Goal: Task Accomplishment & Management: Use online tool/utility

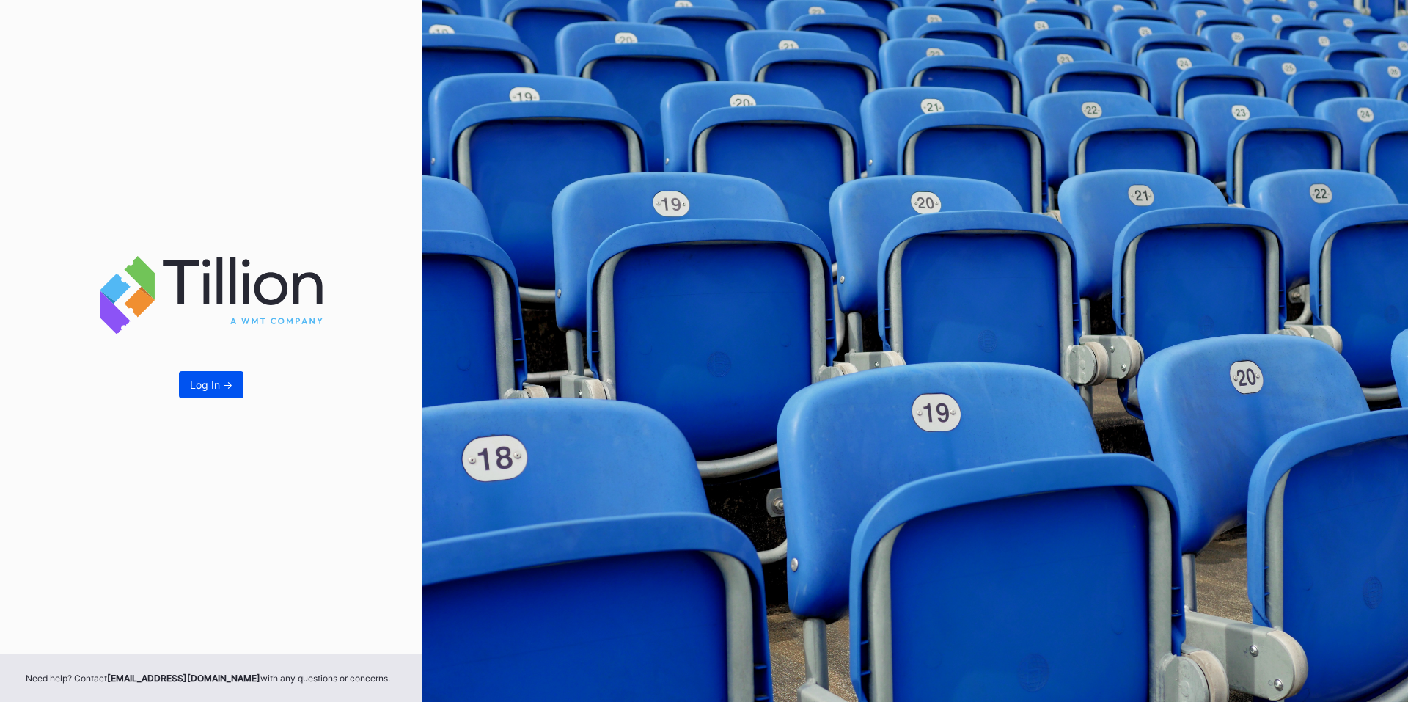
click at [205, 387] on div "Log In ->" at bounding box center [211, 384] width 43 height 12
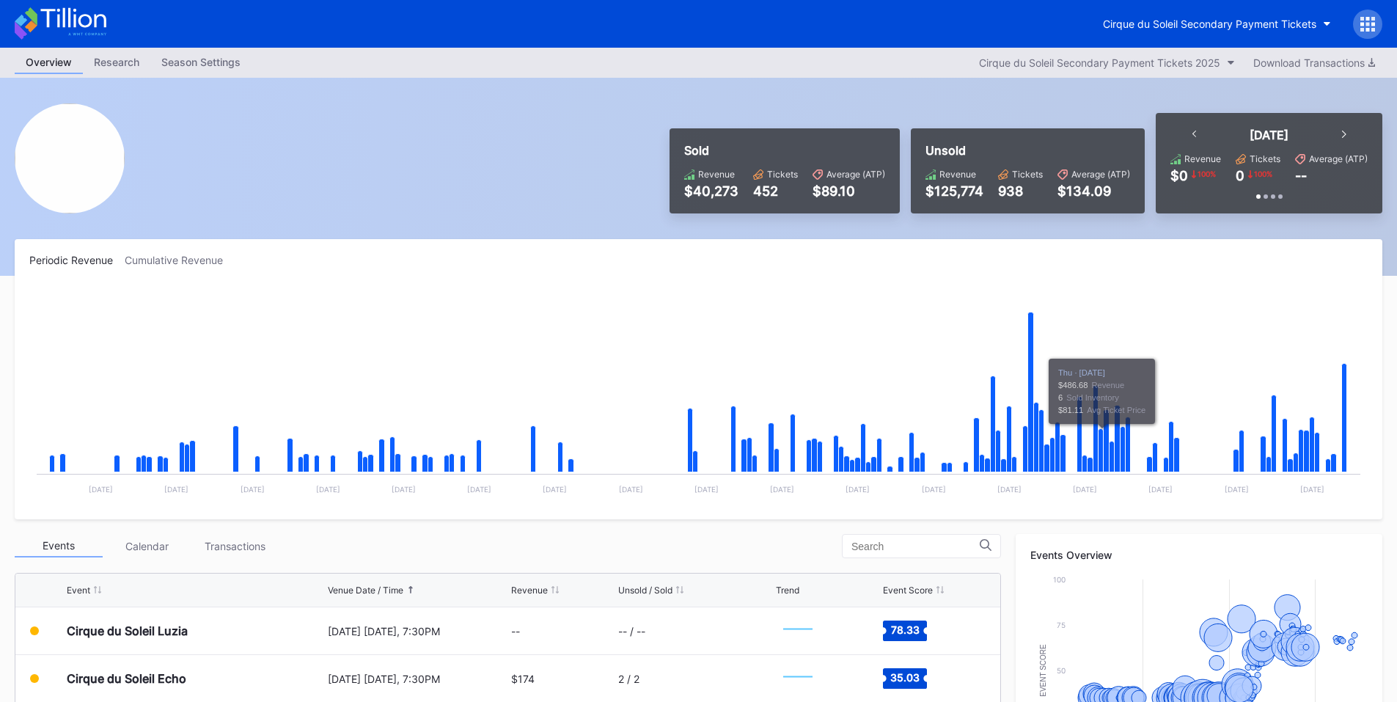
click at [1366, 26] on icon at bounding box center [1367, 24] width 15 height 15
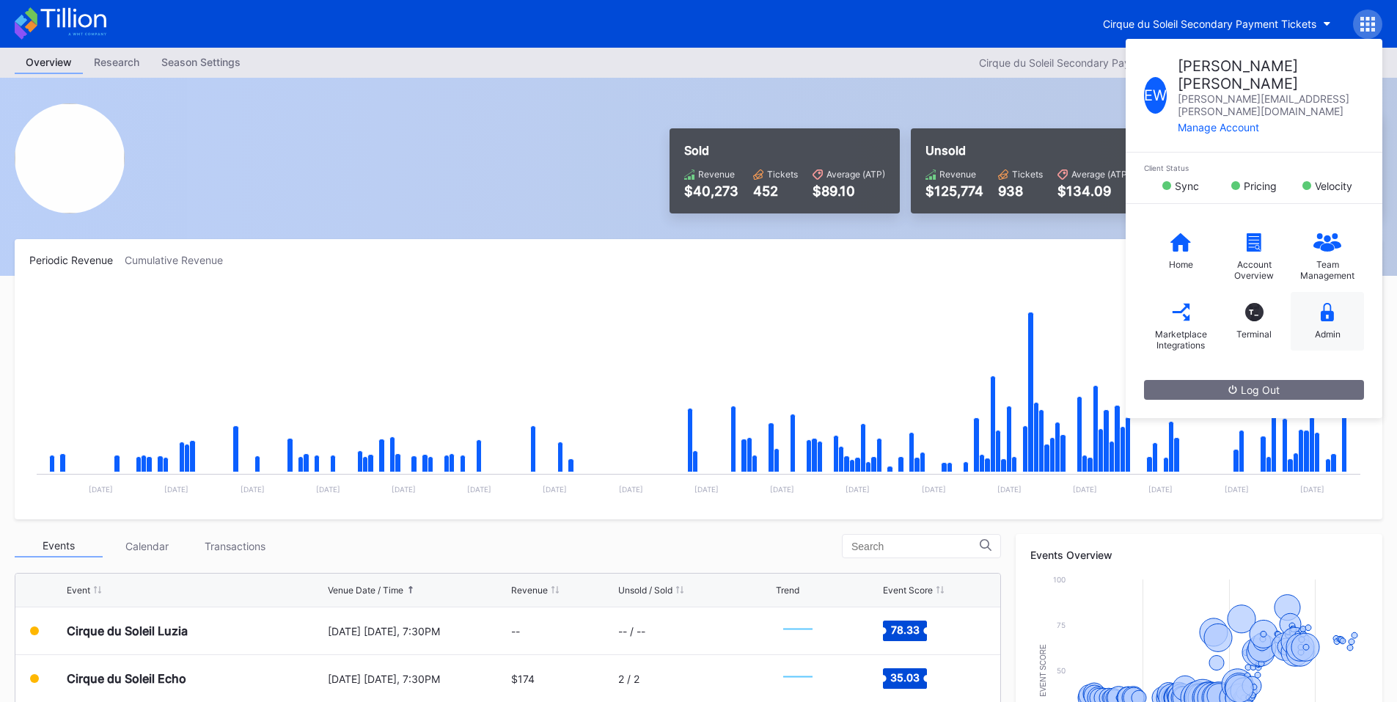
click at [1322, 329] on div "Admin" at bounding box center [1328, 334] width 26 height 11
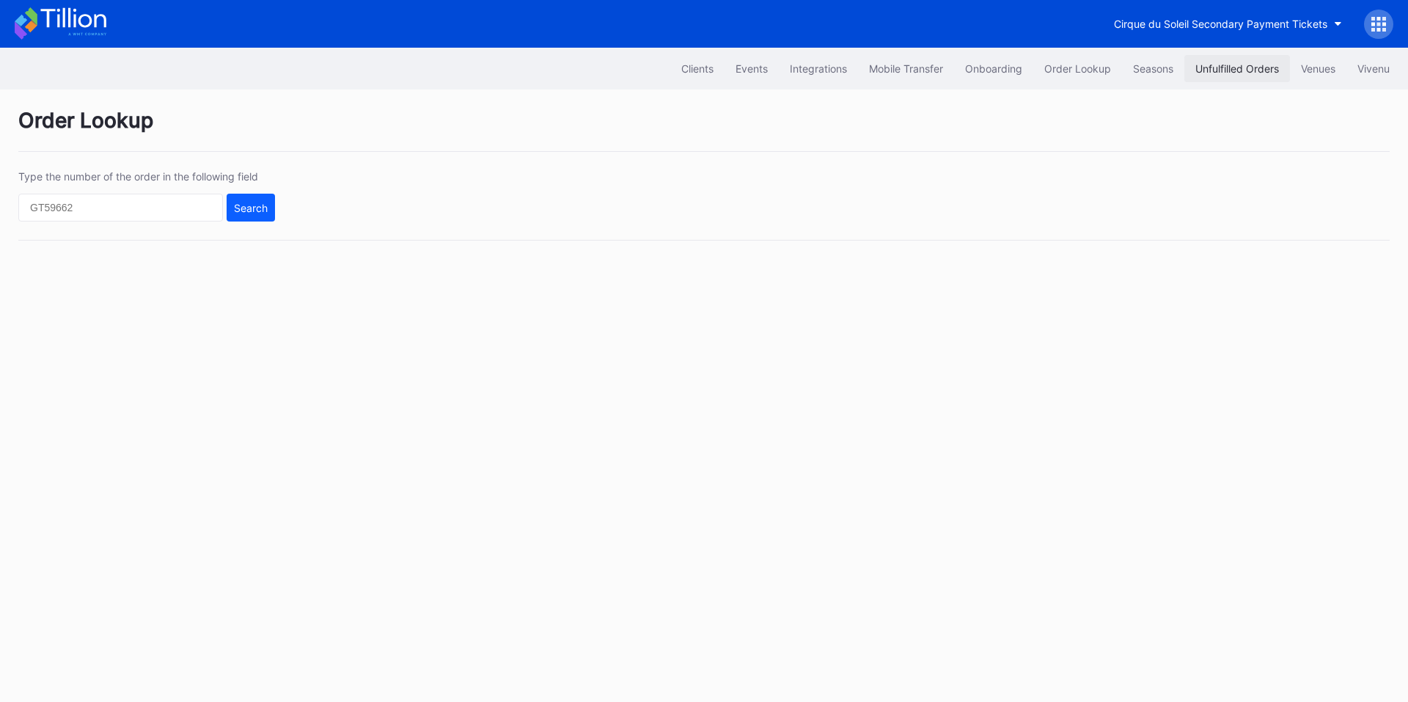
click at [1212, 60] on button "Unfulfilled Orders" at bounding box center [1237, 68] width 106 height 27
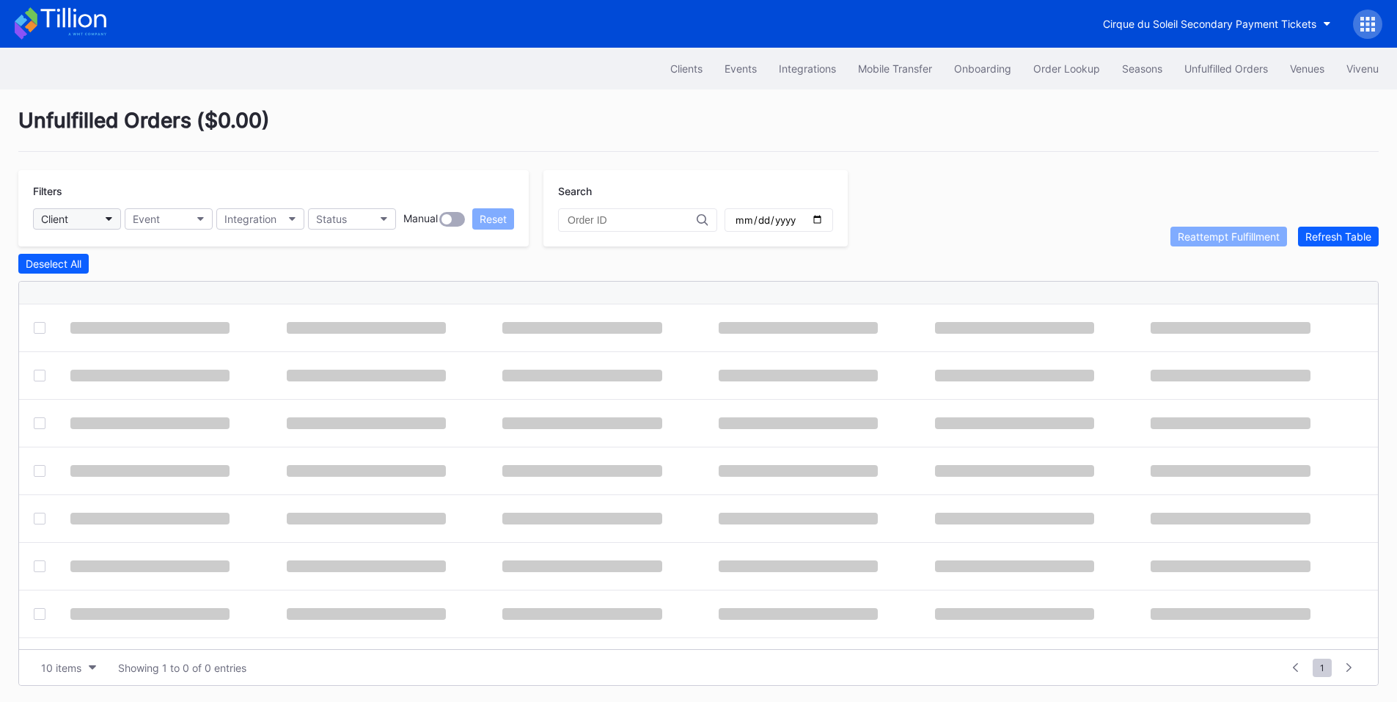
click at [87, 214] on button "Client" at bounding box center [77, 218] width 88 height 21
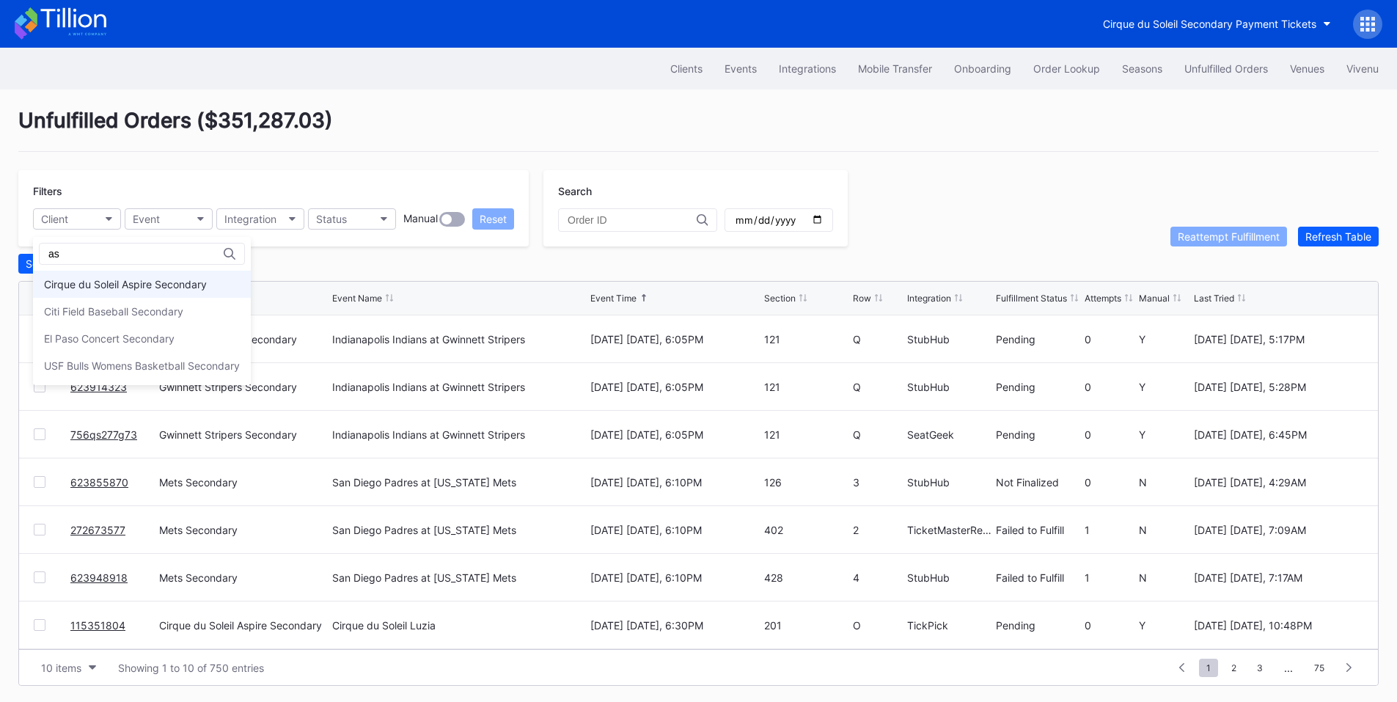
type input "as"
click at [108, 292] on div "Cirque du Soleil Aspire Secondary" at bounding box center [142, 284] width 218 height 27
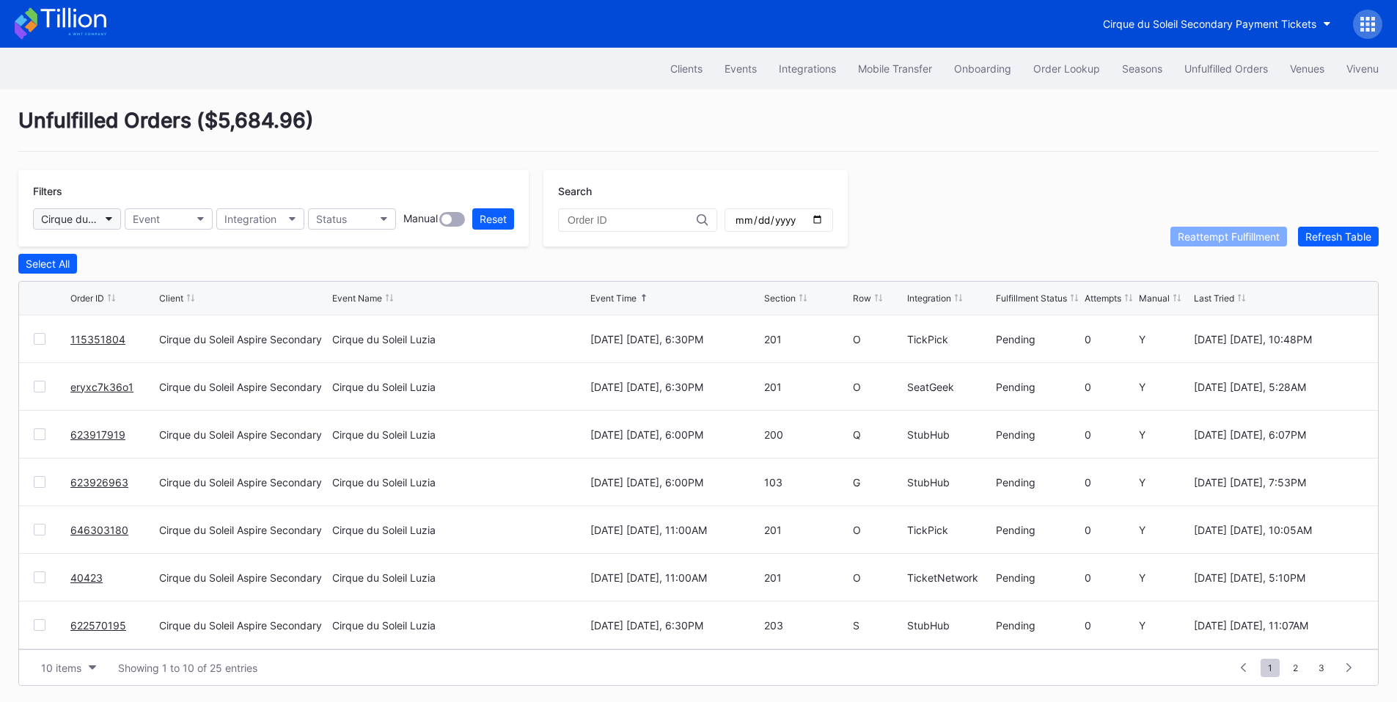
click at [85, 215] on div "Cirque du Soleil Aspire Secondary" at bounding box center [69, 219] width 57 height 12
type input "pay"
click at [110, 284] on div "Cirque du Soleil LUZIA Montreal Secondary Payment Tickets" at bounding box center [161, 284] width 235 height 12
drag, startPoint x: 78, startPoint y: 390, endPoint x: 108, endPoint y: 373, distance: 34.2
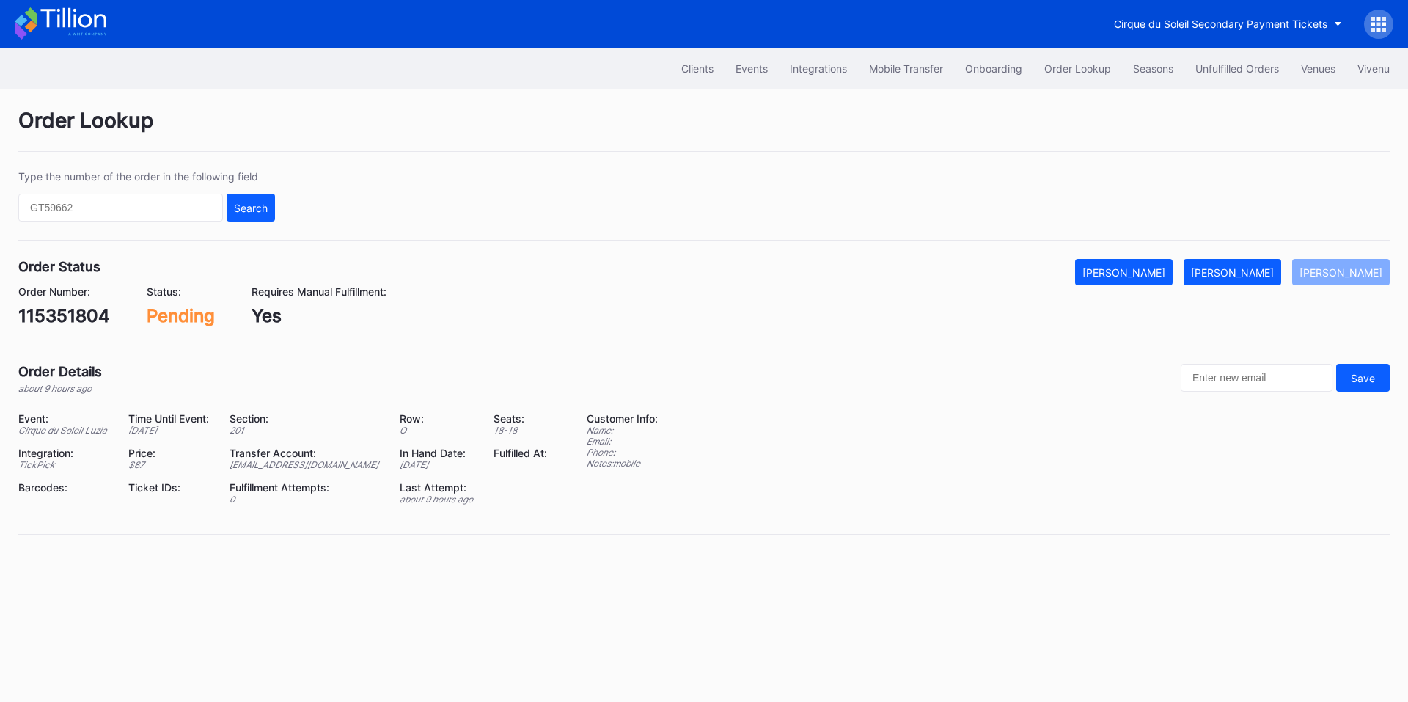
click at [97, 317] on div "115351804" at bounding box center [64, 315] width 92 height 21
copy div "115351804"
click at [1261, 276] on div "[PERSON_NAME]" at bounding box center [1232, 272] width 83 height 12
click at [94, 313] on div "eryxc7k36o1" at bounding box center [71, 315] width 106 height 21
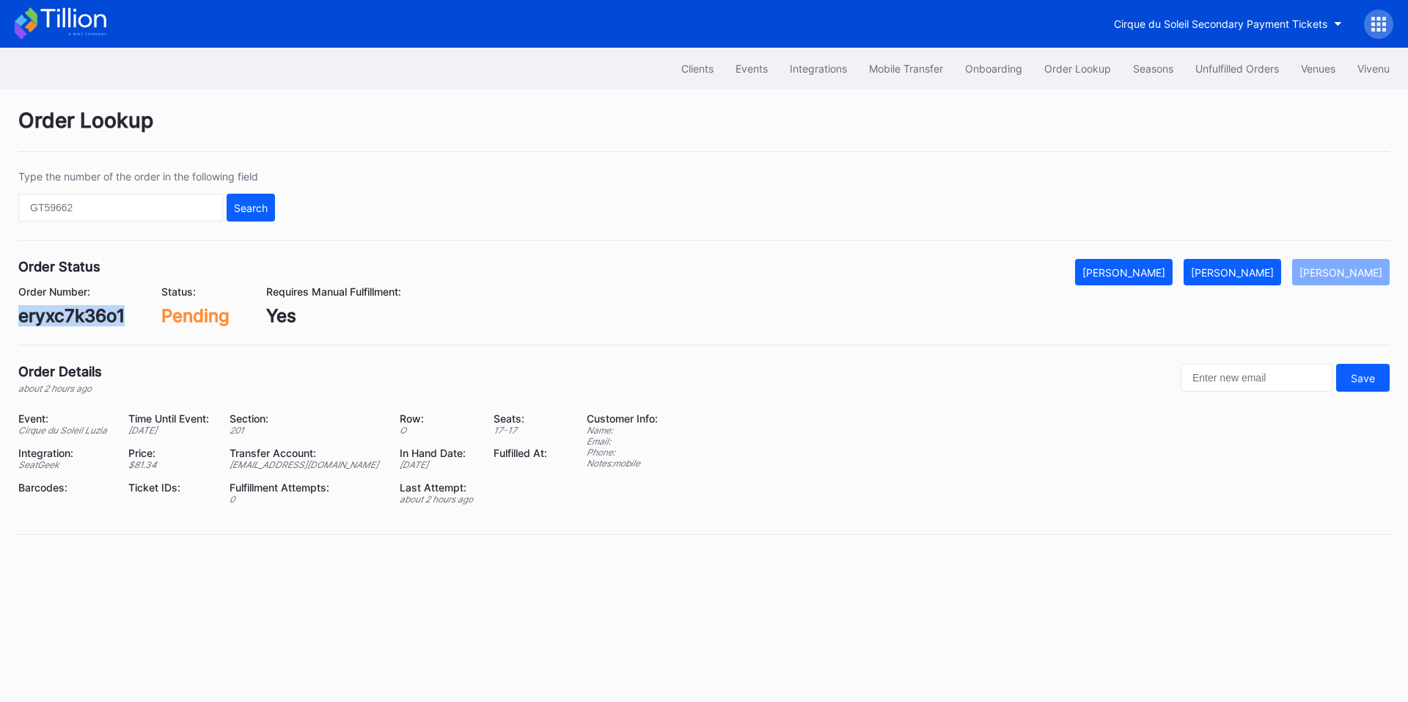
click at [94, 313] on div "eryxc7k36o1" at bounding box center [71, 315] width 106 height 21
copy div "eryxc7k36o1"
click at [1224, 265] on button "[PERSON_NAME]" at bounding box center [1233, 272] width 98 height 26
click at [65, 312] on div "623917919" at bounding box center [64, 315] width 92 height 21
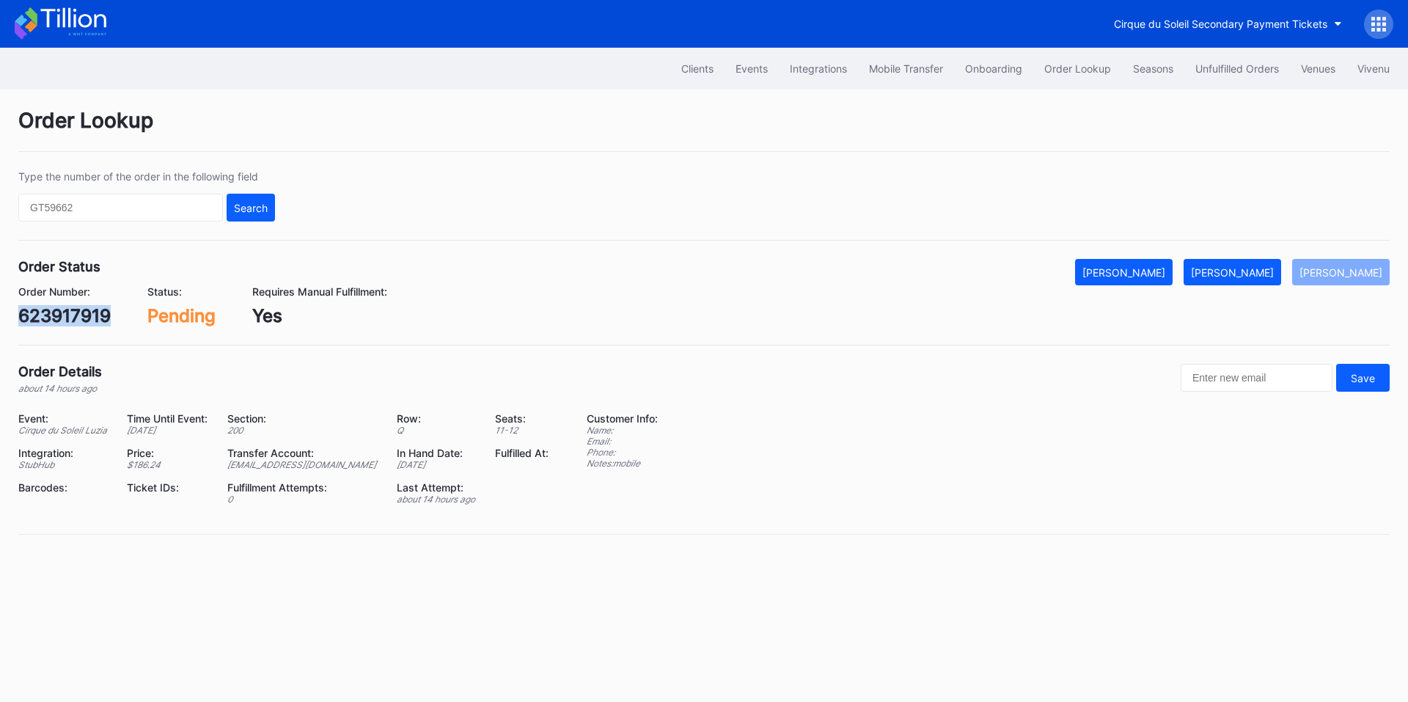
copy div "623917919"
click at [1241, 274] on div "[PERSON_NAME]" at bounding box center [1232, 272] width 83 height 12
click at [78, 322] on div "623926963" at bounding box center [67, 315] width 99 height 21
copy div "623926963"
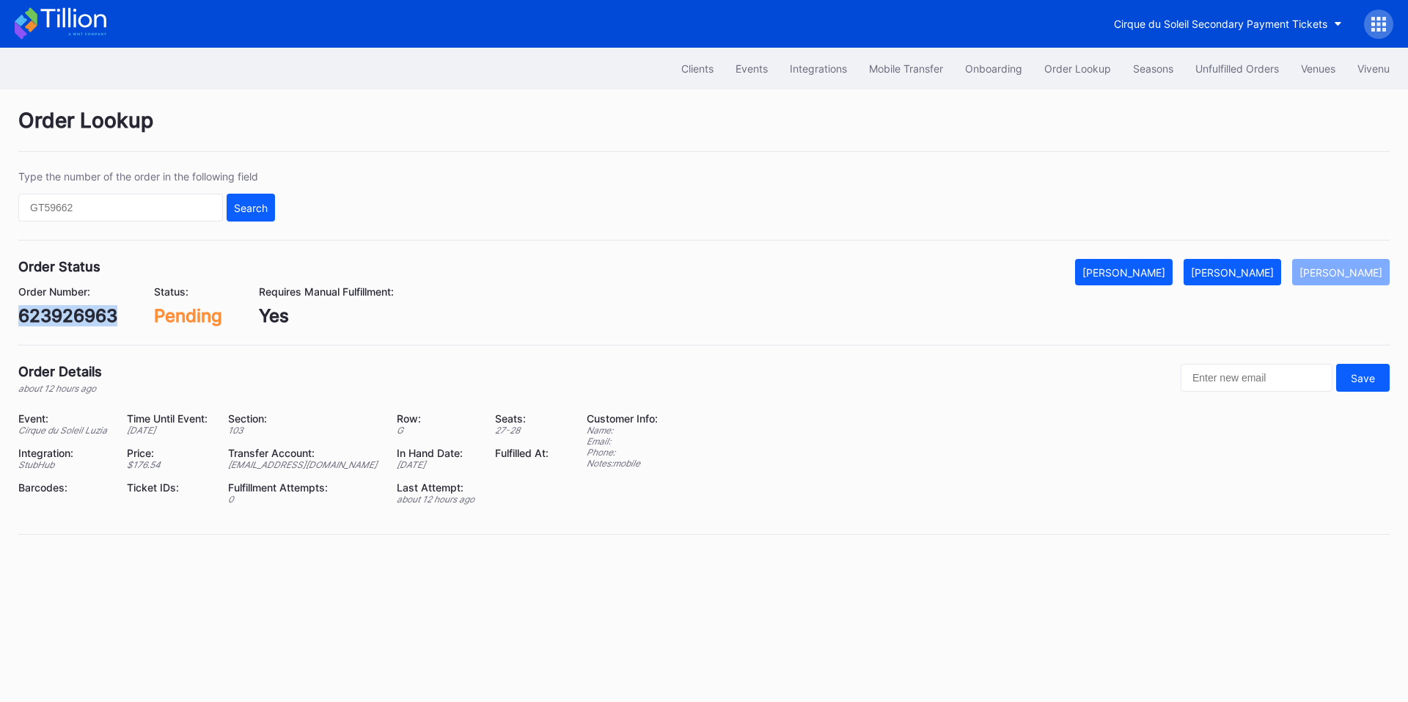
drag, startPoint x: 1236, startPoint y: 278, endPoint x: 1281, endPoint y: 290, distance: 46.2
click at [1236, 278] on div "[PERSON_NAME]" at bounding box center [1232, 272] width 83 height 12
click at [73, 309] on div "646303180" at bounding box center [67, 315] width 98 height 21
copy div "646303180"
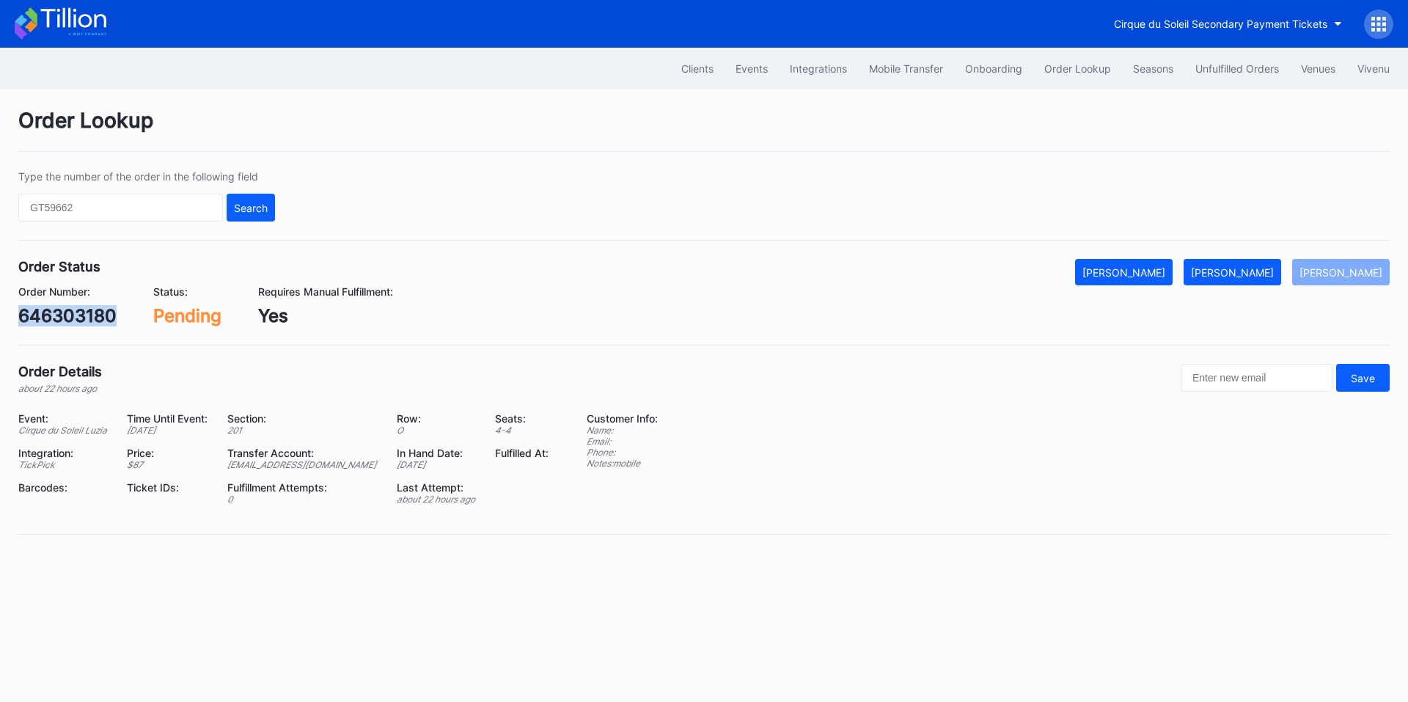
click at [1236, 266] on div "[PERSON_NAME]" at bounding box center [1232, 272] width 83 height 12
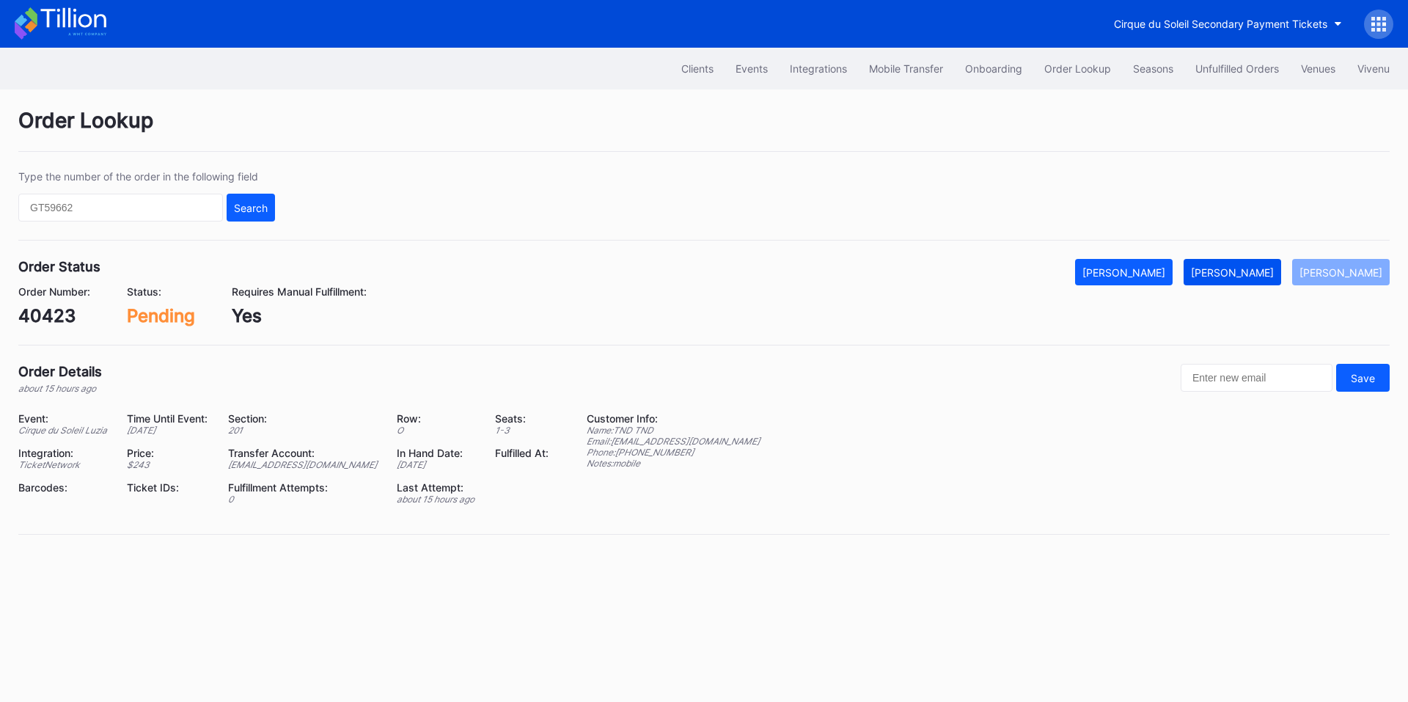
click at [1250, 271] on div "[PERSON_NAME]" at bounding box center [1232, 272] width 83 height 12
click at [72, 315] on div "623930303" at bounding box center [68, 315] width 100 height 21
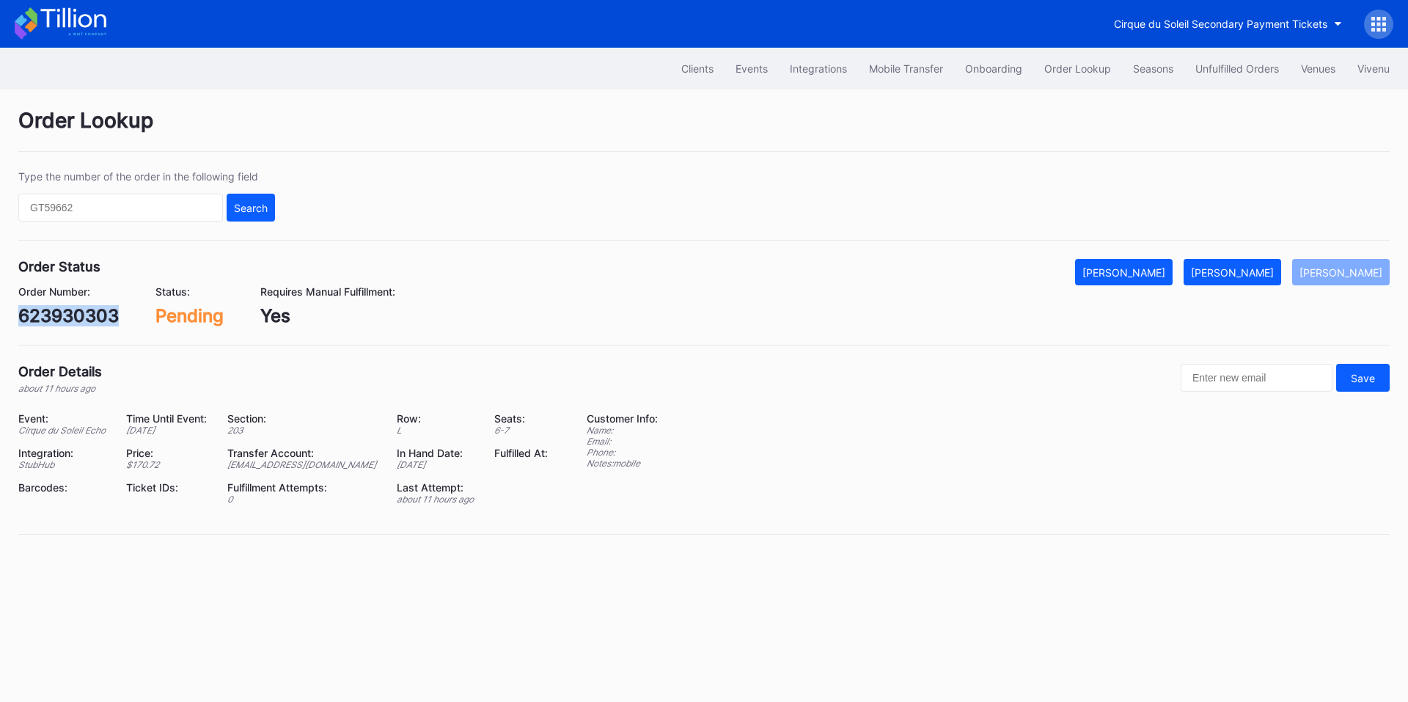
click at [72, 315] on div "623930303" at bounding box center [68, 315] width 100 height 21
copy div "623930303"
drag, startPoint x: 1252, startPoint y: 270, endPoint x: 1167, endPoint y: 213, distance: 101.5
click at [1252, 270] on div "[PERSON_NAME]" at bounding box center [1232, 272] width 83 height 12
click at [81, 314] on div "75596538" at bounding box center [61, 315] width 87 height 21
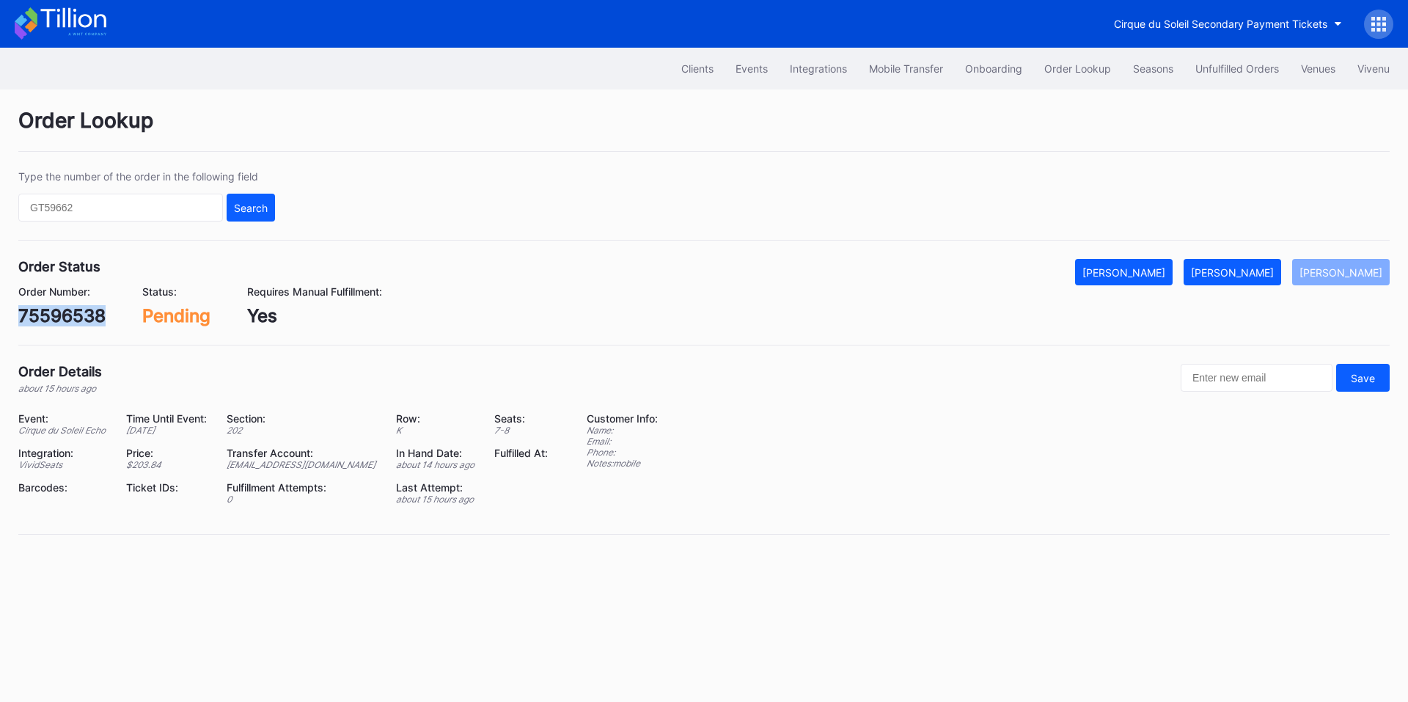
click at [81, 314] on div "75596538" at bounding box center [61, 315] width 87 height 21
copy div "75596538"
click at [1267, 274] on div "[PERSON_NAME]" at bounding box center [1232, 272] width 83 height 12
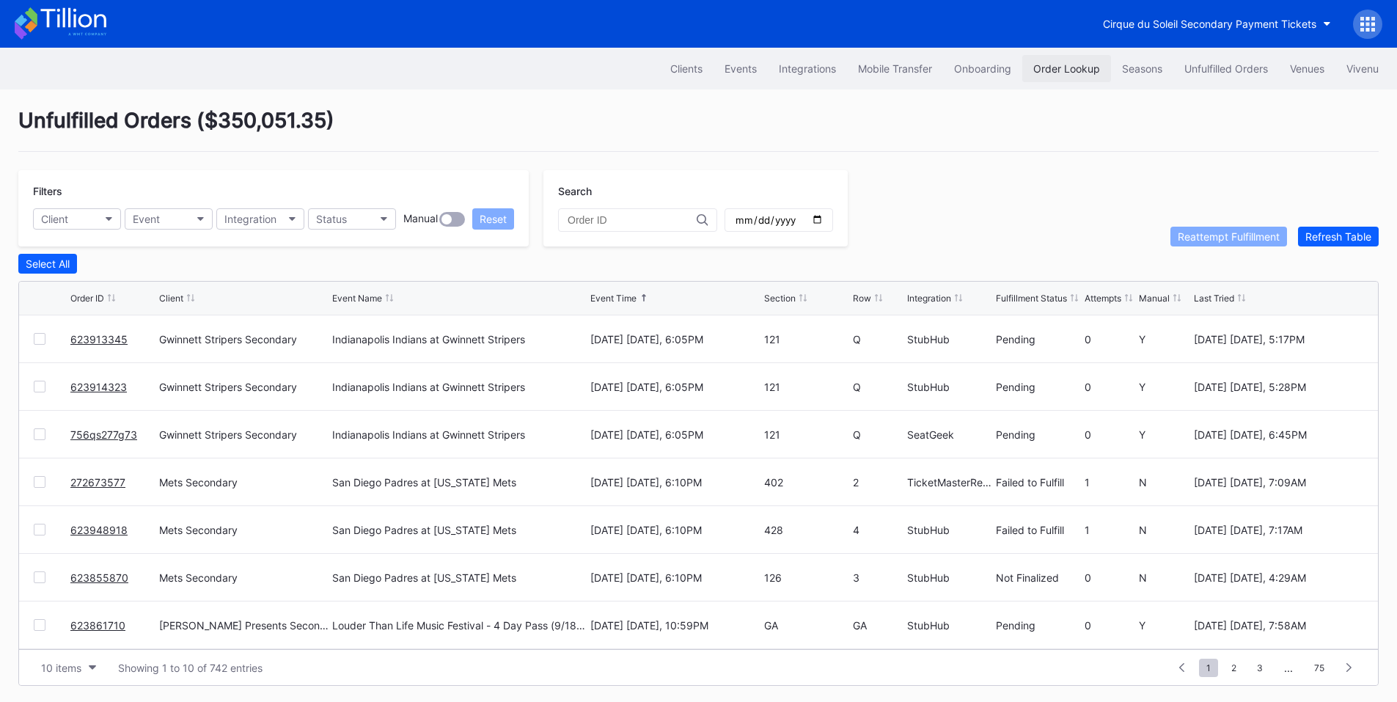
click at [1072, 62] on div "Order Lookup" at bounding box center [1066, 68] width 67 height 12
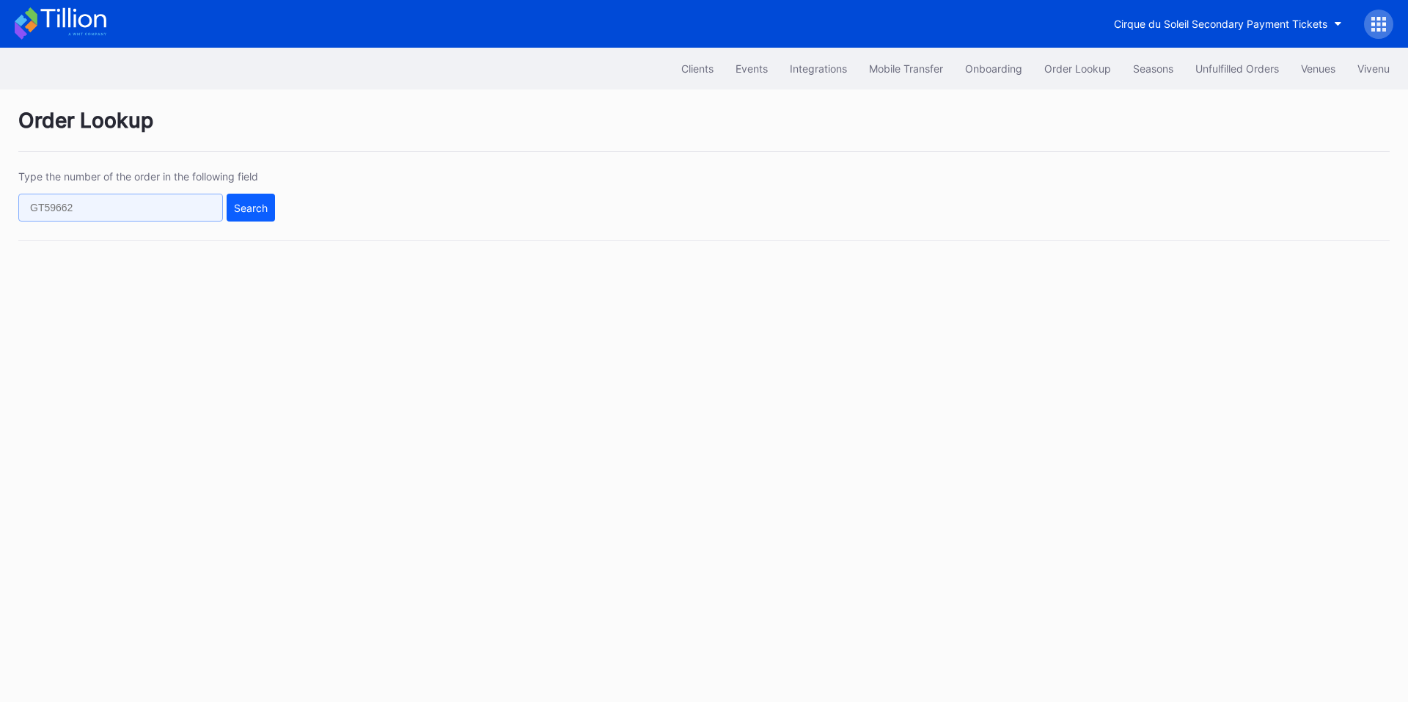
click at [140, 210] on input "text" at bounding box center [120, 208] width 205 height 28
paste input "646303180"
click at [257, 212] on div "Search" at bounding box center [251, 208] width 34 height 12
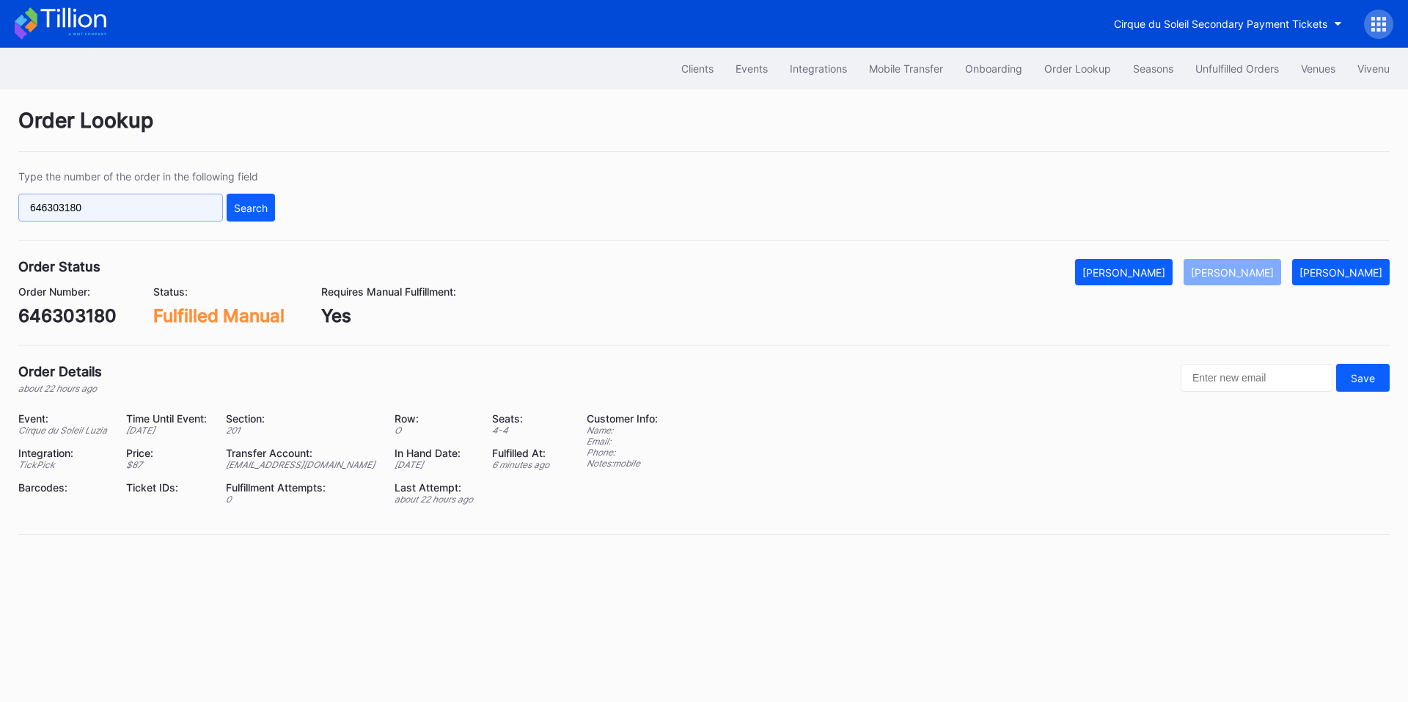
click at [159, 209] on input "646303180" at bounding box center [120, 208] width 205 height 28
paste input "75596496"
click at [245, 212] on div "Search" at bounding box center [251, 208] width 34 height 12
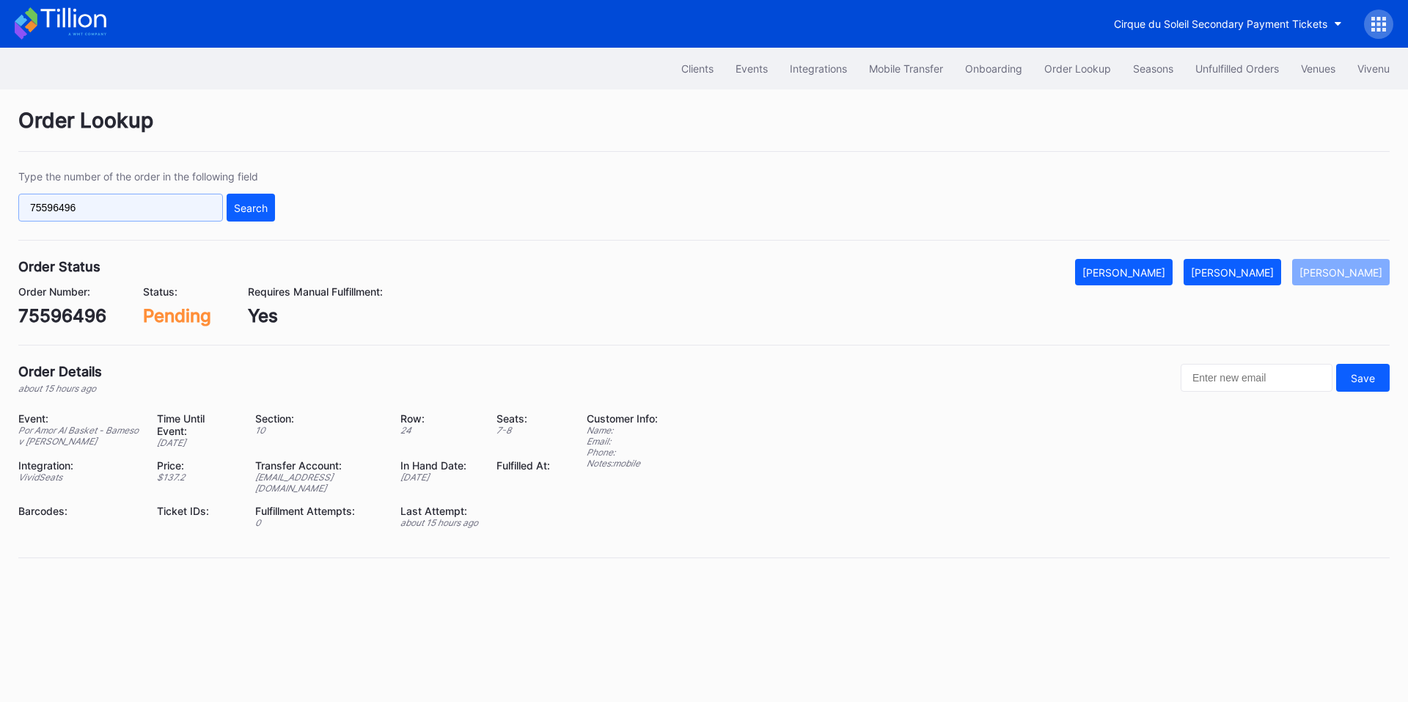
click at [142, 209] on input "75596496" at bounding box center [120, 208] width 205 height 28
paste input "538"
click at [263, 210] on div "Search" at bounding box center [251, 208] width 34 height 12
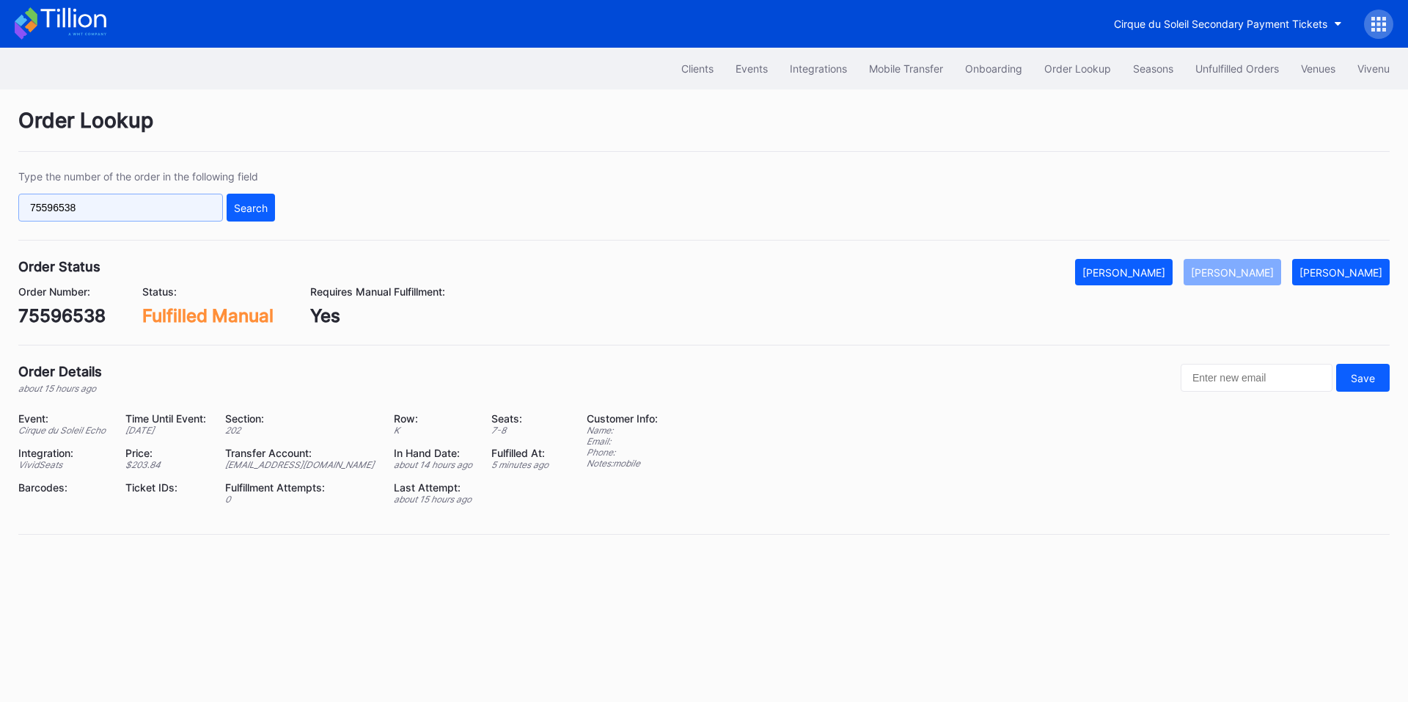
click at [159, 212] on input "75596538" at bounding box center [120, 208] width 205 height 28
paste input "623905712"
click at [248, 204] on div "Search" at bounding box center [251, 208] width 34 height 12
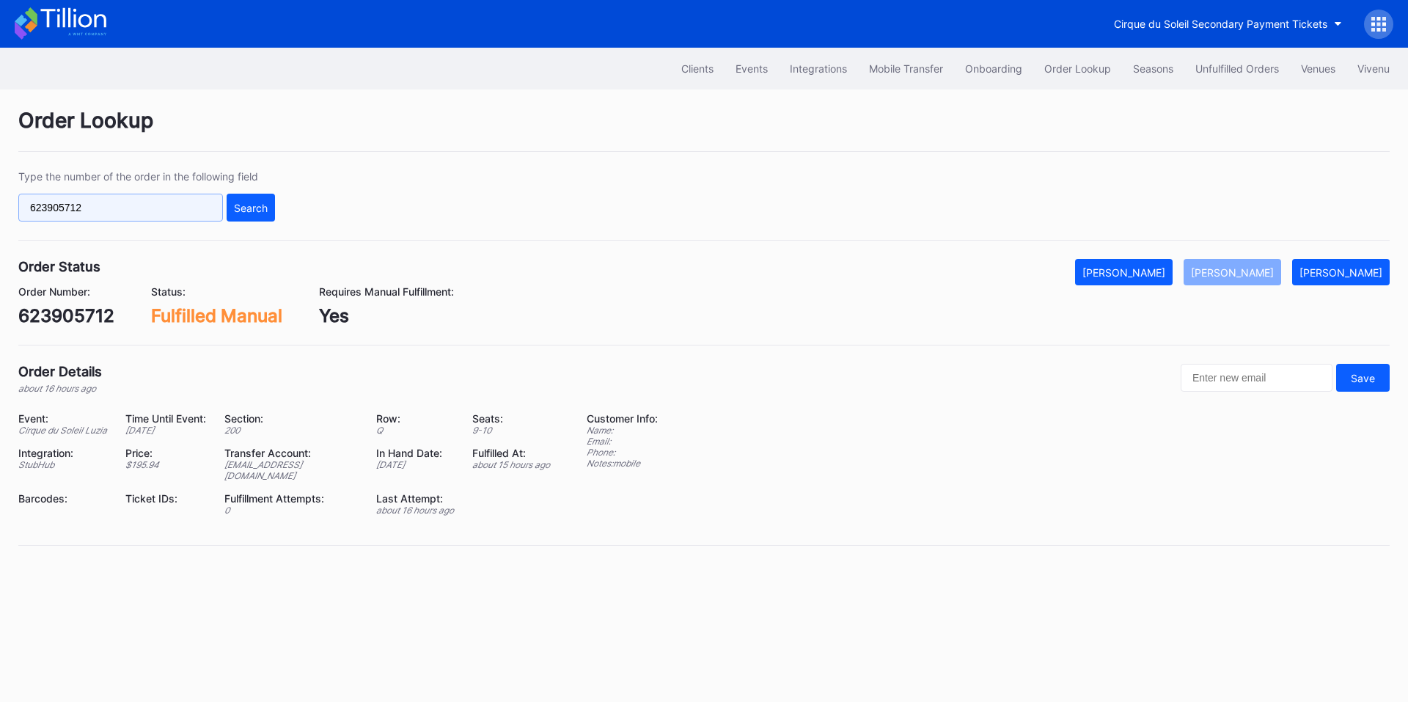
click at [199, 202] on input "623905712" at bounding box center [120, 208] width 205 height 28
paste input "vnk6tqk9o0x"
click at [240, 204] on div "Search" at bounding box center [251, 208] width 34 height 12
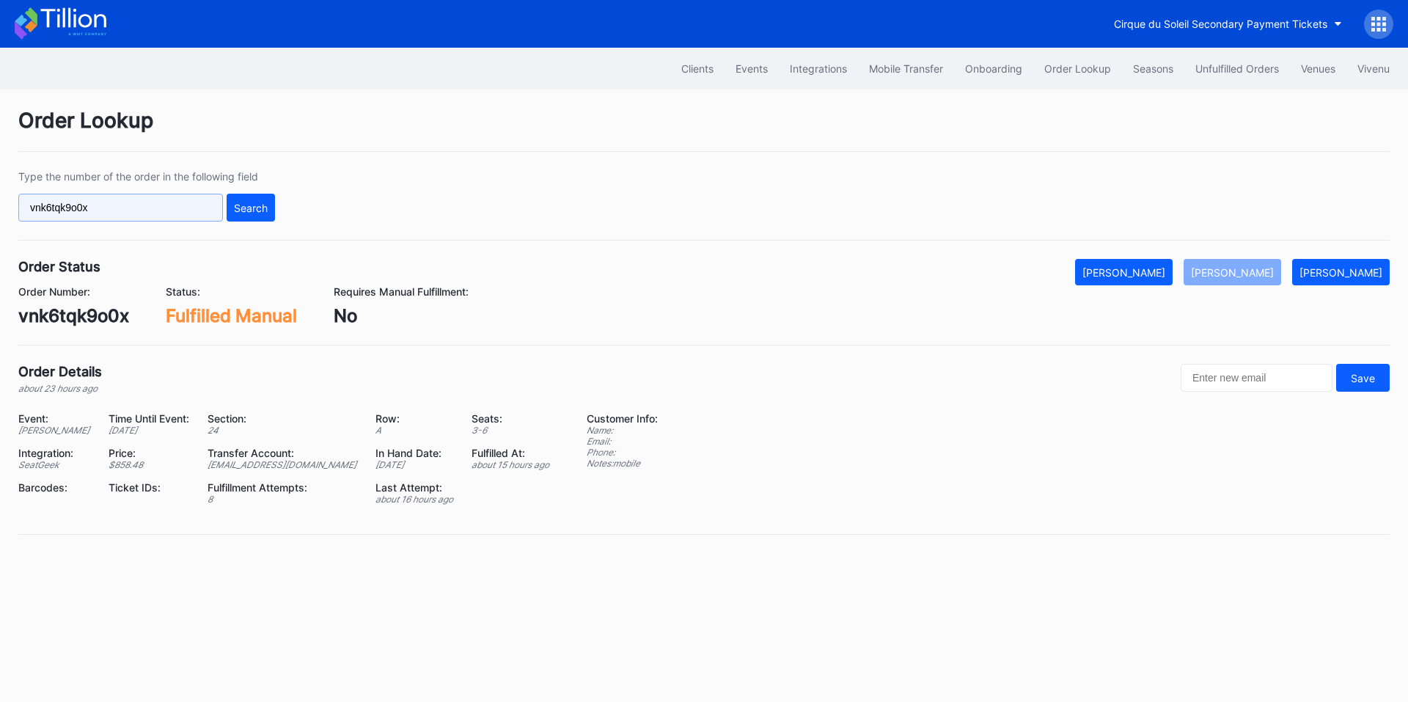
click at [169, 214] on input "vnk6tqk9o0x" at bounding box center [120, 208] width 205 height 28
paste input "210044171"
click at [240, 202] on div "Search" at bounding box center [251, 208] width 34 height 12
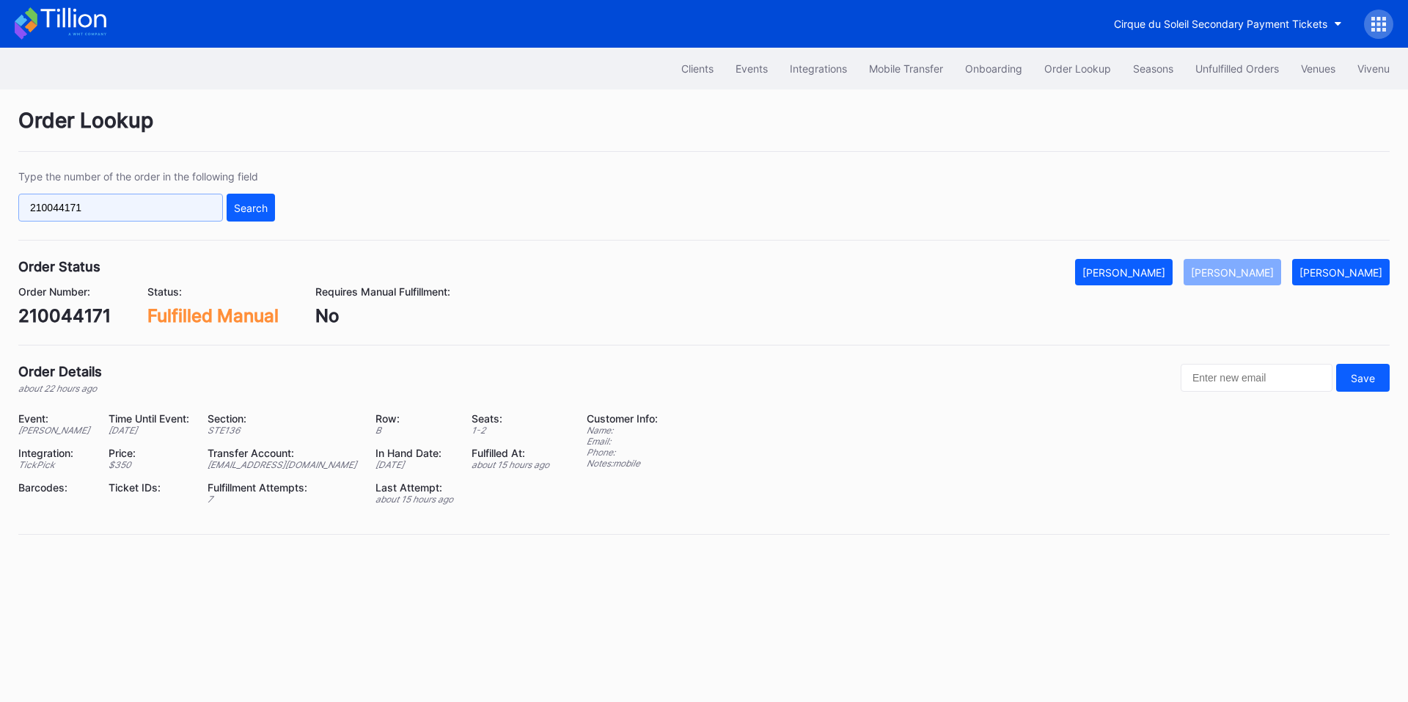
click at [128, 209] on input "210044171" at bounding box center [120, 208] width 205 height 28
paste input "646303180"
click at [240, 209] on div "Search" at bounding box center [251, 208] width 34 height 12
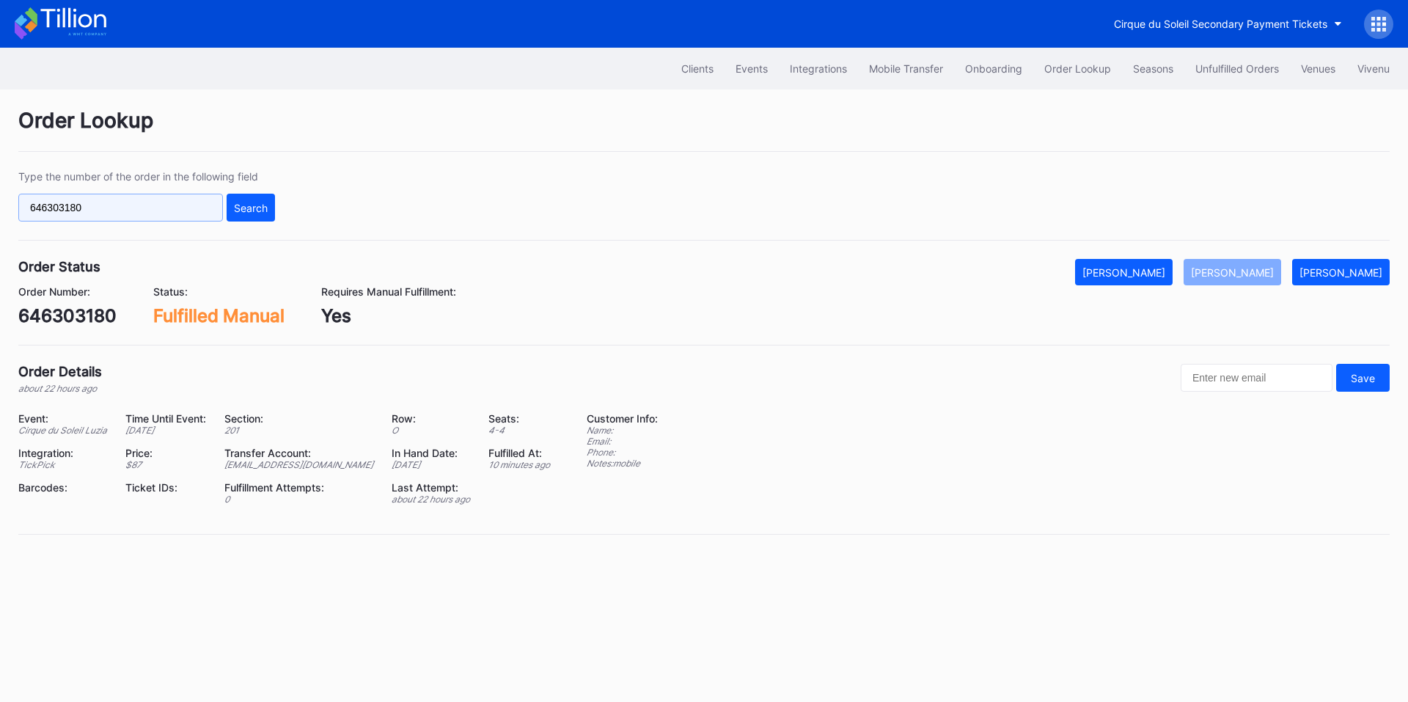
click at [114, 195] on input "646303180" at bounding box center [120, 208] width 205 height 28
click at [103, 206] on input "646303180" at bounding box center [120, 208] width 205 height 28
paste input "50774152"
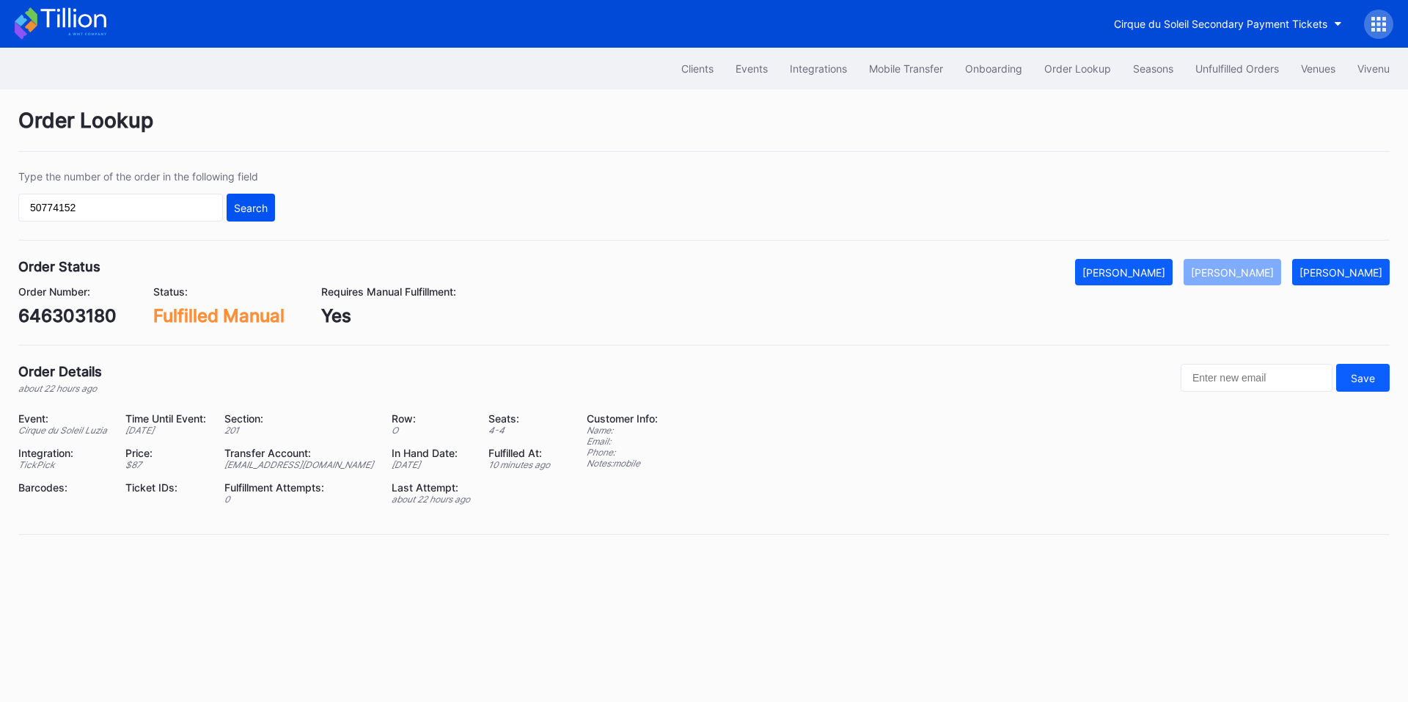
click at [263, 207] on div "Search" at bounding box center [251, 208] width 34 height 12
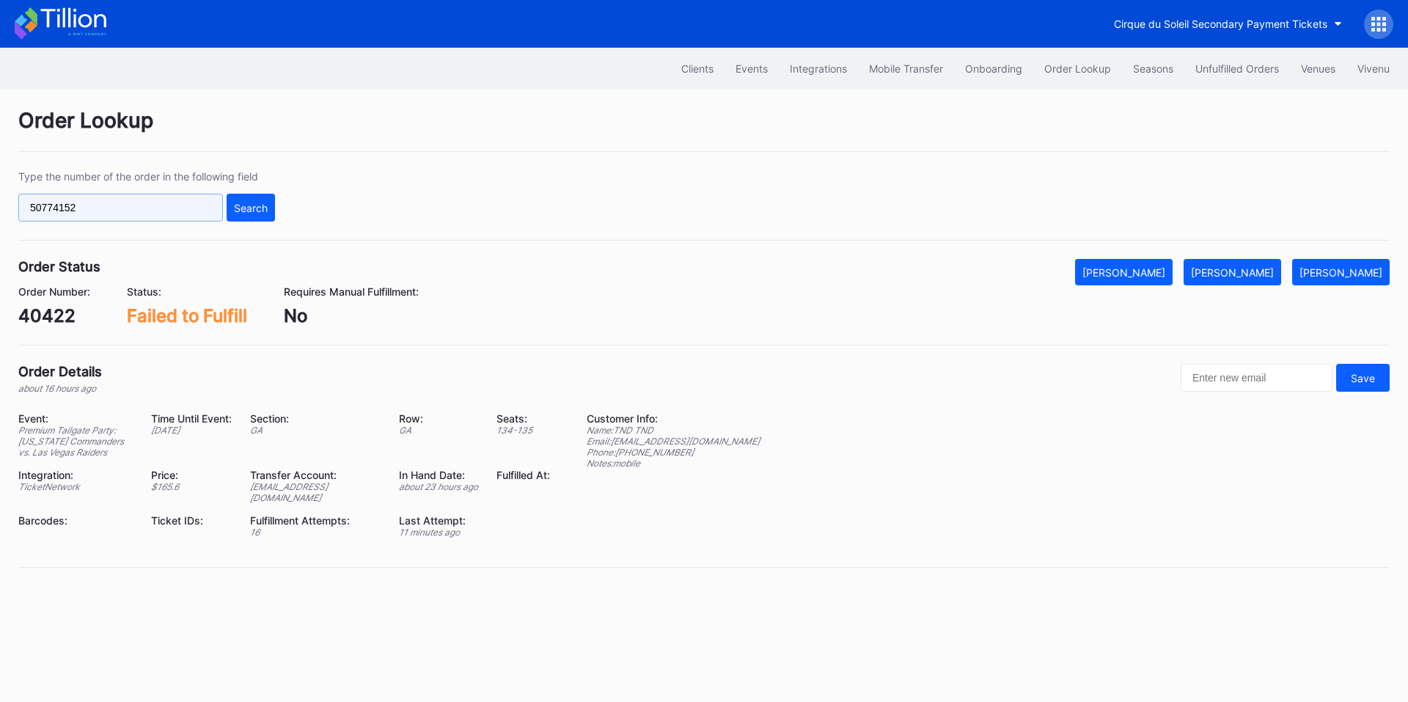
click at [157, 211] on input "50774152" at bounding box center [120, 208] width 205 height 28
paste input "272646828"
click at [231, 207] on button "Search" at bounding box center [251, 208] width 48 height 28
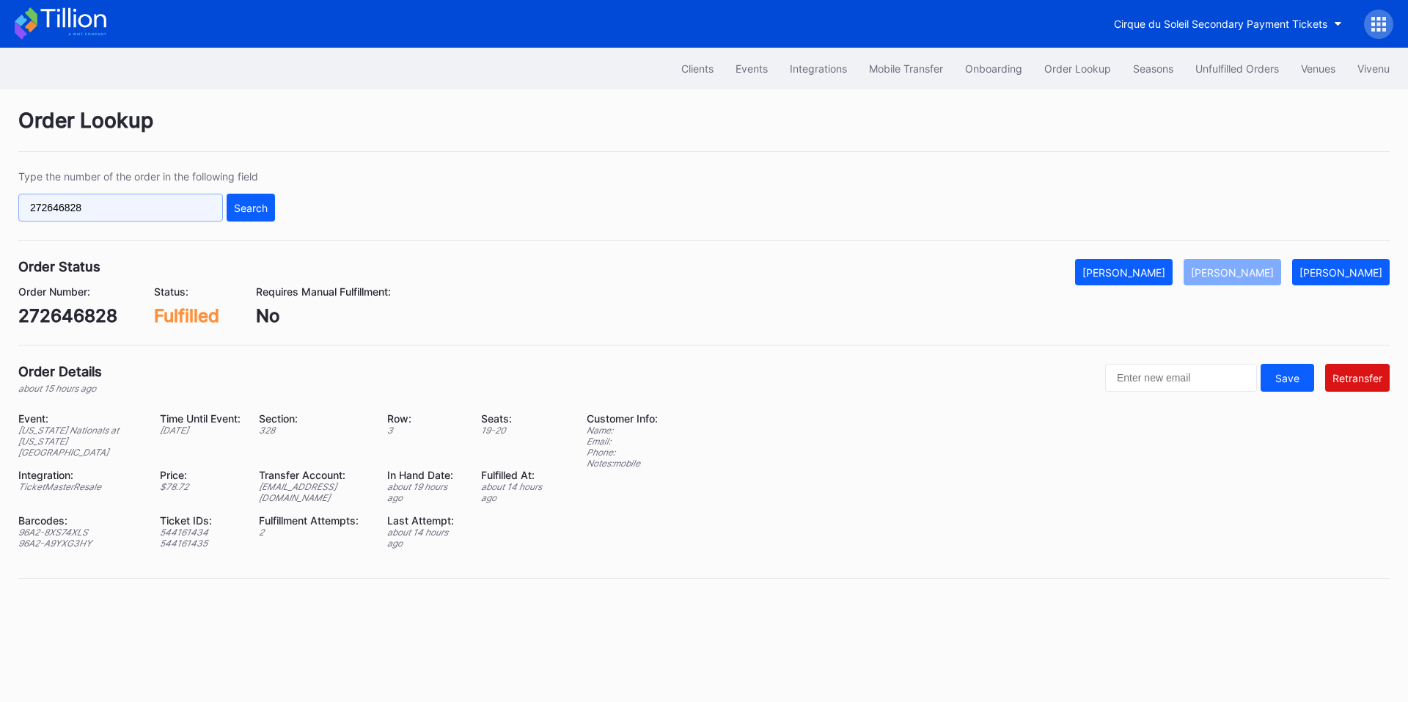
click at [103, 204] on input "272646828" at bounding box center [120, 208] width 205 height 28
paste input "16892948"
click at [242, 210] on div "Search" at bounding box center [251, 208] width 34 height 12
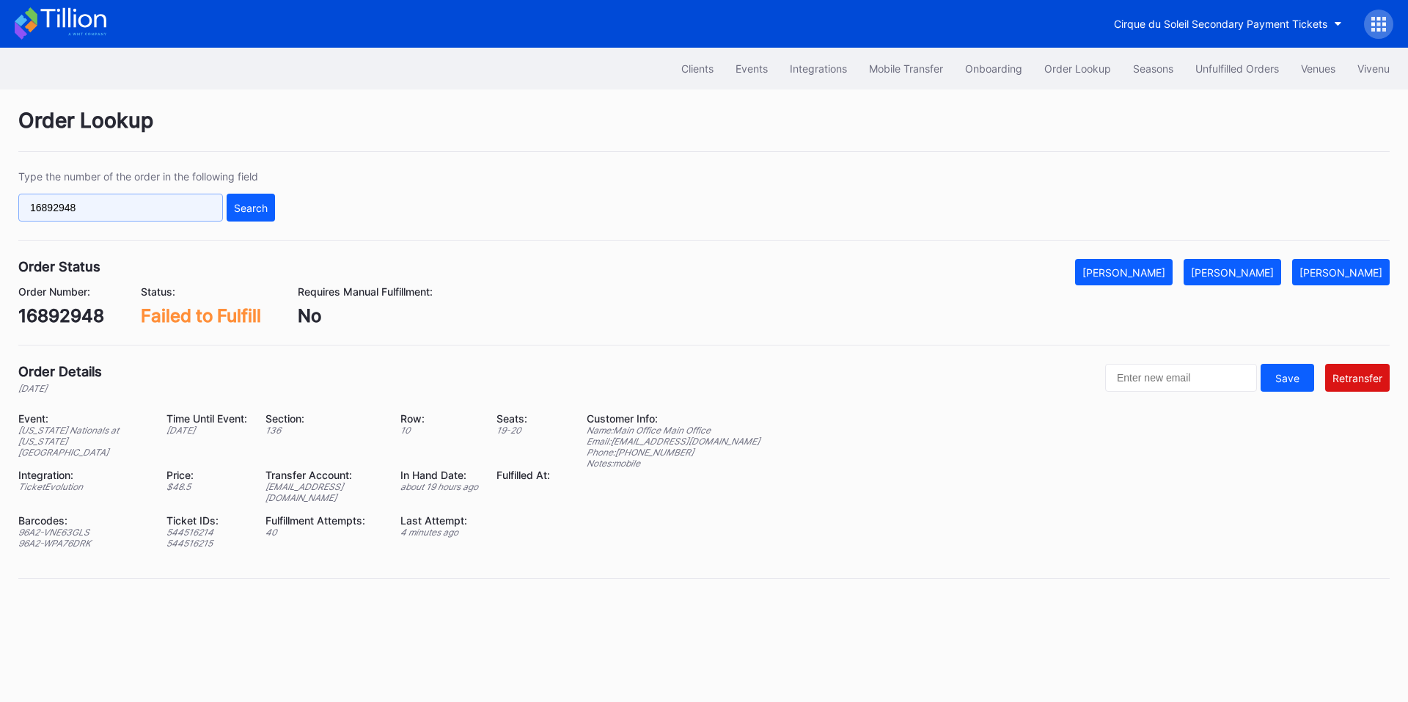
click at [165, 220] on input "16892948" at bounding box center [120, 208] width 205 height 28
click at [164, 220] on input "16892948" at bounding box center [120, 208] width 205 height 28
paste input "623715510"
type input "623715510"
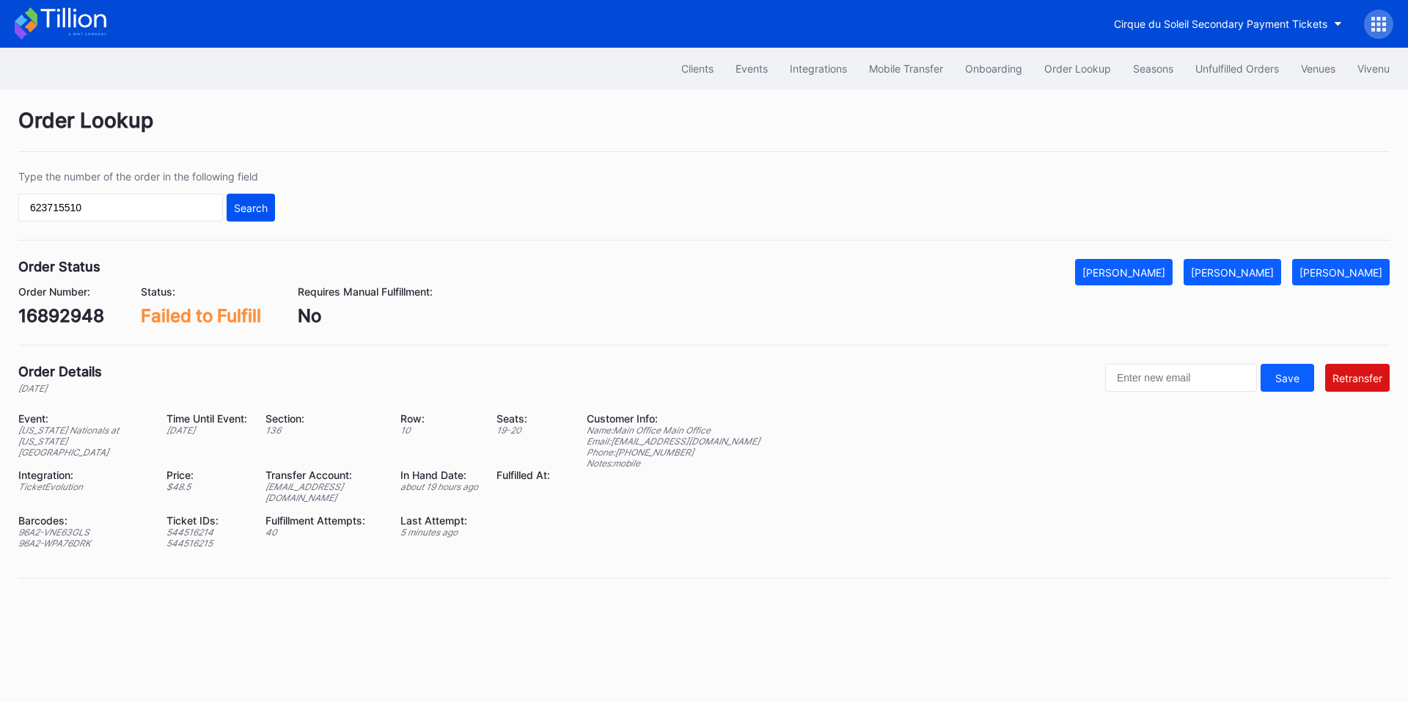
click at [272, 210] on button "Search" at bounding box center [251, 208] width 48 height 28
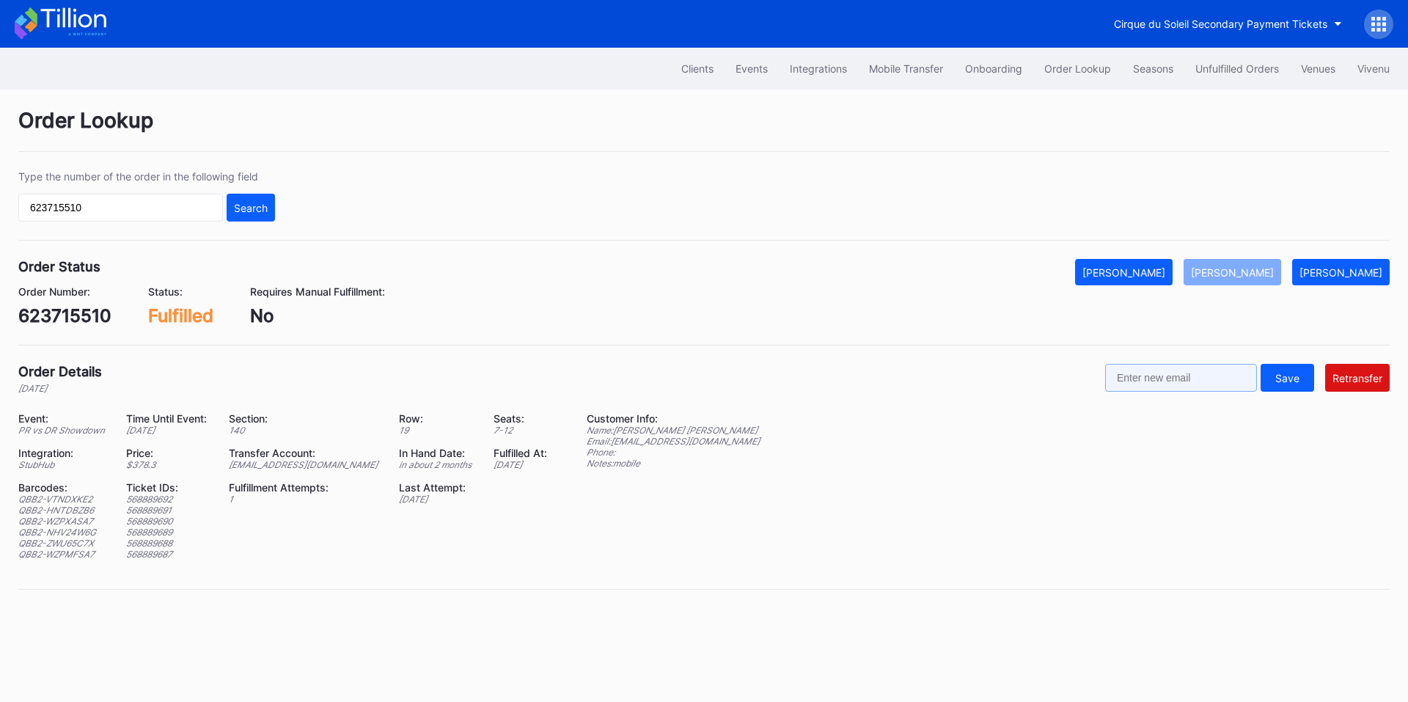
click at [1203, 376] on input "text" at bounding box center [1181, 378] width 152 height 28
paste input "Amberlylantigua@gmail.com"
type input "Amberlylantigua@gmail.com"
click at [1365, 383] on div "Retransfer" at bounding box center [1357, 378] width 50 height 12
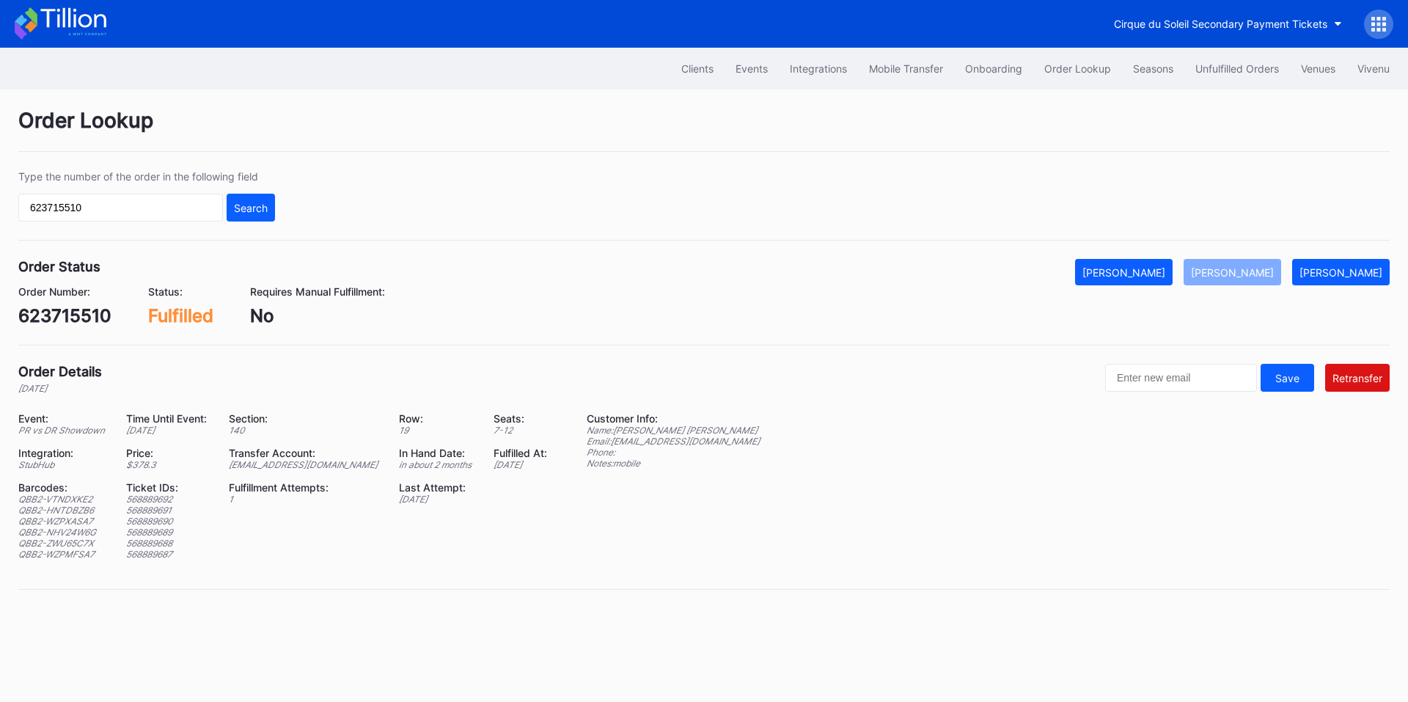
scroll to position [0, 0]
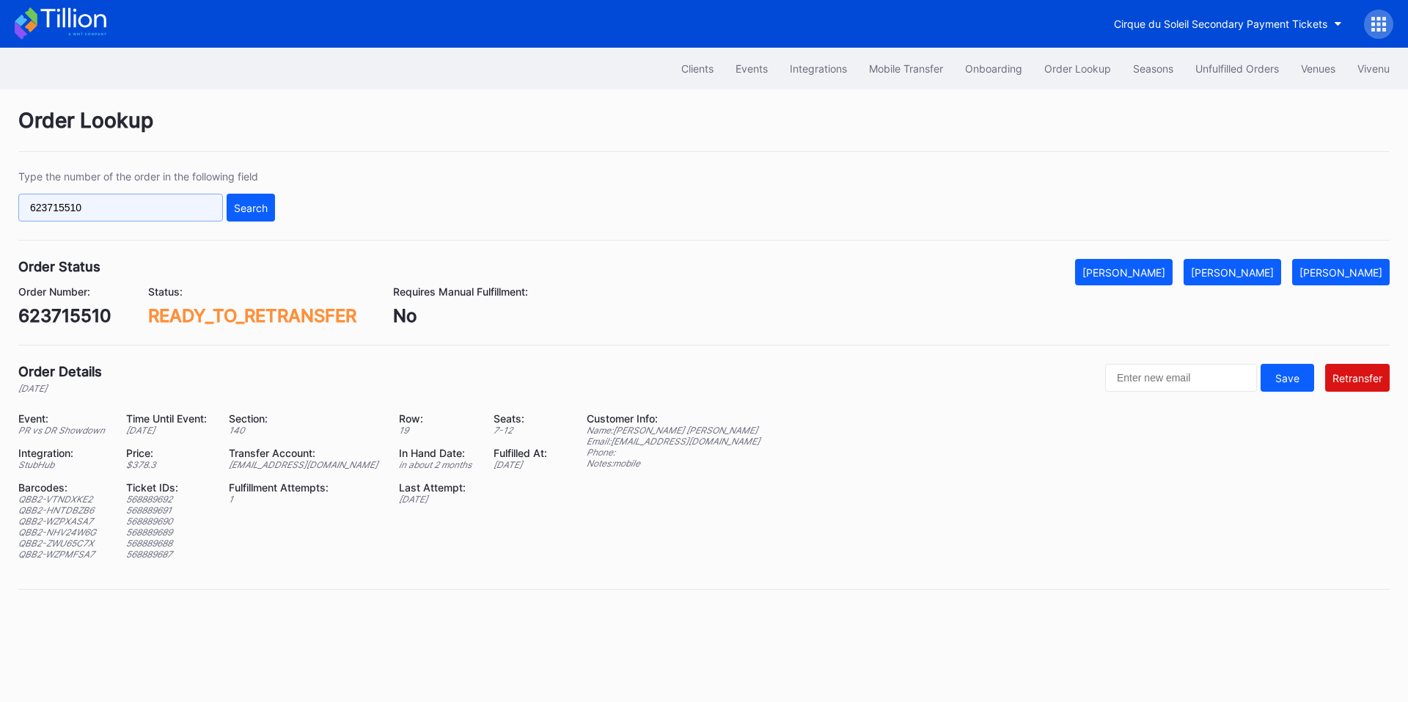
click at [160, 211] on input "623715510" at bounding box center [120, 208] width 205 height 28
paste input "0736164"
drag, startPoint x: 245, startPoint y: 219, endPoint x: 382, endPoint y: 1, distance: 257.4
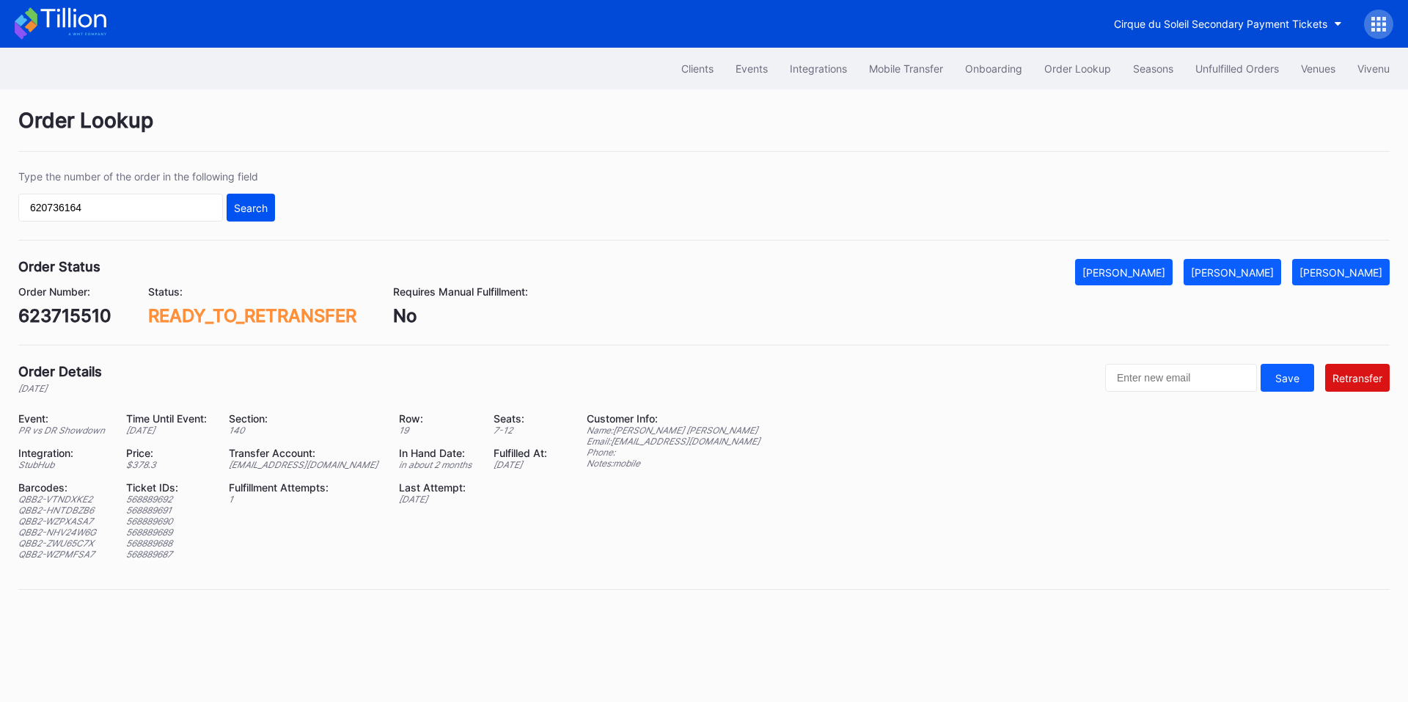
click at [246, 214] on button "Search" at bounding box center [251, 208] width 48 height 28
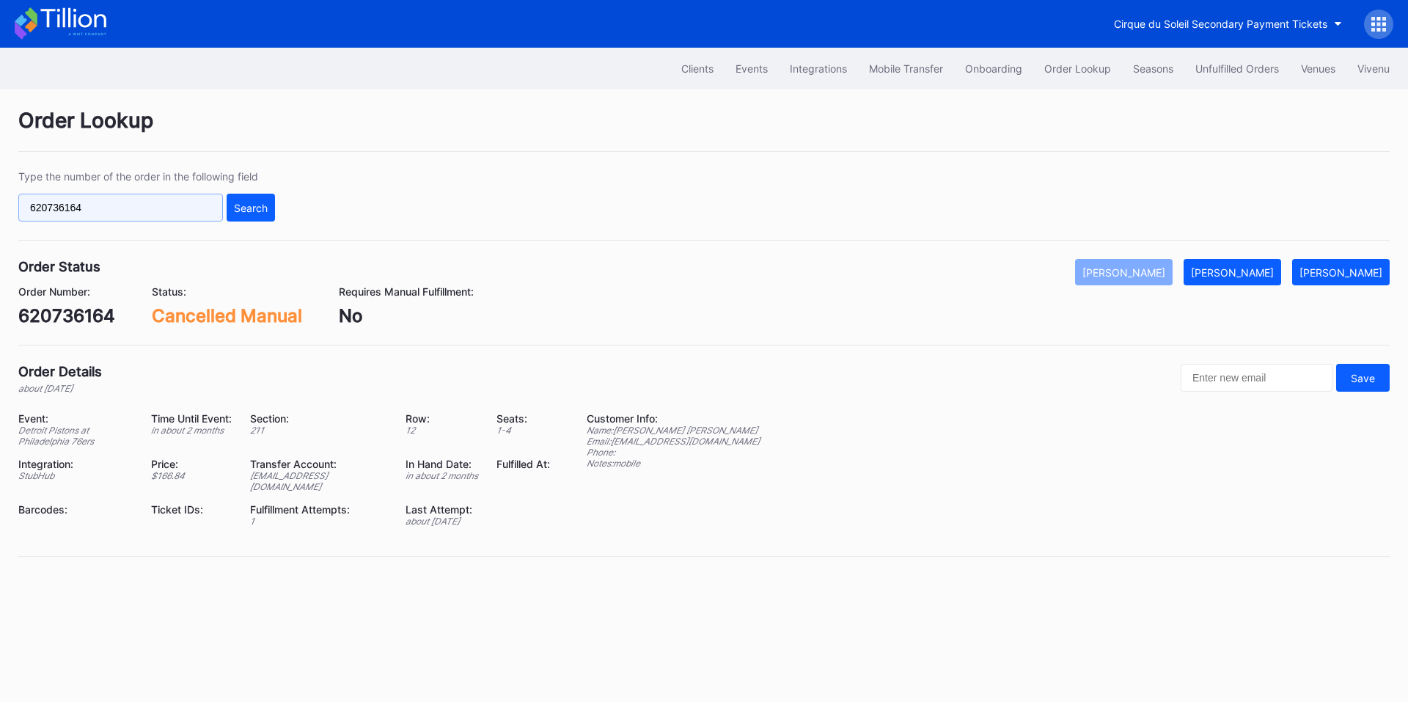
click at [156, 199] on input "620736164" at bounding box center [120, 208] width 205 height 28
paste input "585119599"
click at [270, 209] on button "Search" at bounding box center [251, 208] width 48 height 28
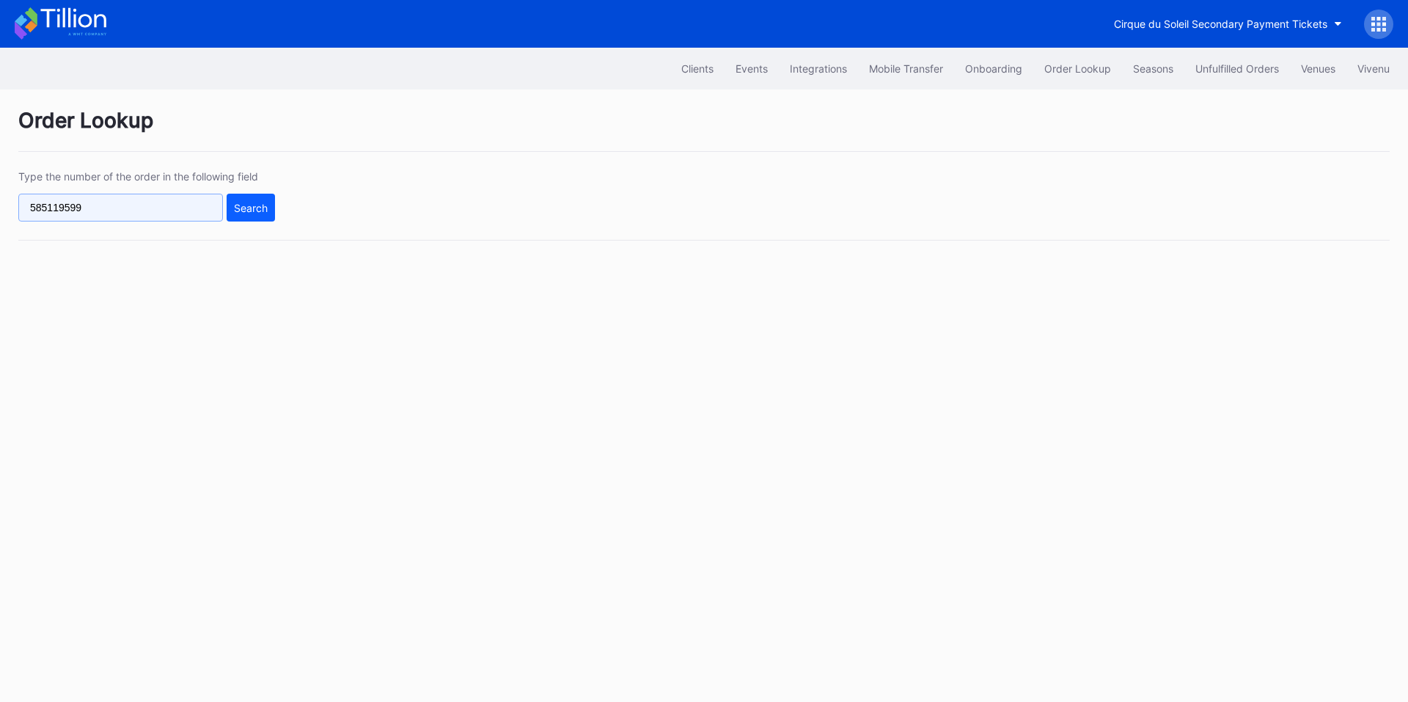
click at [166, 214] on input "585119599" at bounding box center [120, 208] width 205 height 28
paste input "977391725"
click at [278, 211] on div "Type the number of the order in the following field 977391725 Search" at bounding box center [703, 205] width 1371 height 70
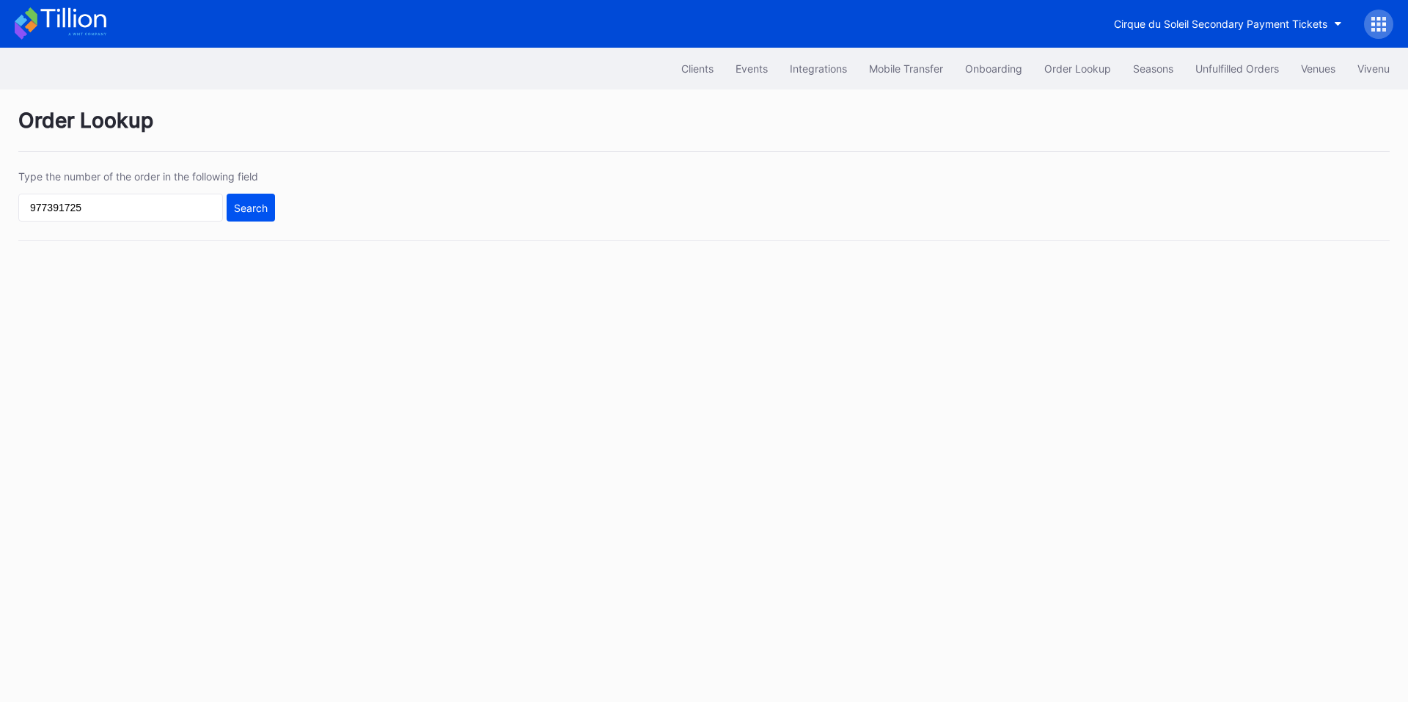
click at [248, 217] on button "Search" at bounding box center [251, 208] width 48 height 28
click at [174, 210] on input "977391725" at bounding box center [120, 208] width 205 height 28
paste input "812660624"
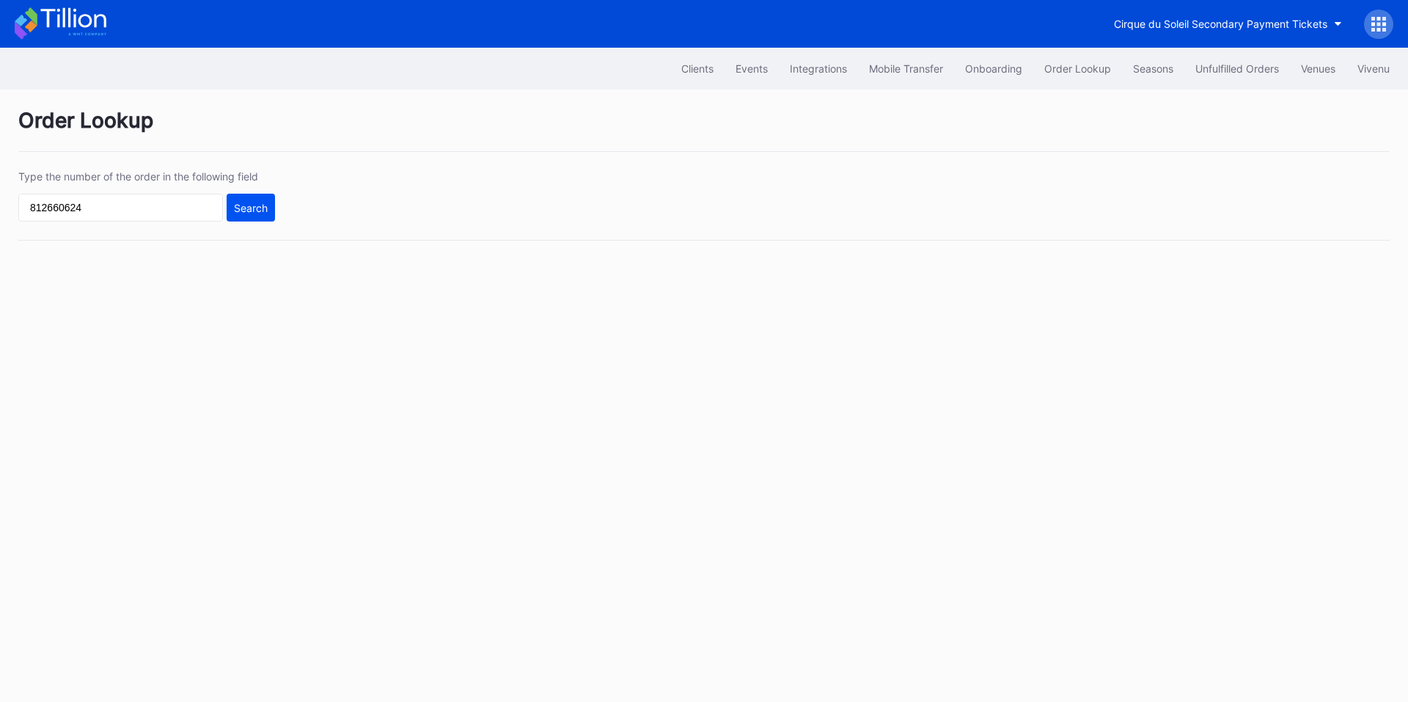
click at [251, 205] on div "Search" at bounding box center [251, 208] width 34 height 12
click at [128, 208] on input "812660624" at bounding box center [120, 208] width 205 height 28
paste input "16892948"
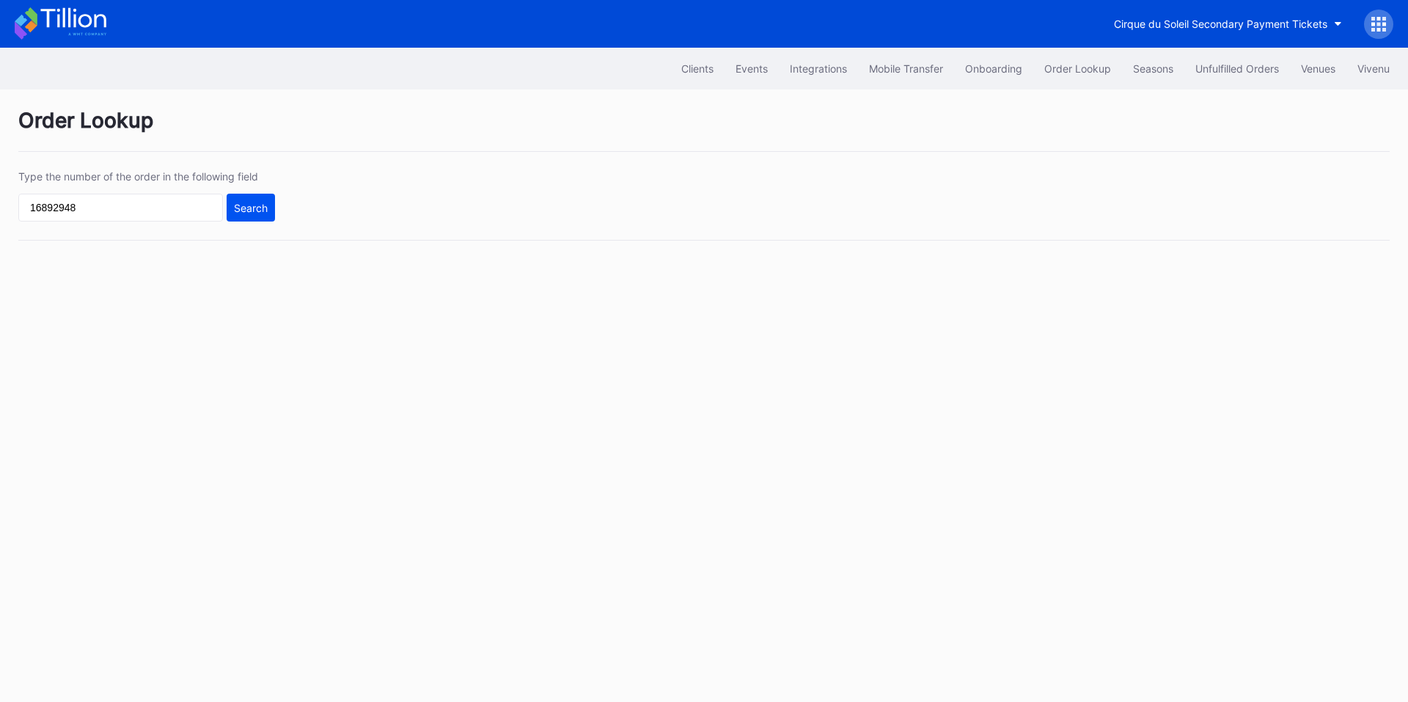
click at [236, 205] on div "Search" at bounding box center [251, 208] width 34 height 12
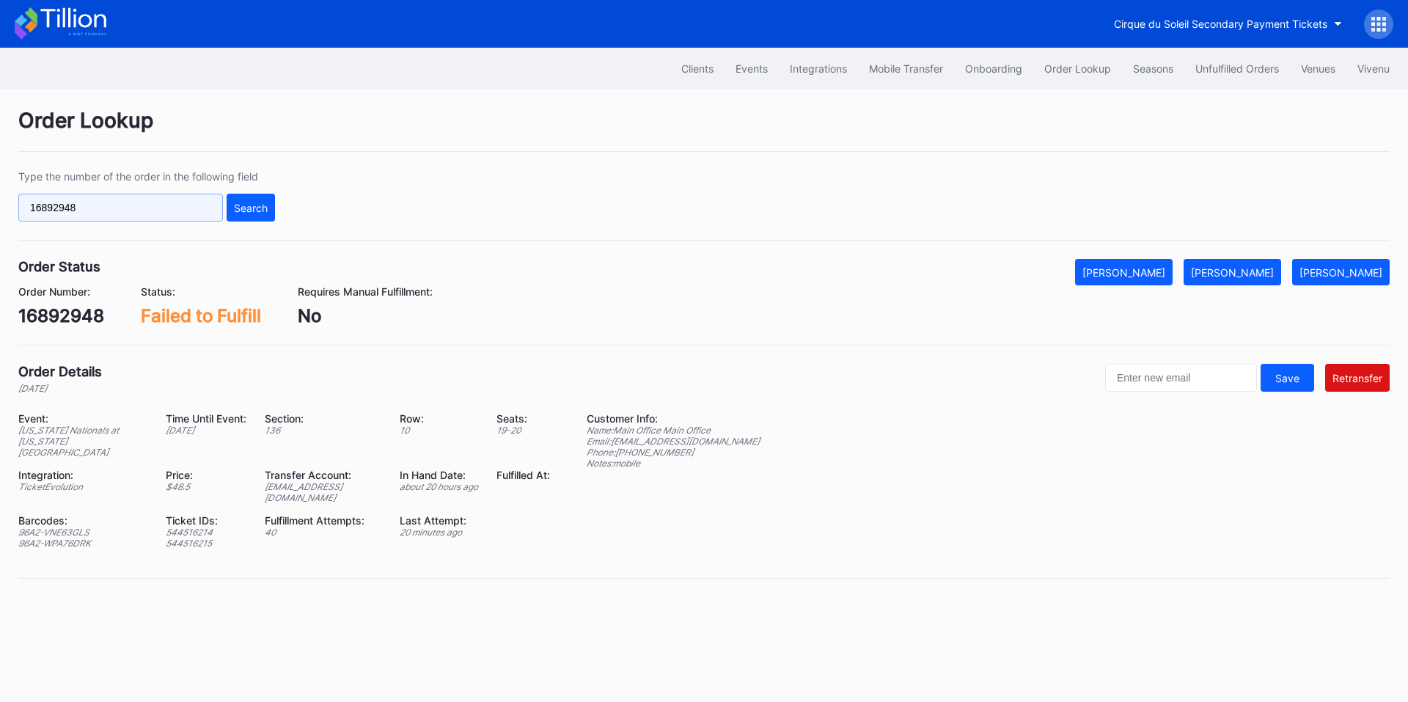
click at [98, 200] on input "16892948" at bounding box center [120, 208] width 205 height 28
paste input "15351804"
click at [246, 221] on button "Search" at bounding box center [251, 208] width 48 height 28
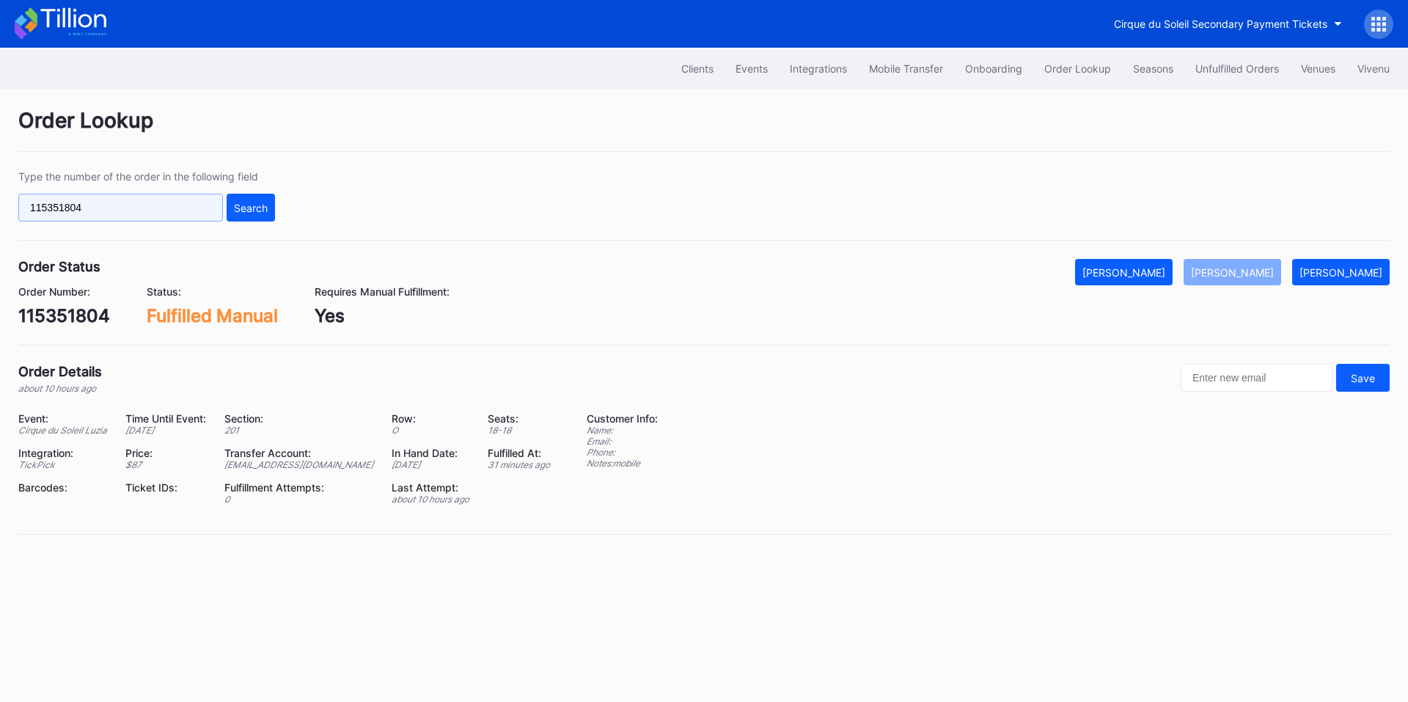
click at [144, 212] on input "115351804" at bounding box center [120, 208] width 205 height 28
paste input "421535200"
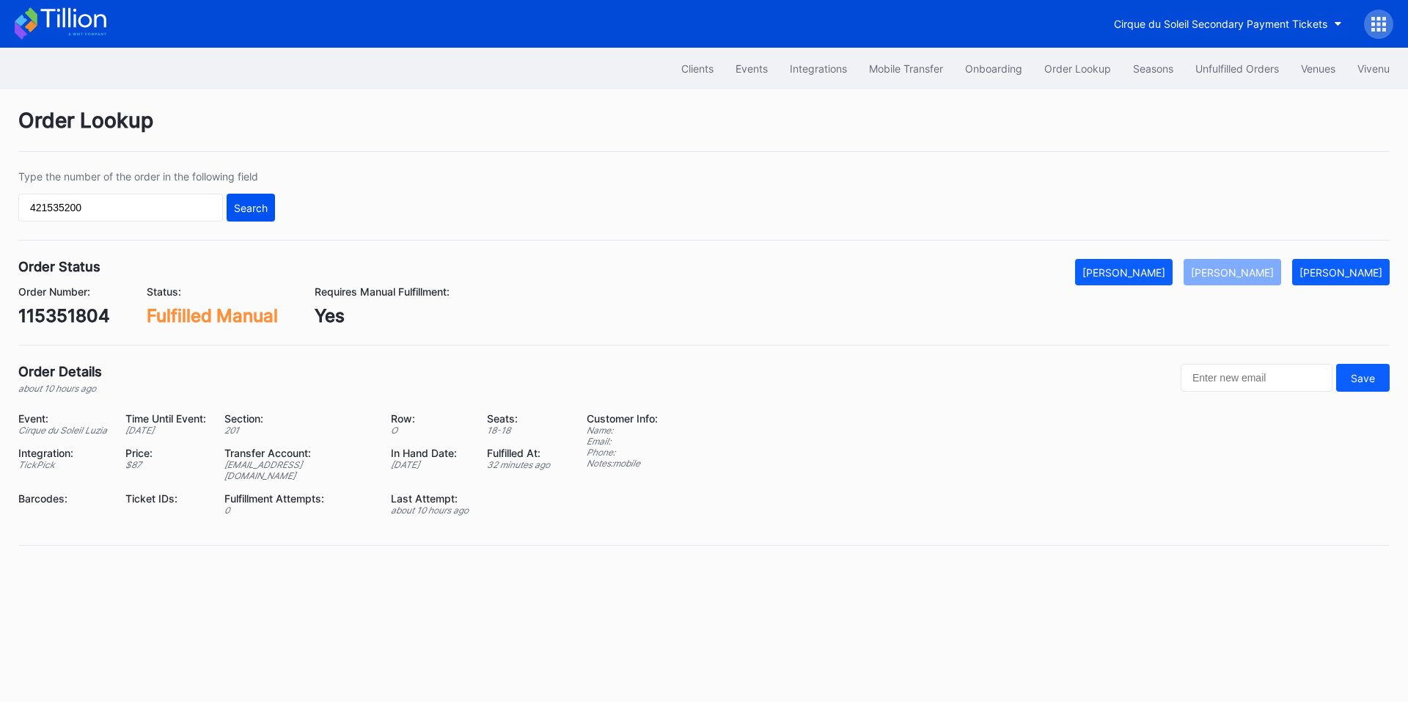
click at [262, 205] on div "Search" at bounding box center [251, 208] width 34 height 12
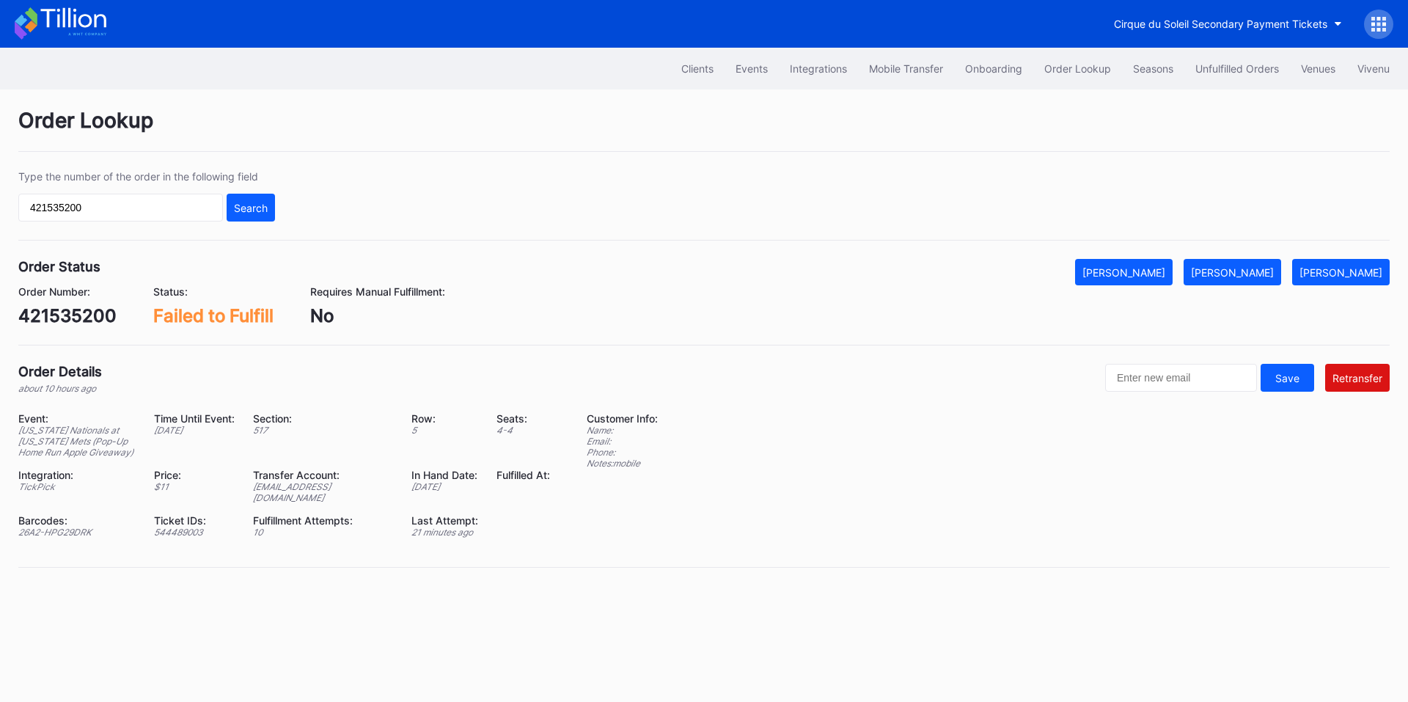
click at [65, 527] on div "26A2-HPG29DRK" at bounding box center [76, 532] width 117 height 11
copy div "26A2-HPG29DRK"
click at [1358, 272] on div "Mark Pending" at bounding box center [1340, 272] width 83 height 12
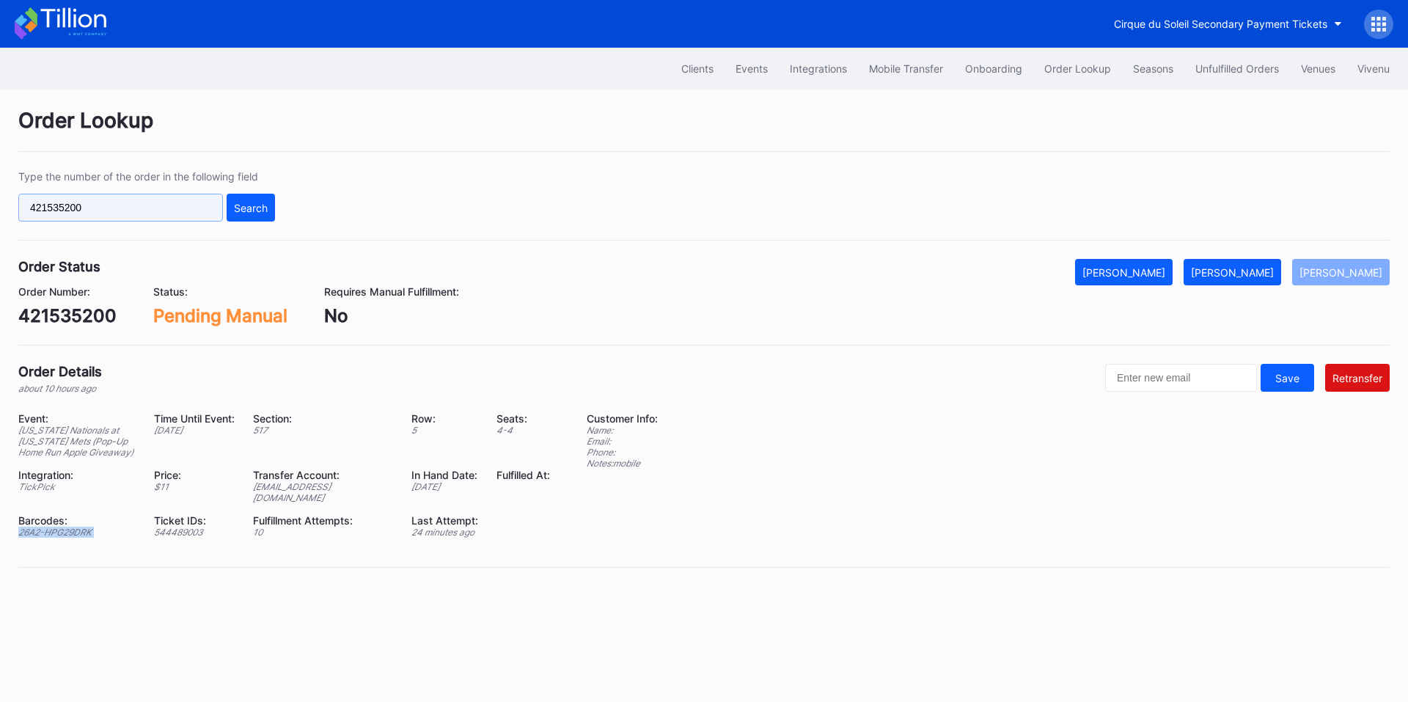
click at [144, 214] on input "421535200" at bounding box center [120, 208] width 205 height 28
paste input "593149093"
click at [251, 205] on div "Search" at bounding box center [251, 208] width 34 height 12
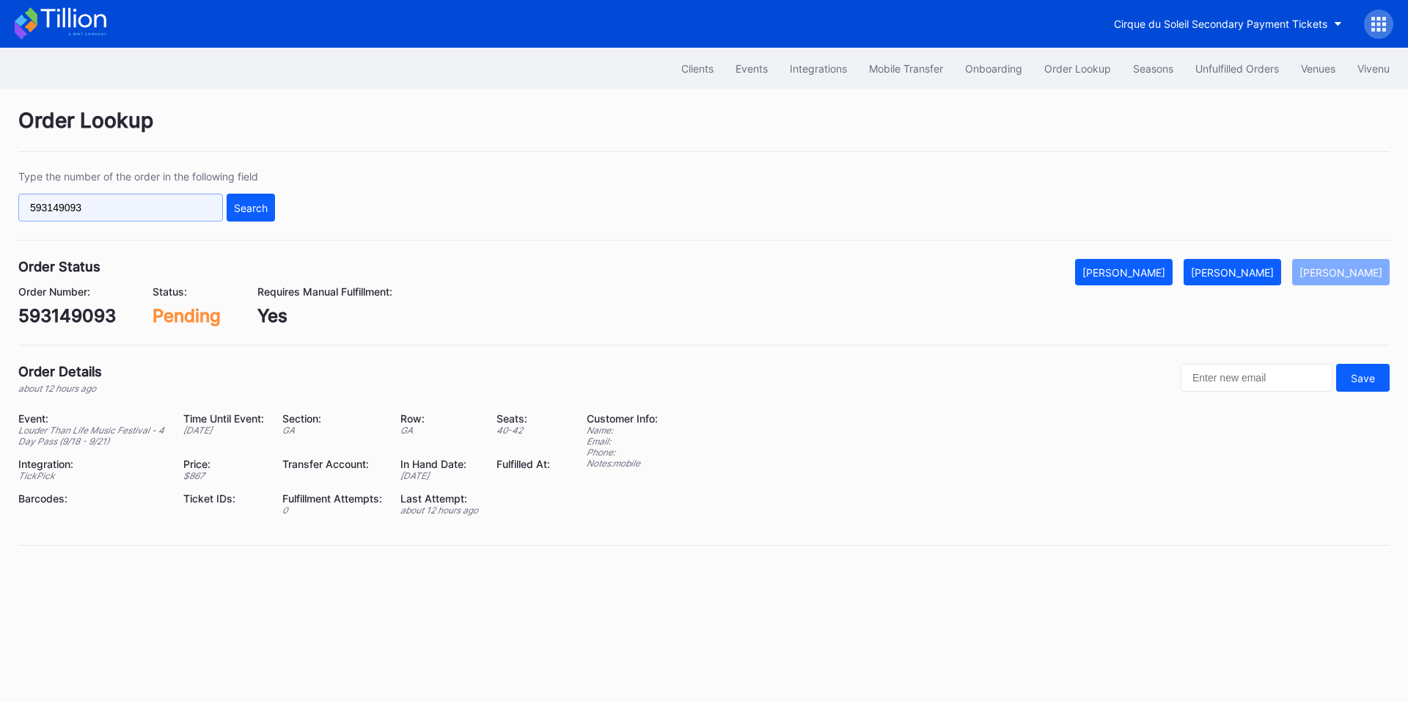
click at [154, 218] on input "593149093" at bounding box center [120, 208] width 205 height 28
click at [153, 216] on input "593149093" at bounding box center [120, 208] width 205 height 28
paste input "646132887"
click at [242, 213] on div "Search" at bounding box center [251, 208] width 34 height 12
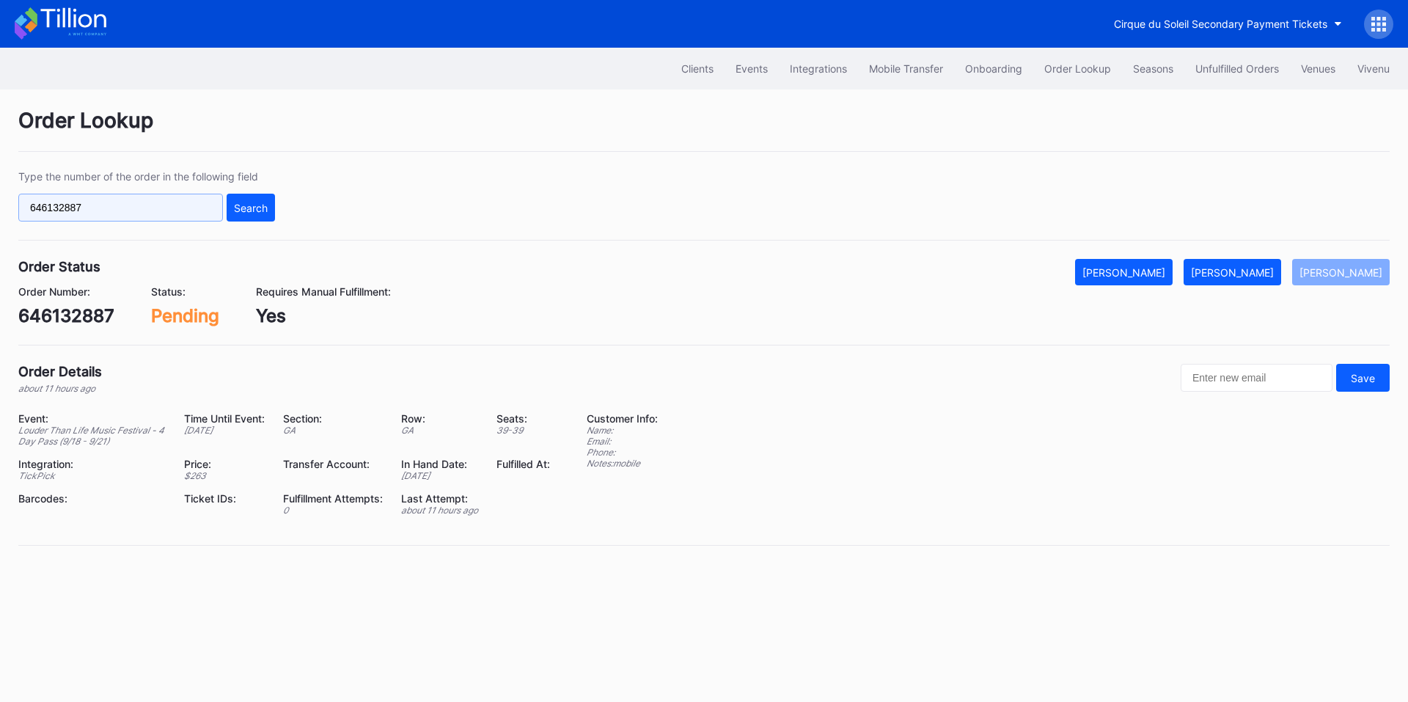
click at [113, 220] on input "646132887" at bounding box center [120, 208] width 205 height 28
paste input "23715510"
type input "623715510"
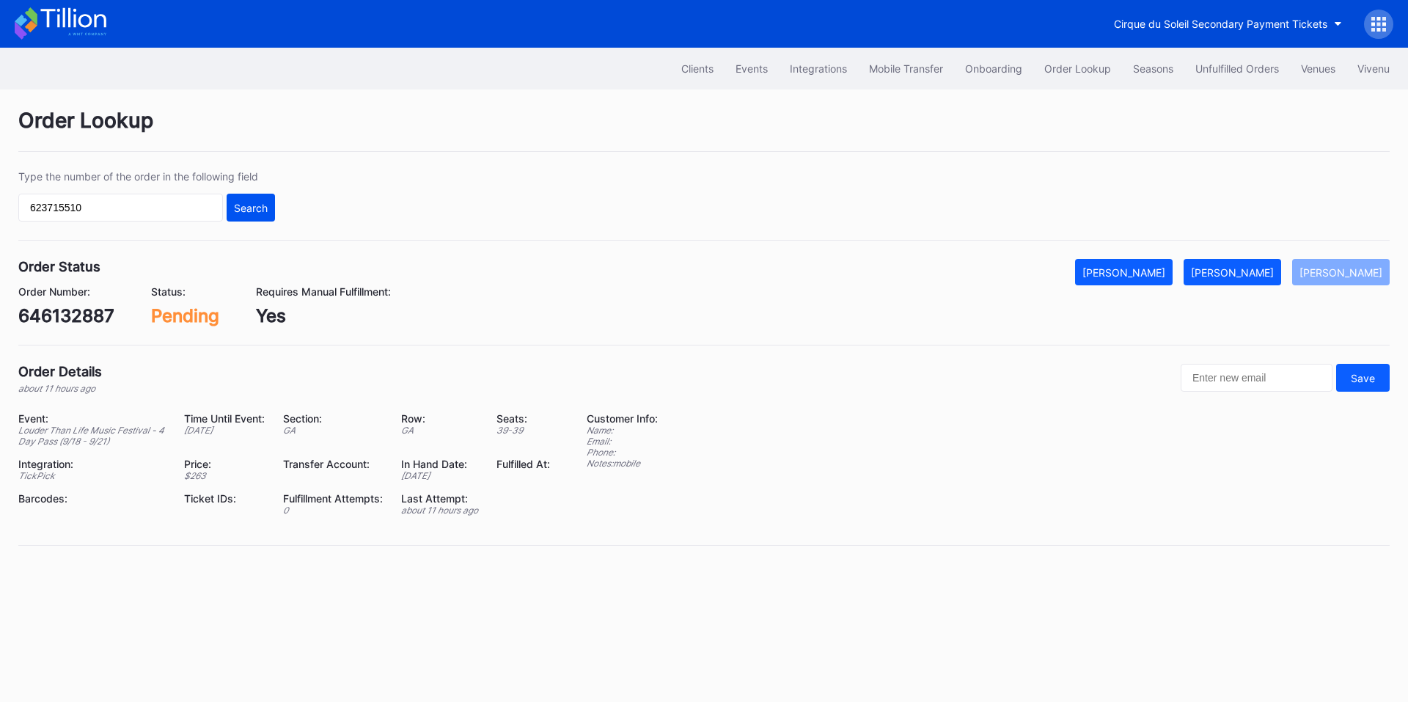
click at [250, 211] on div "Search" at bounding box center [251, 208] width 34 height 12
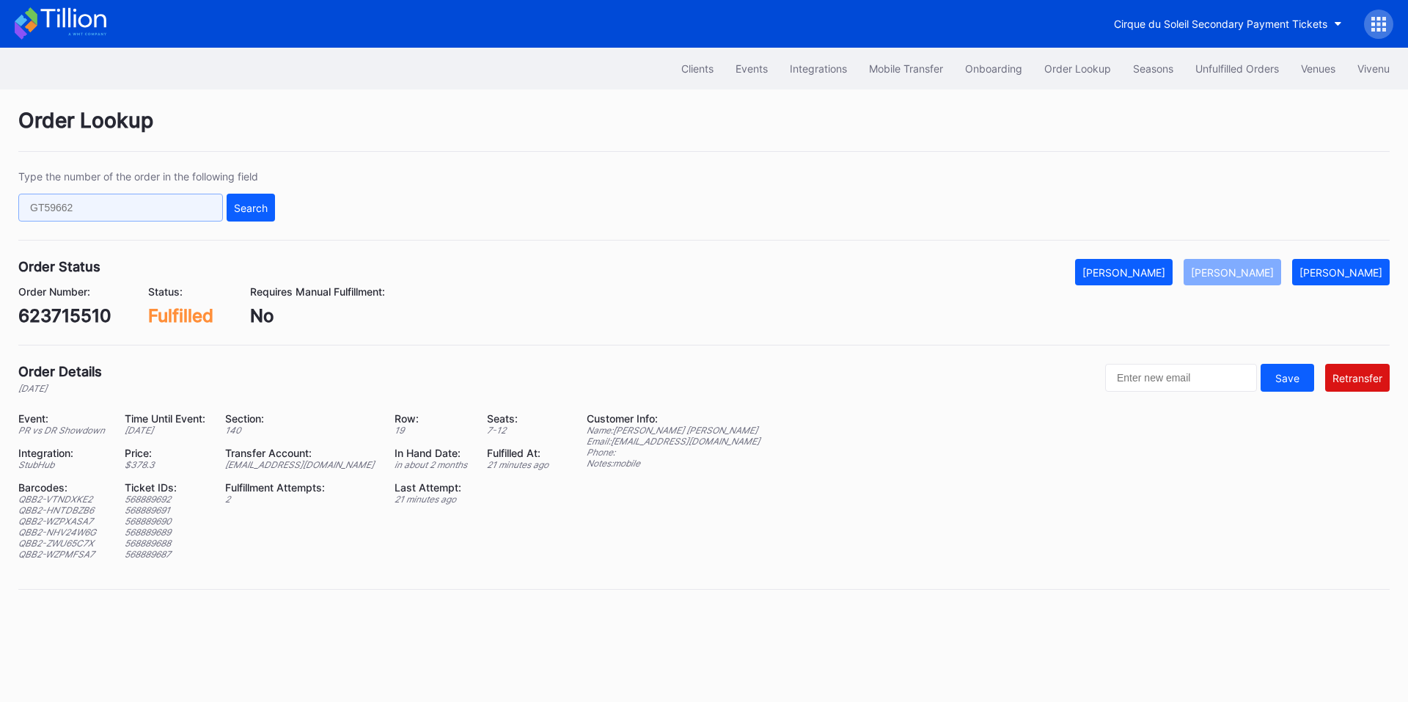
click at [140, 208] on input "text" at bounding box center [120, 208] width 205 height 28
paste input "p3p0treeew1"
type input "p3p0treeew1"
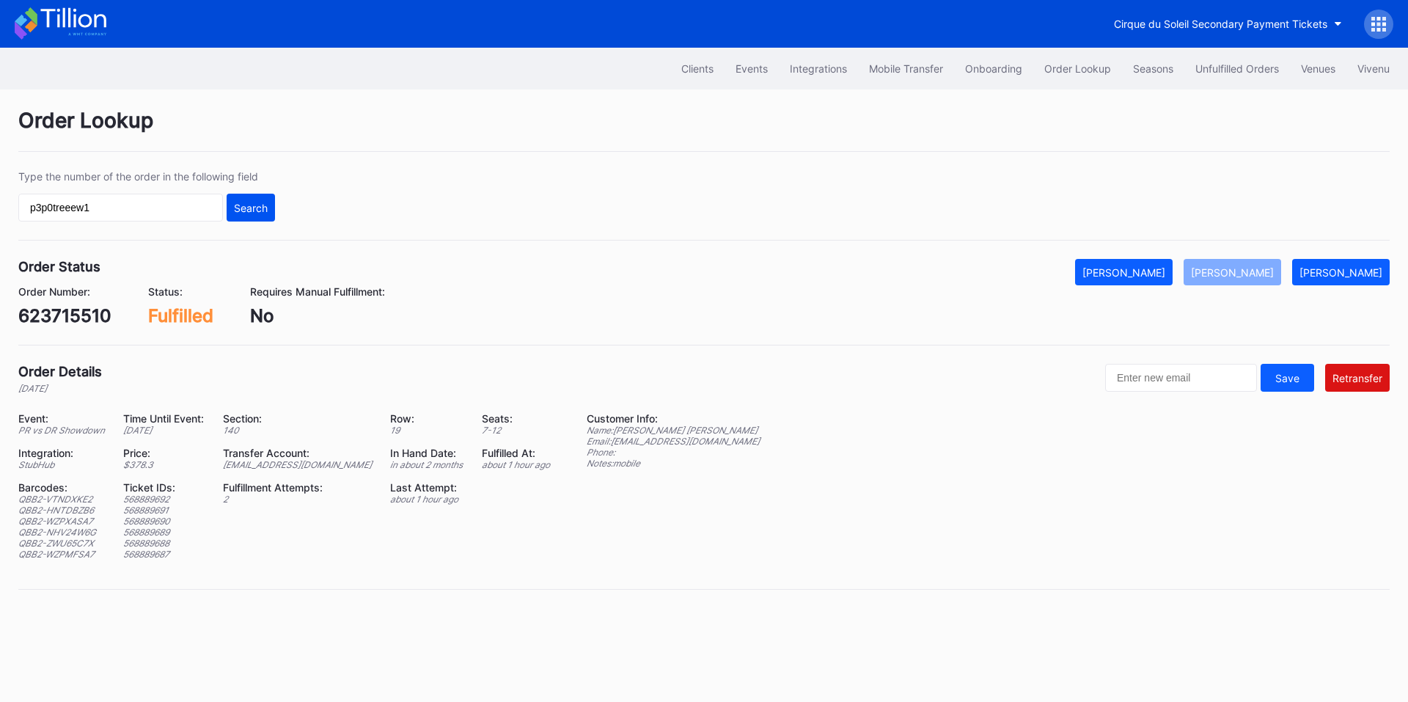
click at [255, 204] on div "Search" at bounding box center [251, 208] width 34 height 12
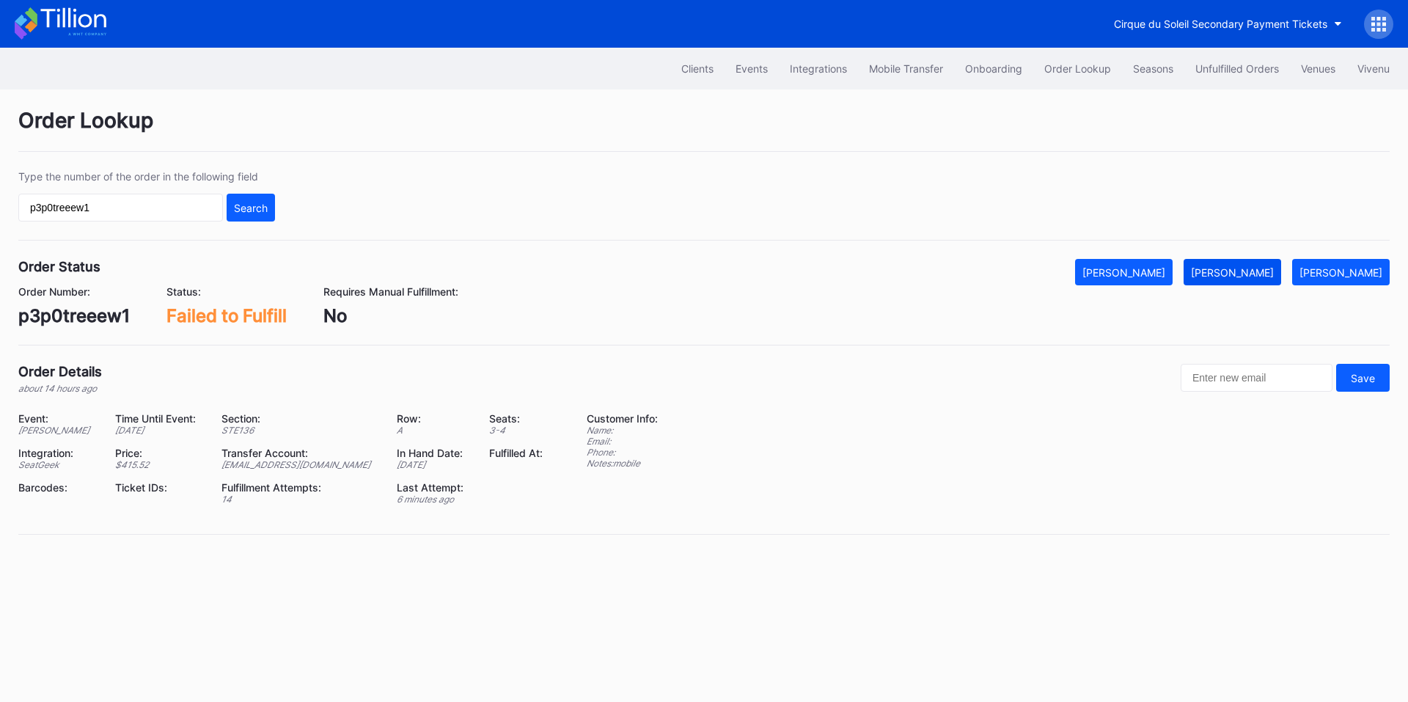
click at [1247, 282] on button "[PERSON_NAME]" at bounding box center [1233, 272] width 98 height 26
click at [743, 71] on div "Events" at bounding box center [751, 68] width 32 height 12
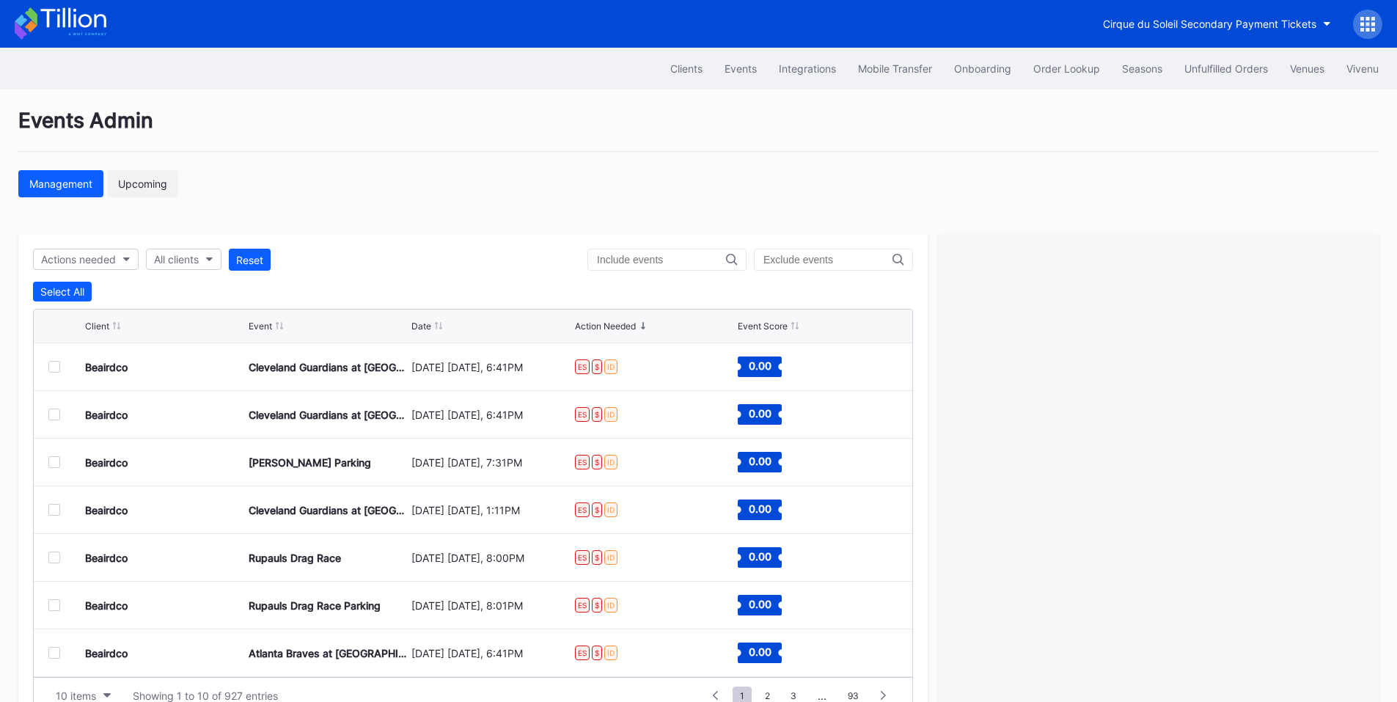
click at [144, 188] on div "Upcoming" at bounding box center [142, 183] width 49 height 12
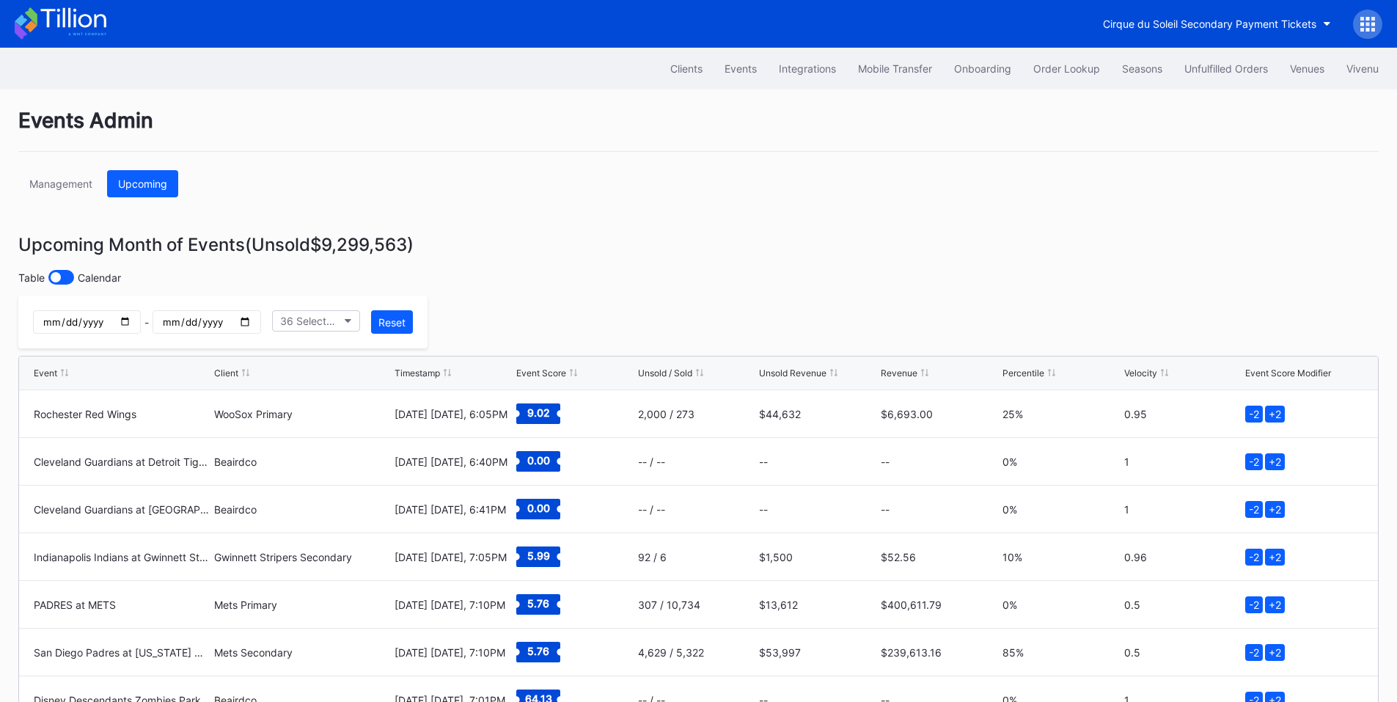
click at [141, 322] on input "date" at bounding box center [87, 321] width 108 height 23
type input "2025-09-16"
click at [260, 327] on input "date" at bounding box center [207, 321] width 108 height 23
type input "2025-09-16"
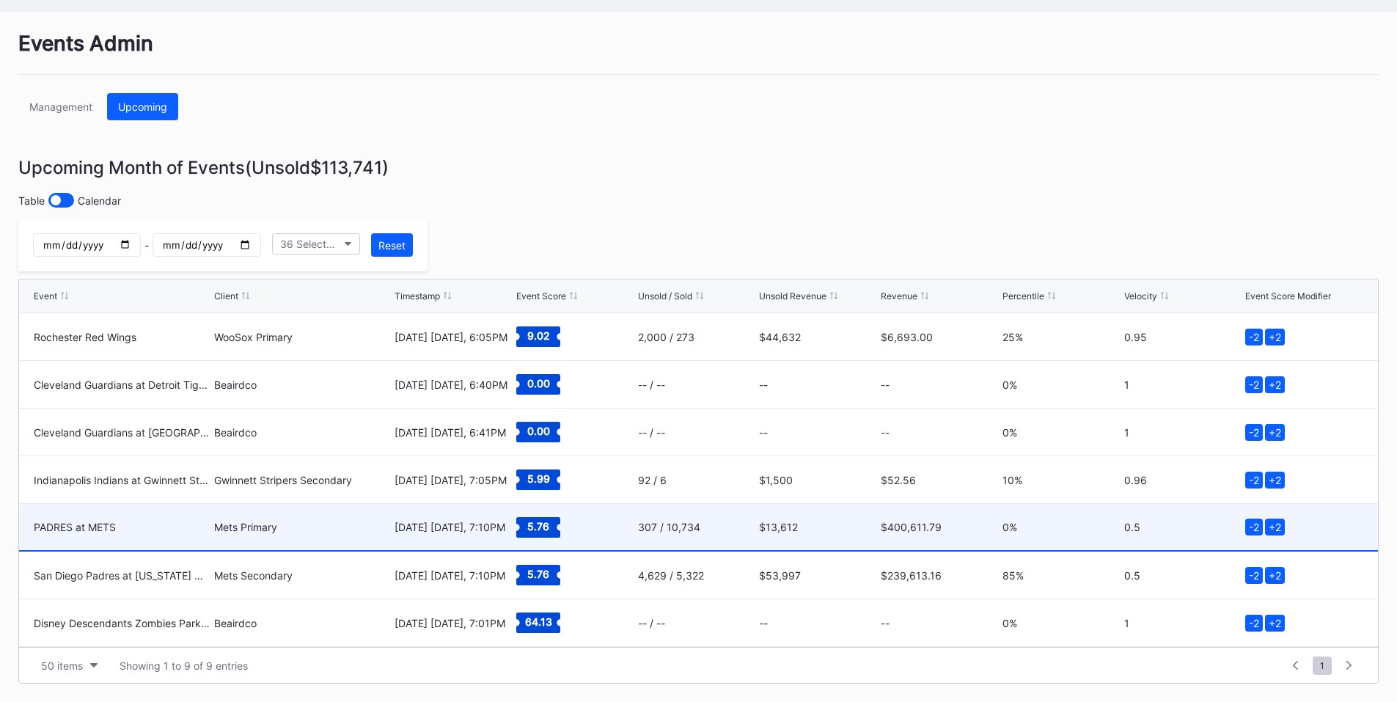
scroll to position [95, 0]
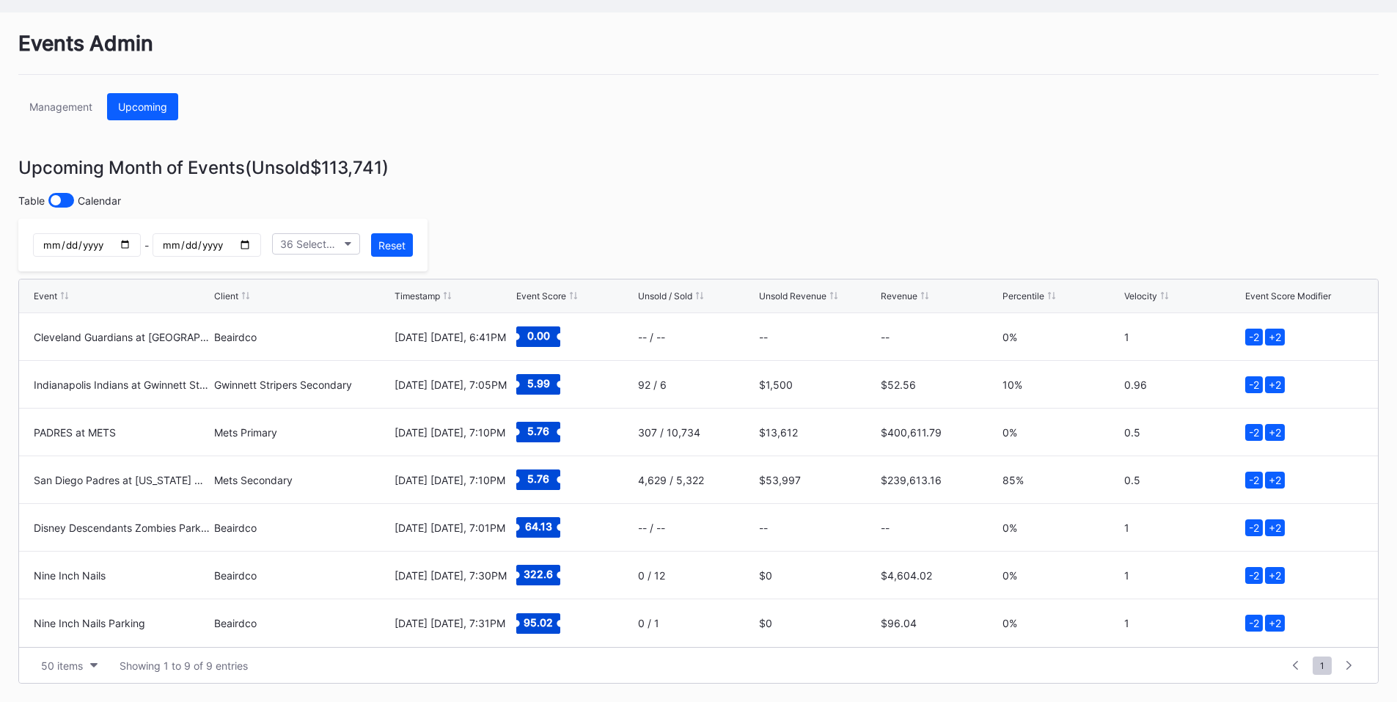
click at [141, 248] on input "2025-09-16" at bounding box center [87, 244] width 108 height 23
type input "2025-09-17"
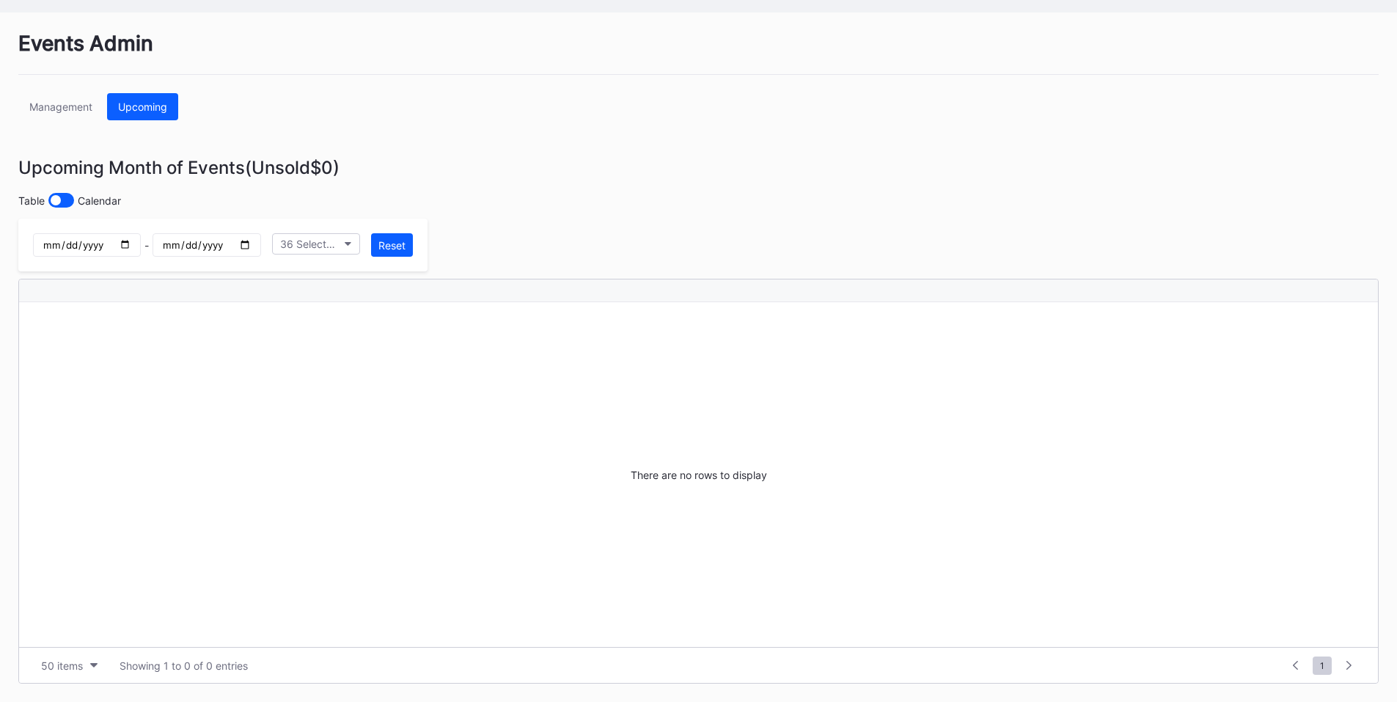
scroll to position [0, 0]
click at [260, 246] on input "2025-09-16" at bounding box center [207, 244] width 108 height 23
type input "2025-09-17"
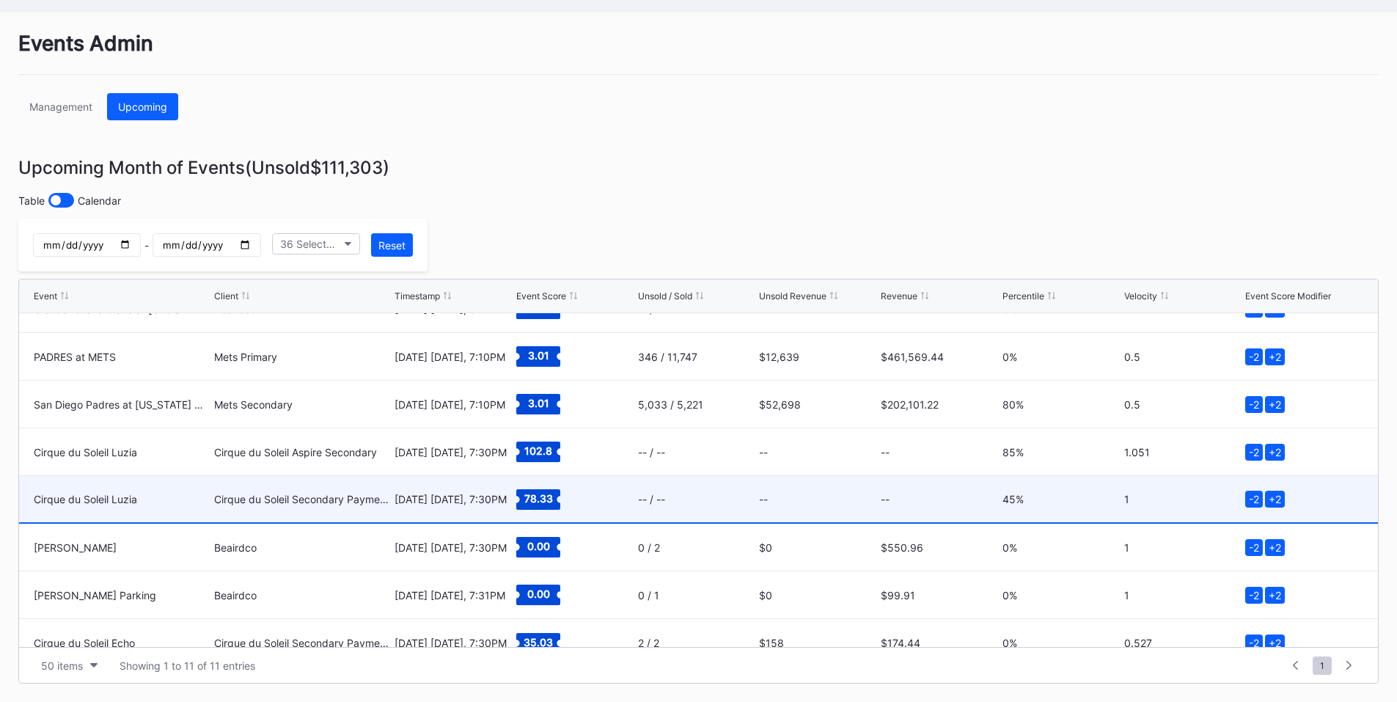
scroll to position [191, 0]
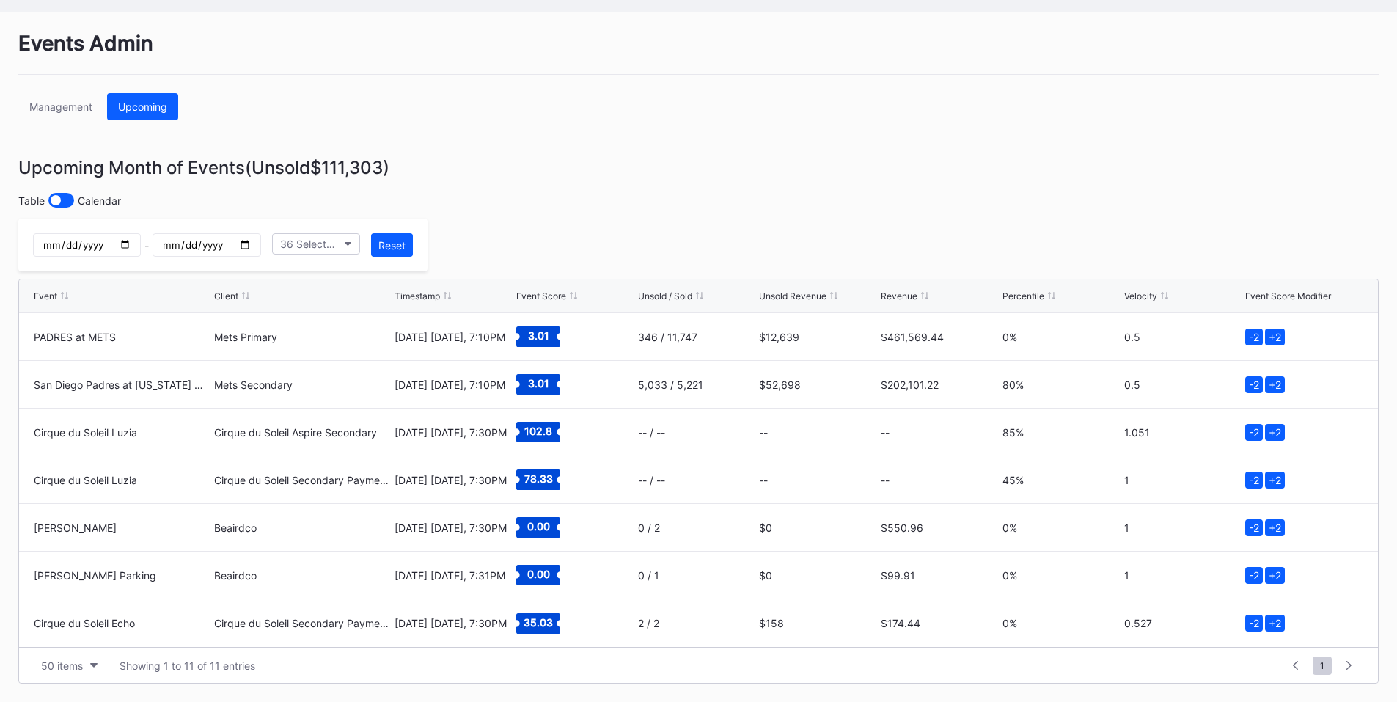
click at [141, 243] on input "2025-09-17" at bounding box center [87, 244] width 108 height 23
type input "2025-09-18"
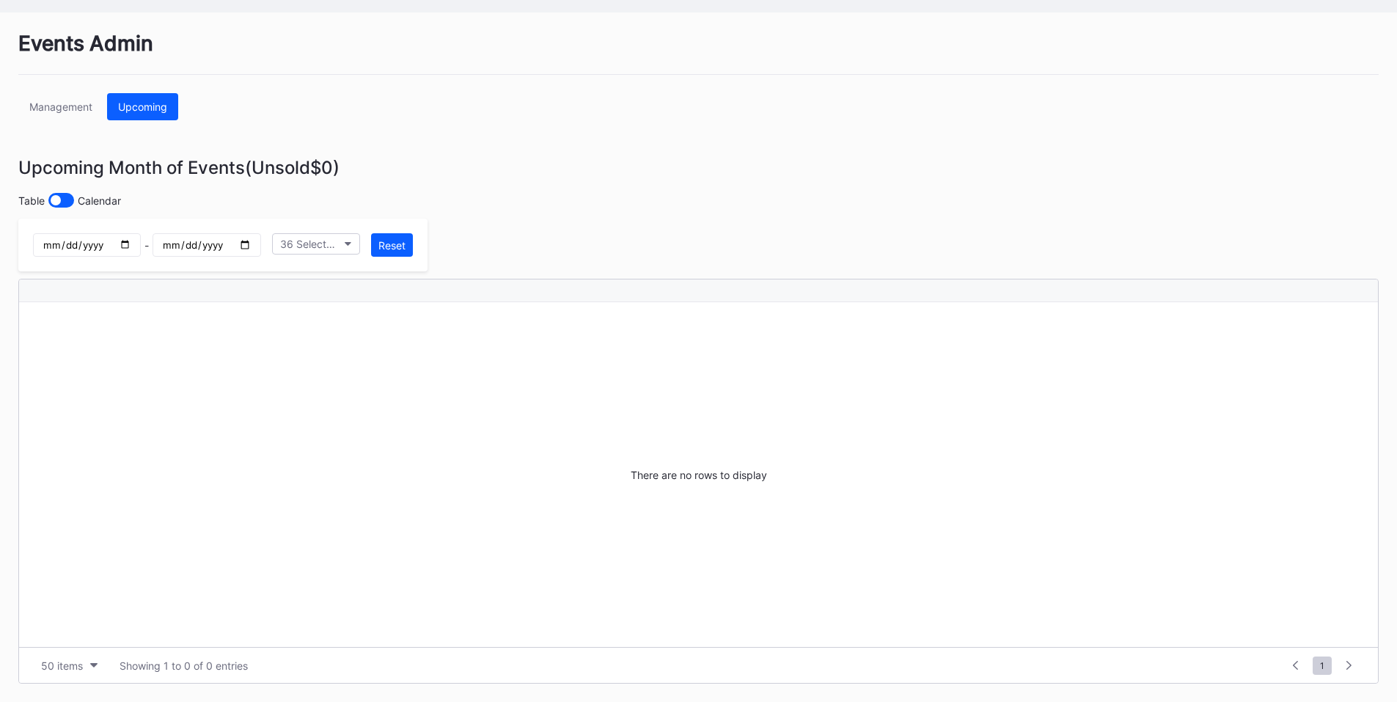
scroll to position [0, 0]
click at [260, 240] on input "2025-09-17" at bounding box center [207, 244] width 108 height 23
type input "2025-09-18"
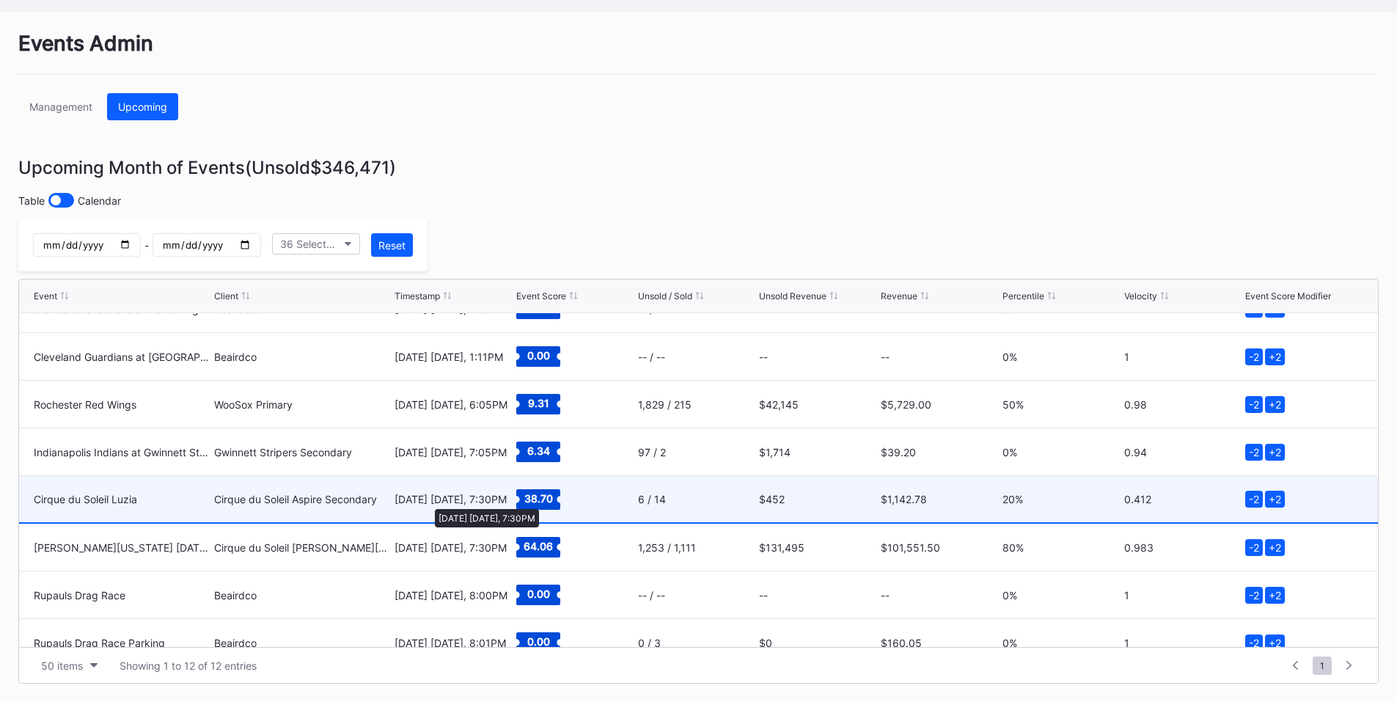
scroll to position [238, 0]
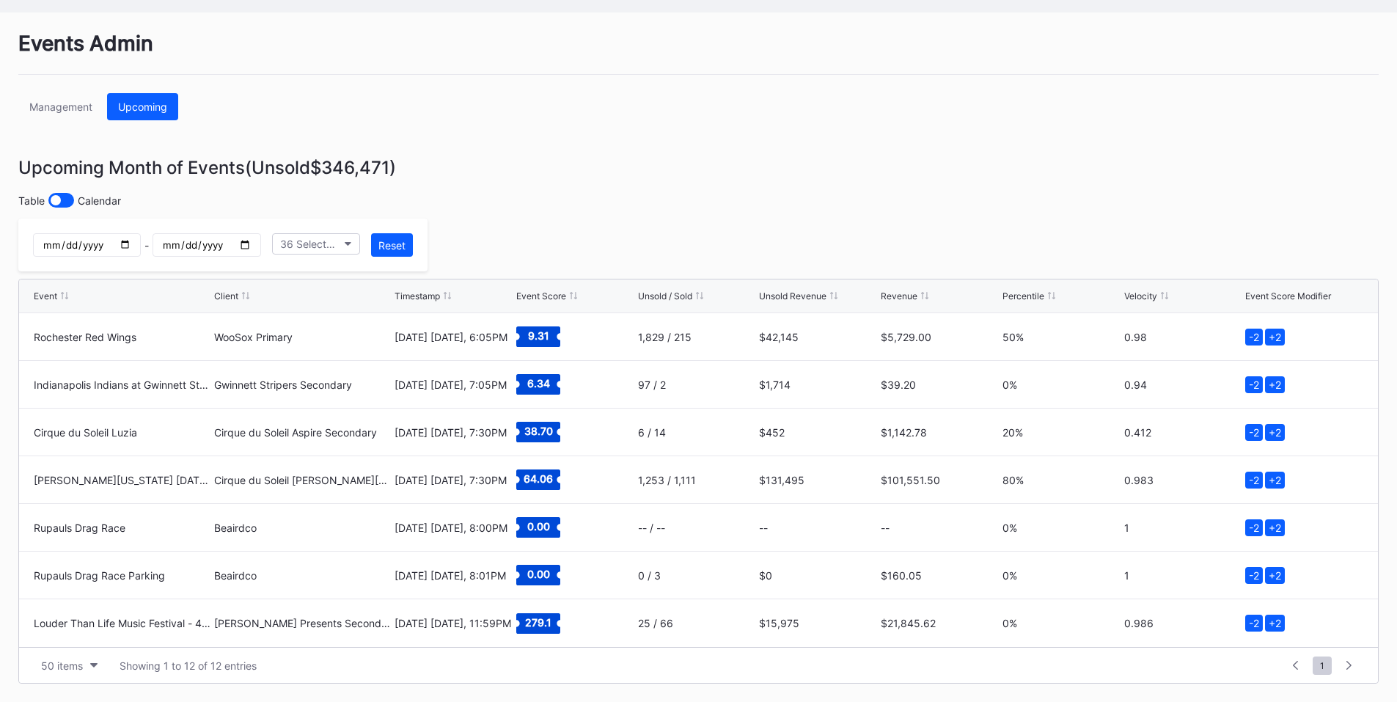
click at [141, 244] on input "2025-09-18" at bounding box center [87, 244] width 108 height 23
type input "2025-09-19"
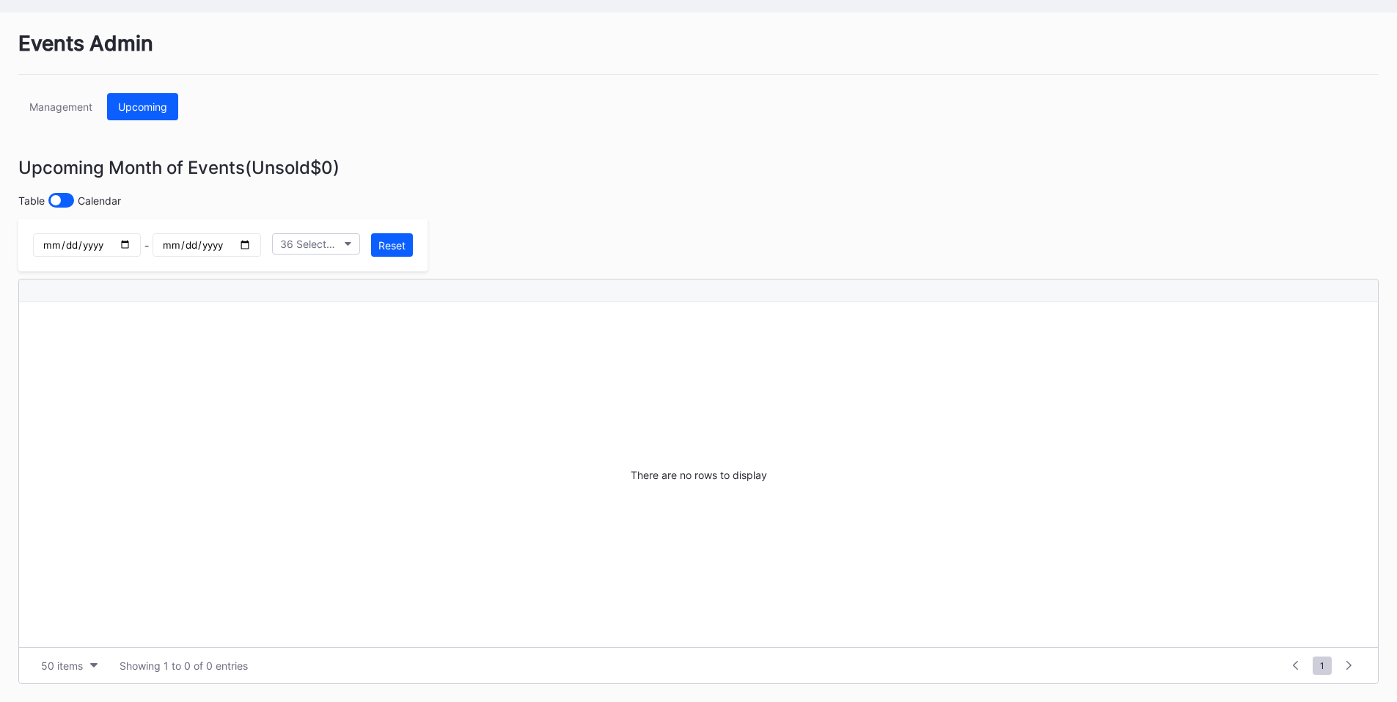
click at [260, 240] on input "2025-09-18" at bounding box center [207, 244] width 108 height 23
type input "2025-09-19"
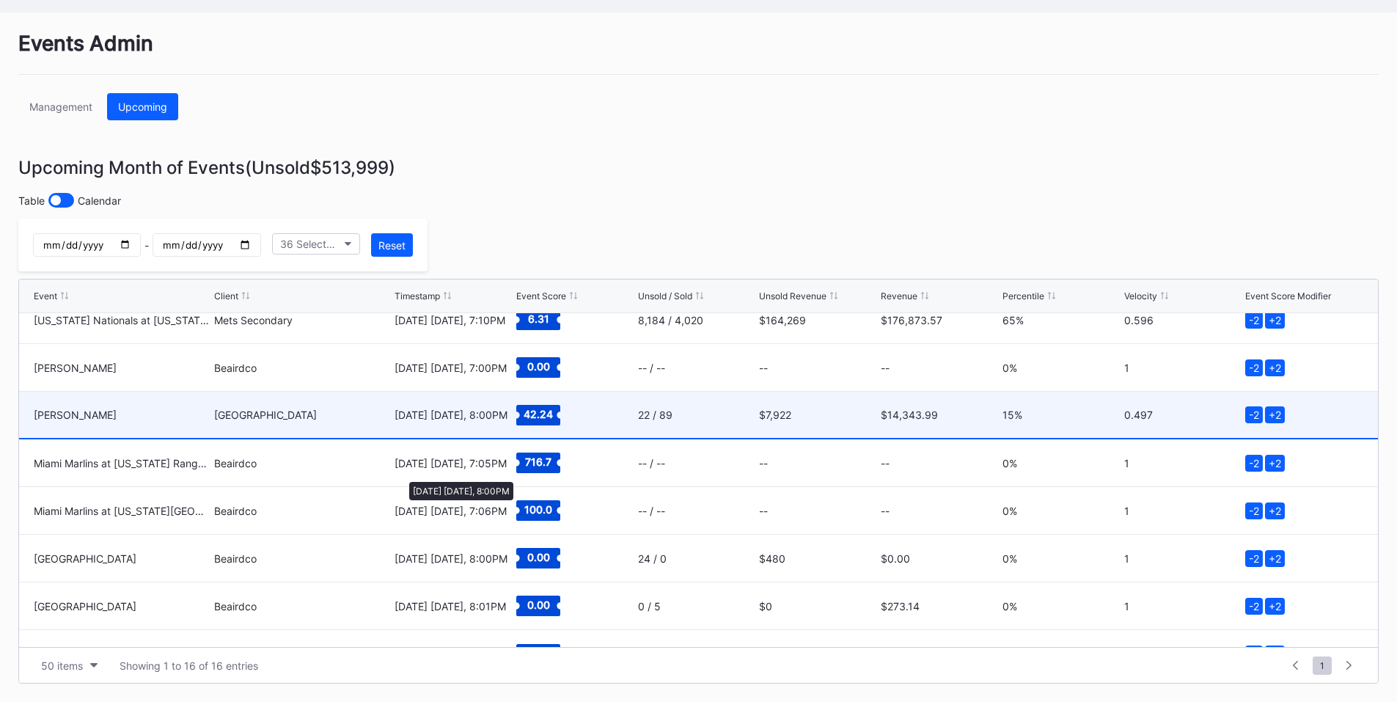
scroll to position [429, 0]
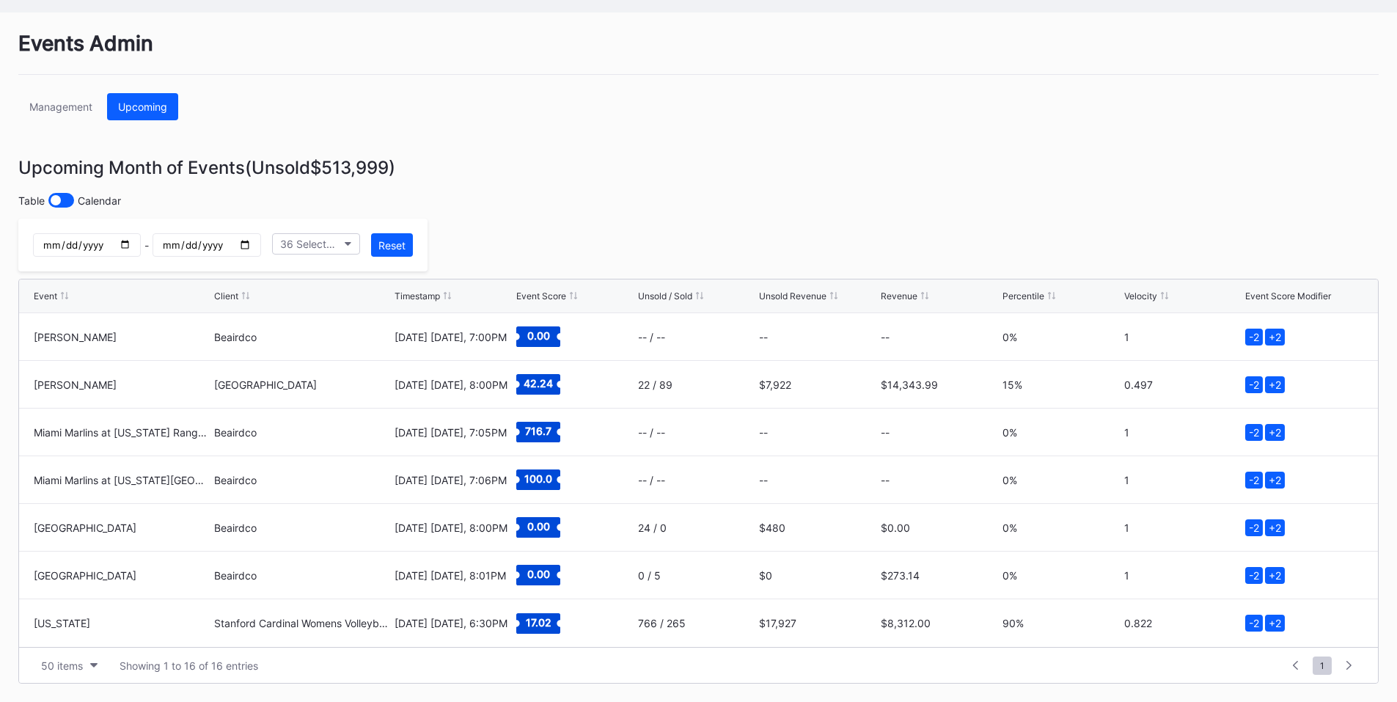
click at [141, 238] on input "2025-09-19" at bounding box center [87, 244] width 108 height 23
type input "2025-09-20"
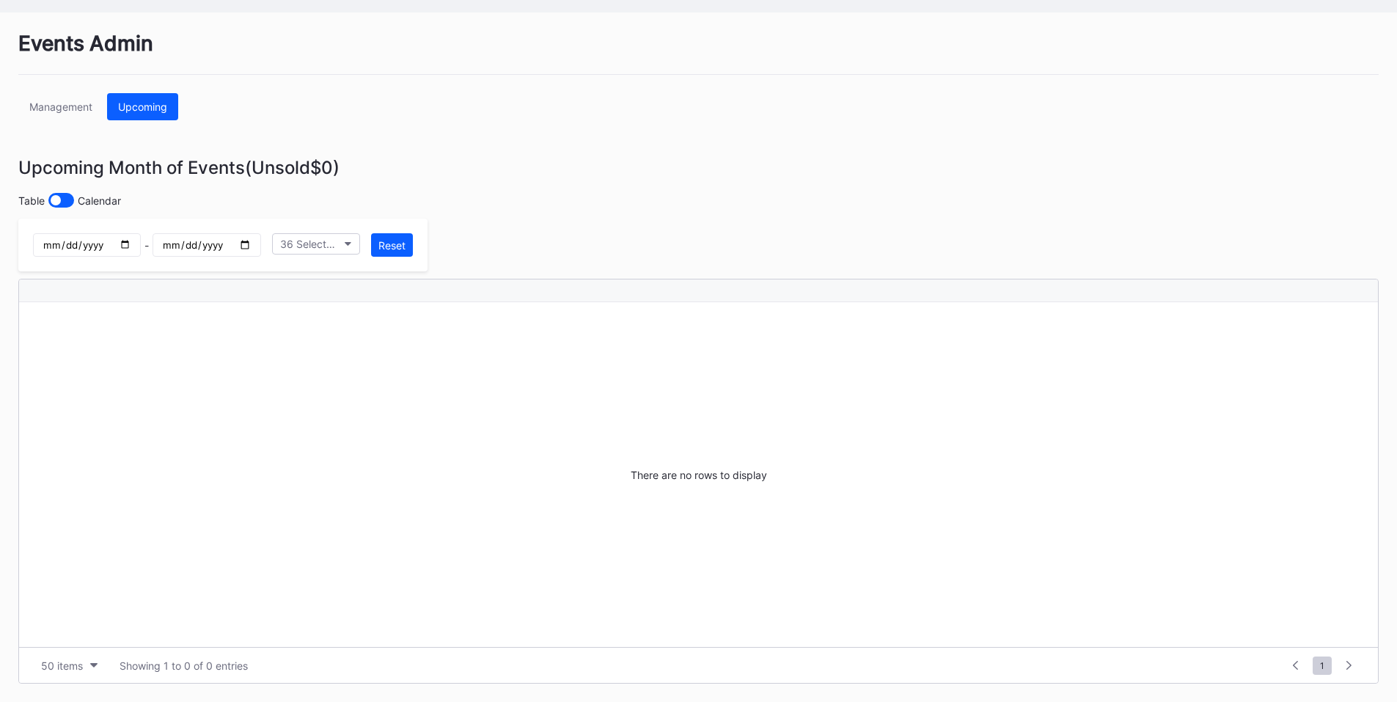
scroll to position [0, 0]
click at [260, 242] on input "2025-09-19" at bounding box center [207, 244] width 108 height 23
type input "2025-09-20"
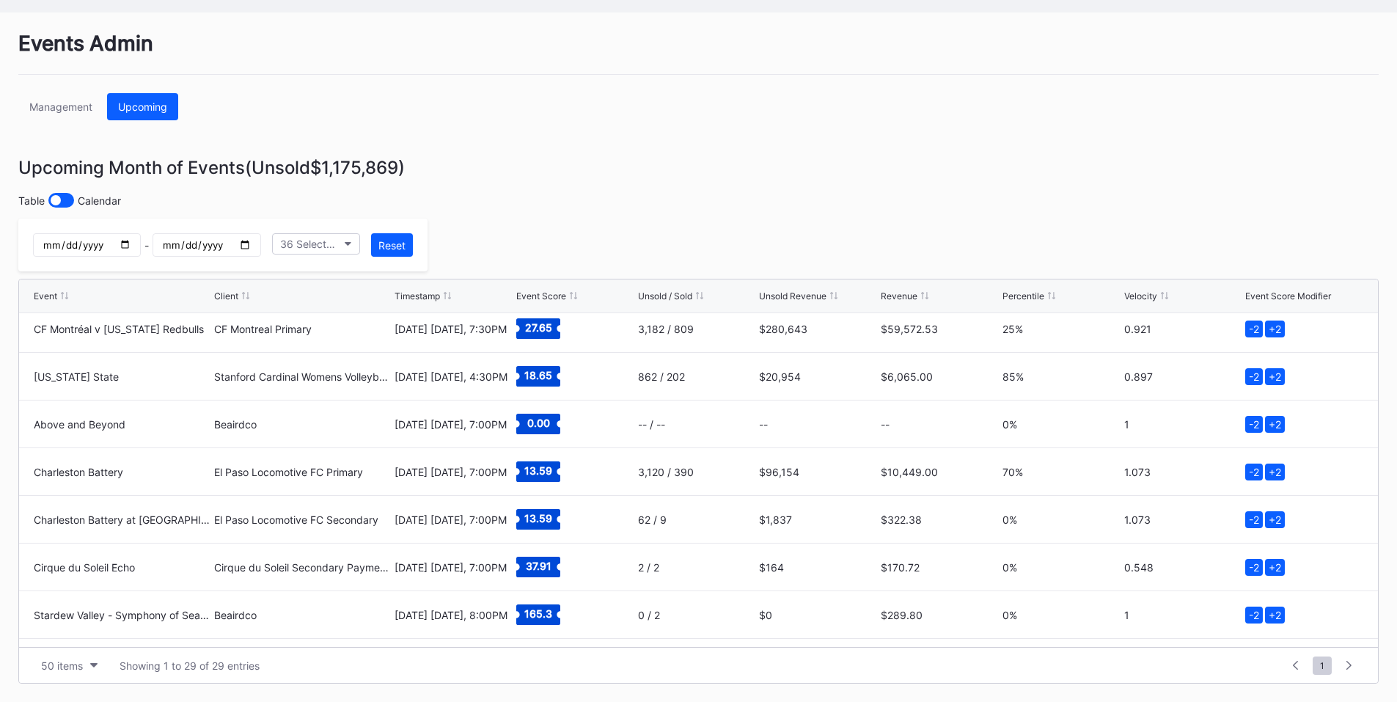
scroll to position [1049, 0]
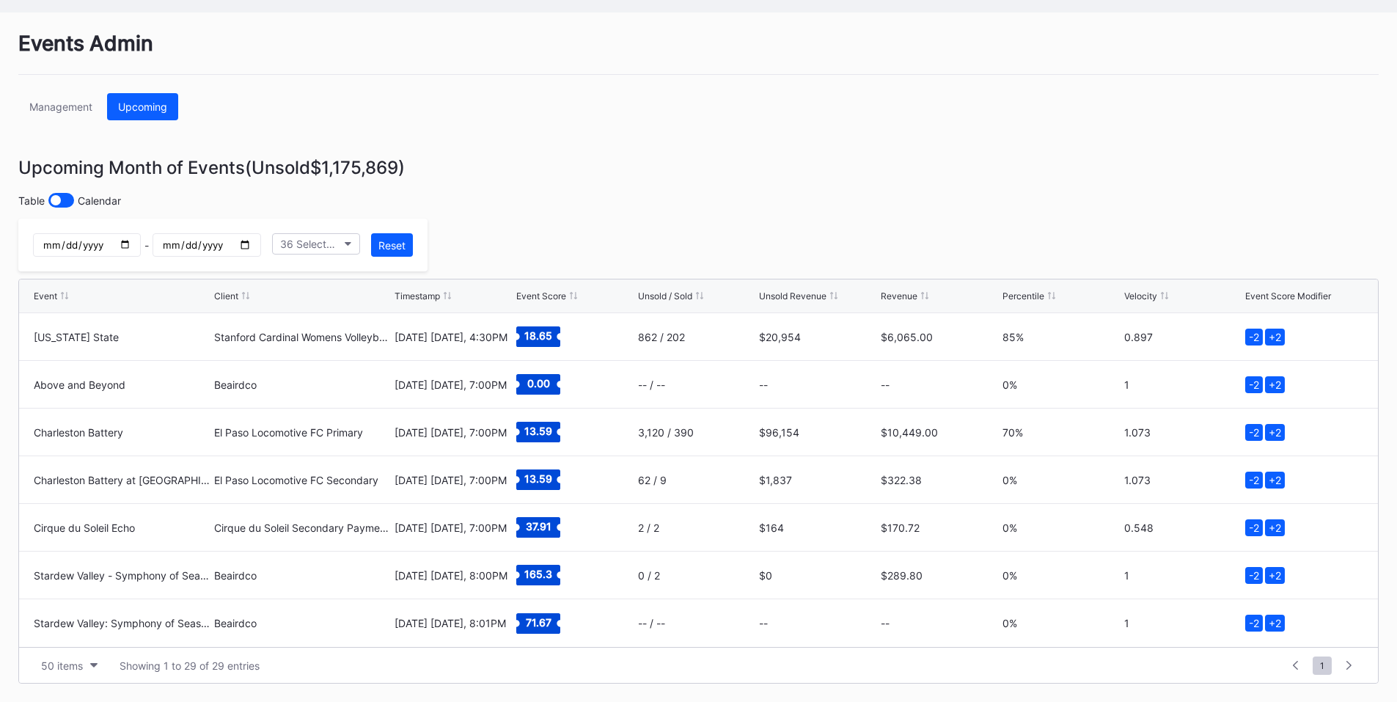
click at [141, 241] on input "2025-09-20" at bounding box center [87, 244] width 108 height 23
type input "2025-09-21"
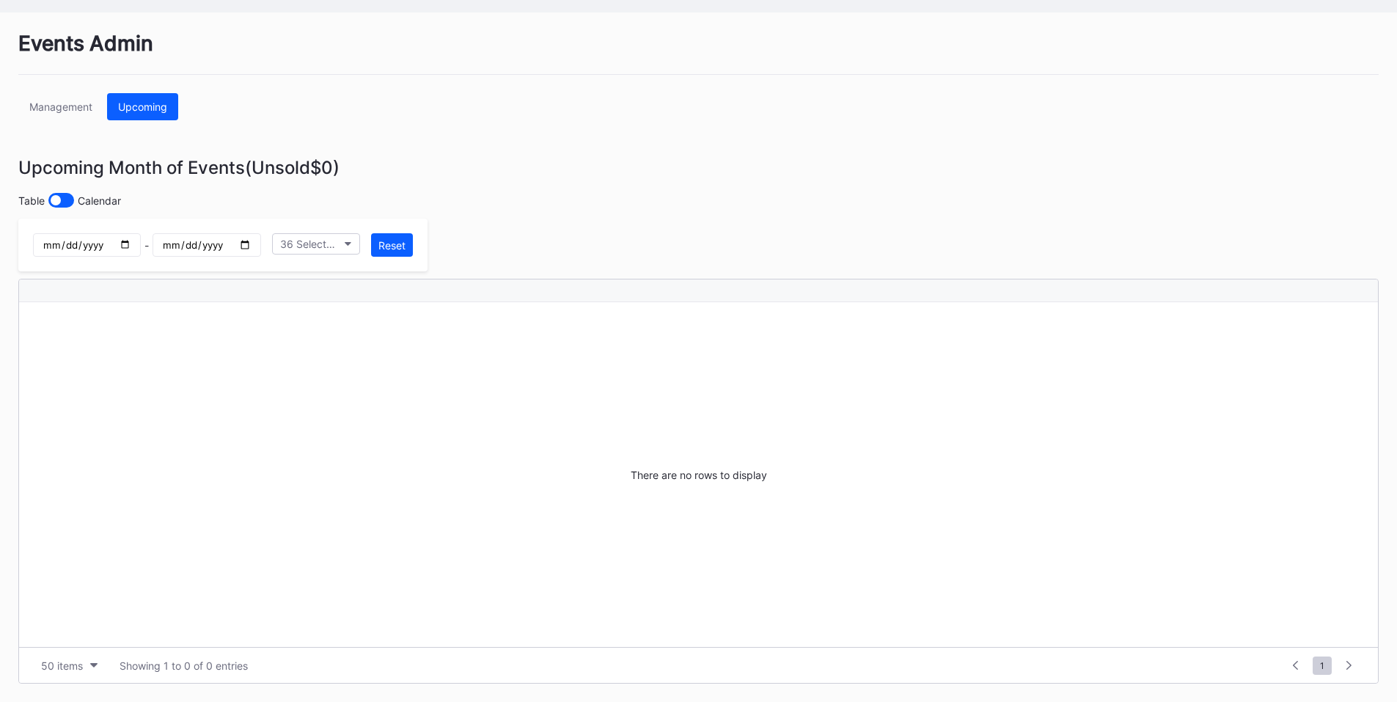
click at [260, 247] on input "2025-09-20" at bounding box center [207, 244] width 108 height 23
type input "2025-09-21"
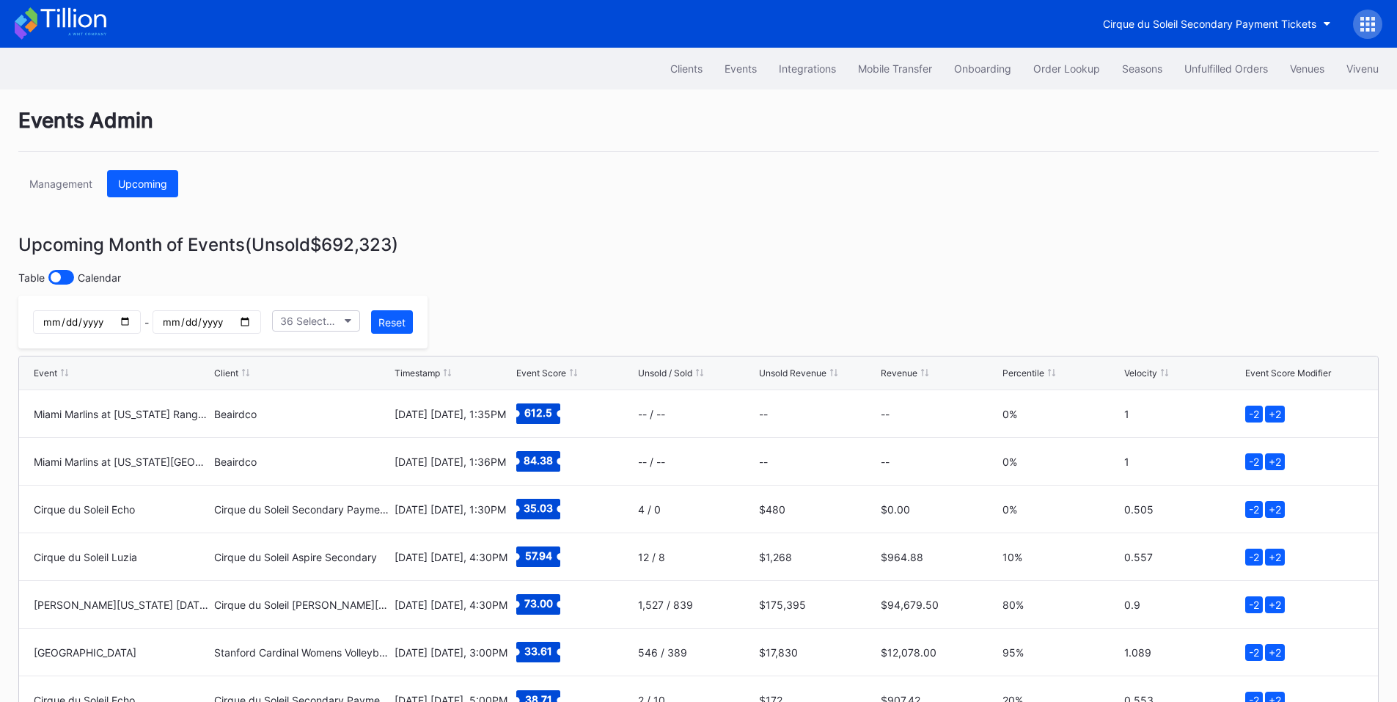
click at [1378, 18] on div at bounding box center [1367, 24] width 29 height 29
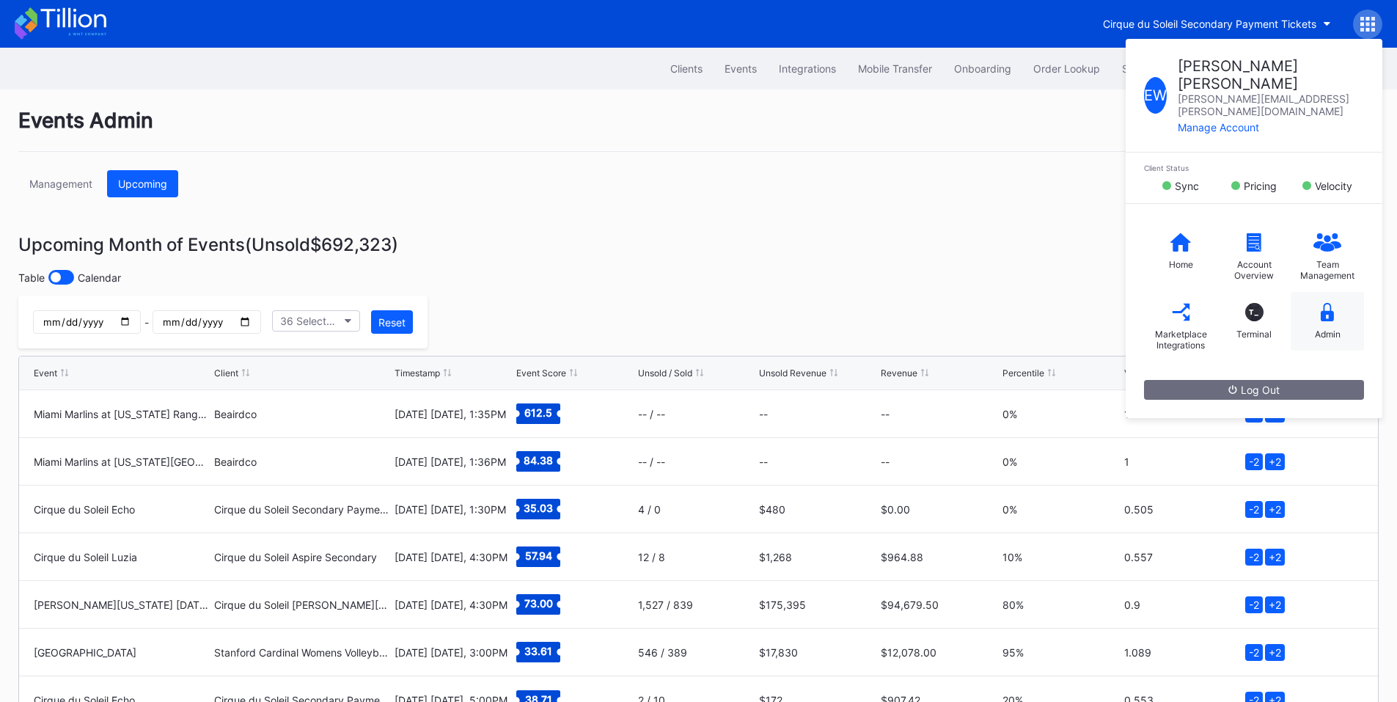
click at [1332, 303] on icon at bounding box center [1327, 312] width 13 height 18
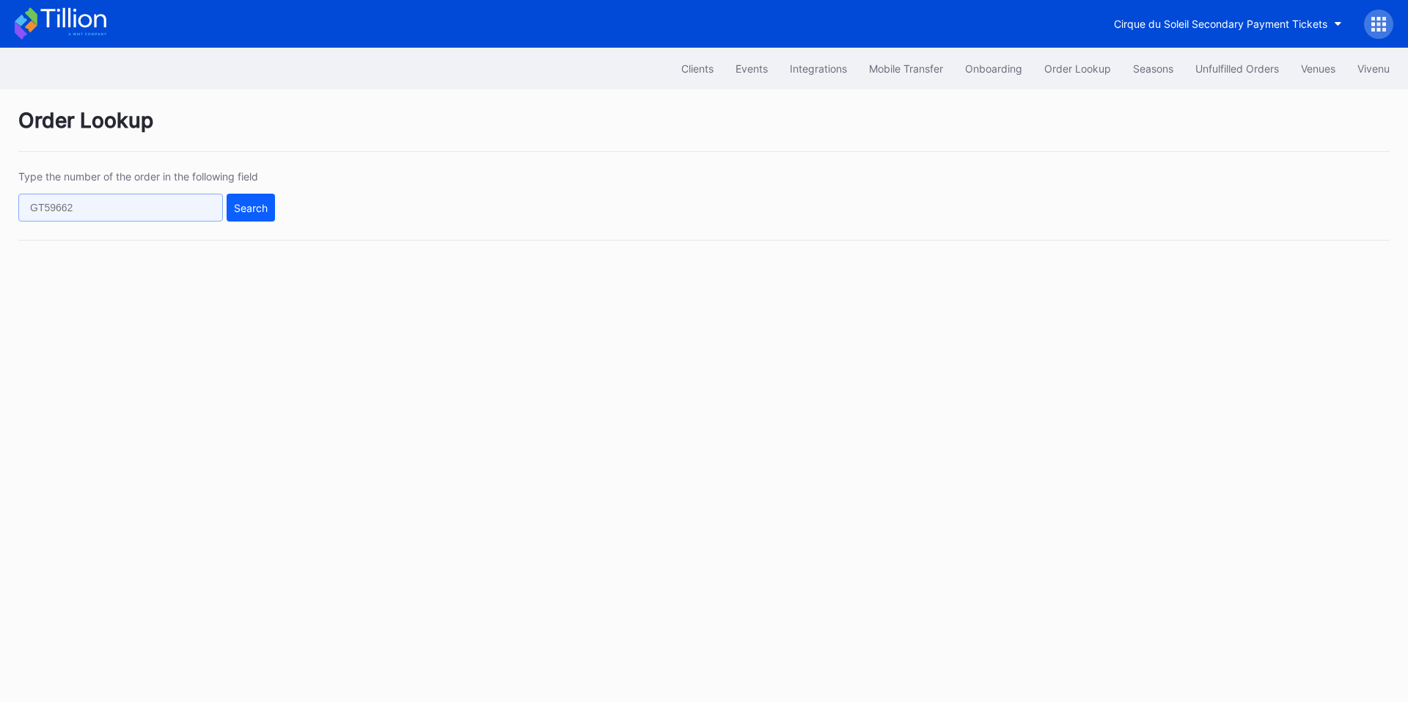
click at [192, 213] on input "text" at bounding box center [120, 208] width 205 height 28
paste input "623955115"
type input "623955115"
click at [250, 207] on div "Search" at bounding box center [251, 208] width 34 height 12
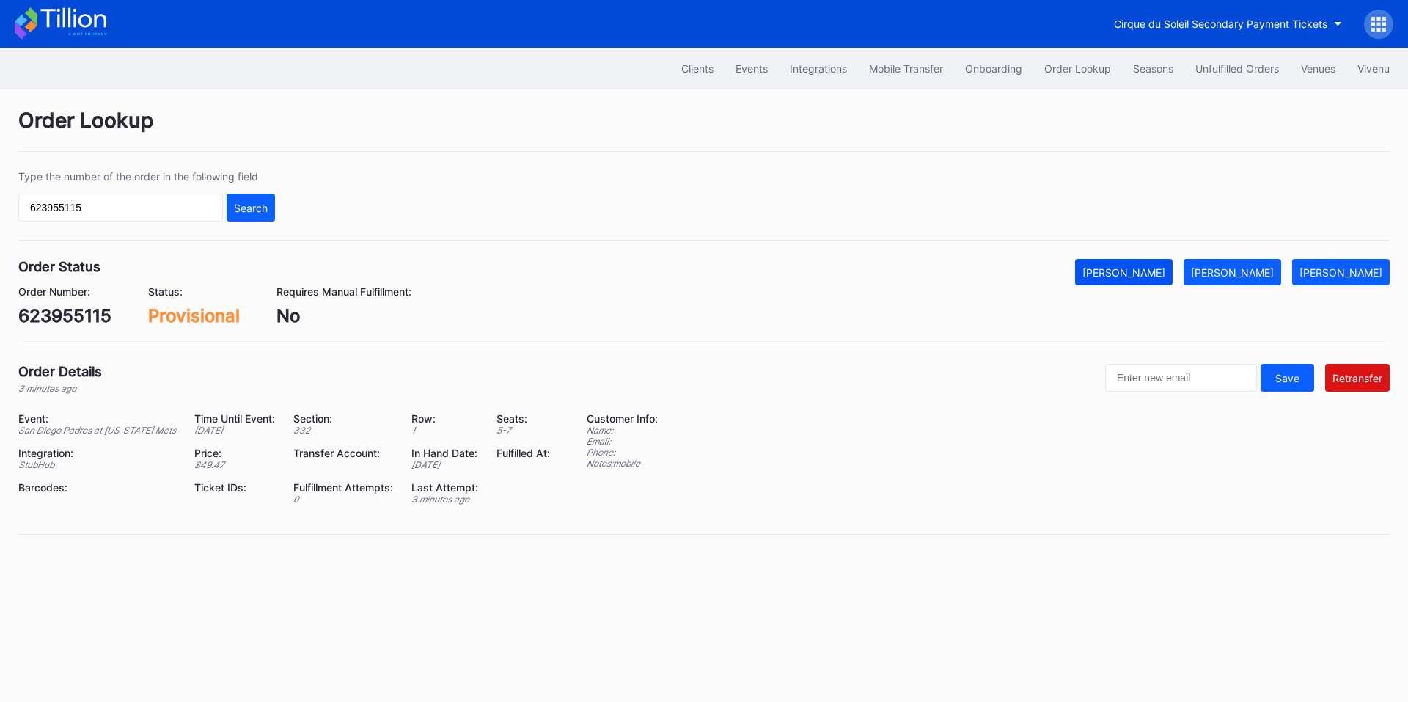
click at [1142, 277] on div "Mark Cancelled" at bounding box center [1123, 272] width 83 height 12
click at [1230, 67] on div "Unfulfilled Orders" at bounding box center [1237, 68] width 84 height 12
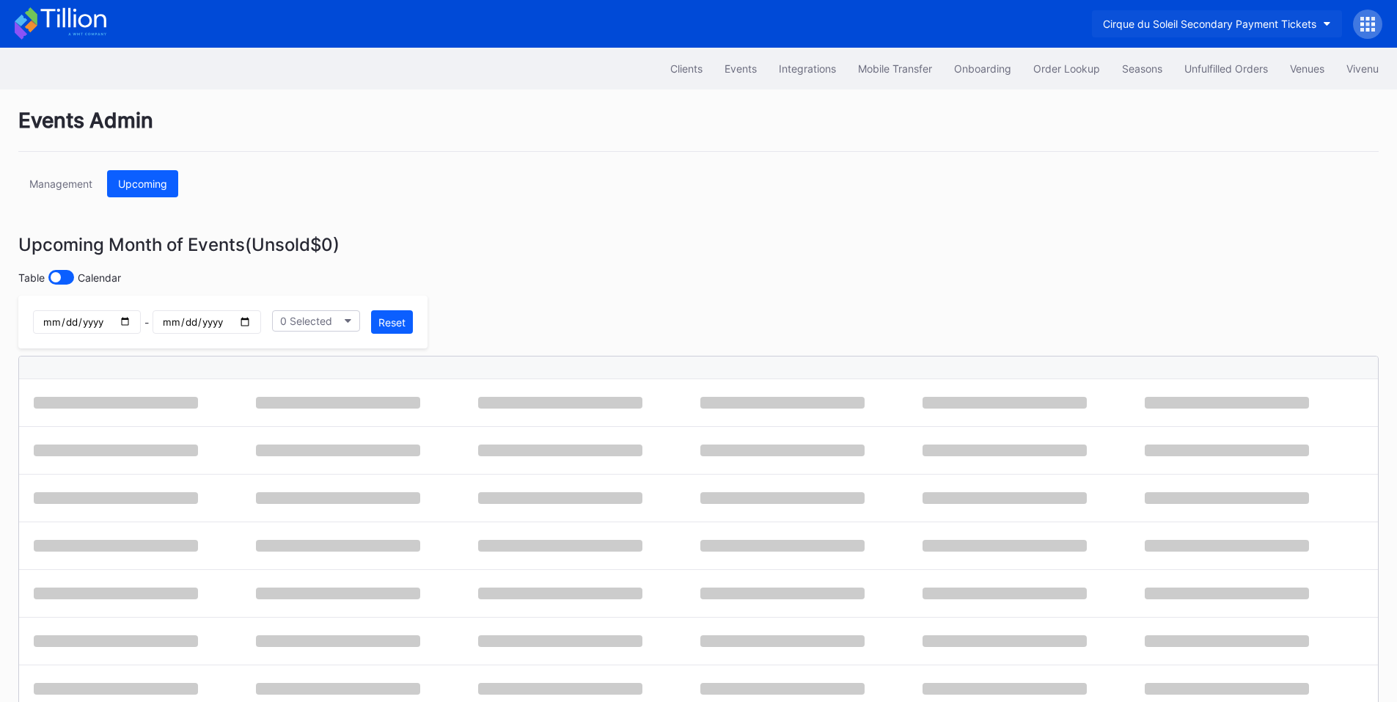
click at [1185, 22] on div "Cirque du Soleil Secondary Payment Tickets" at bounding box center [1209, 24] width 213 height 12
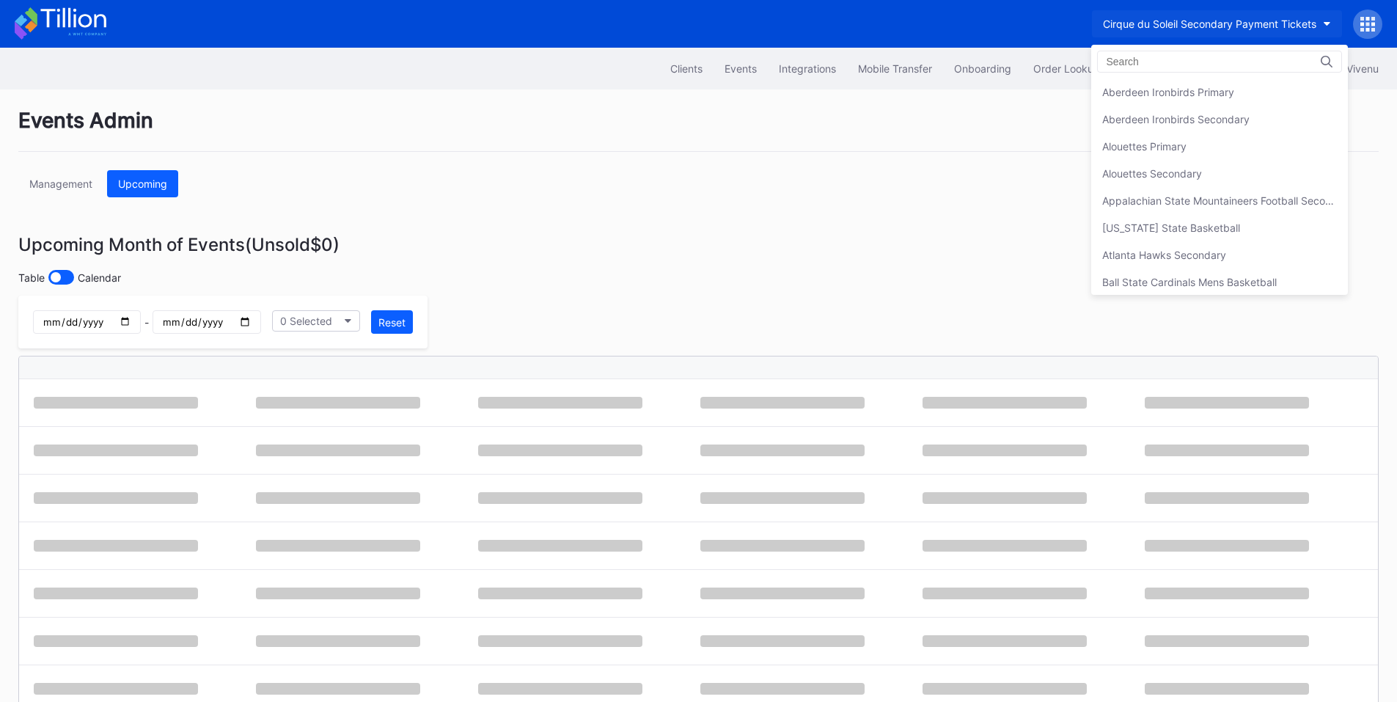
scroll to position [787, 0]
click at [1175, 92] on div "Cirque du Soleil Secondary Payment Tickets" at bounding box center [1209, 92] width 214 height 12
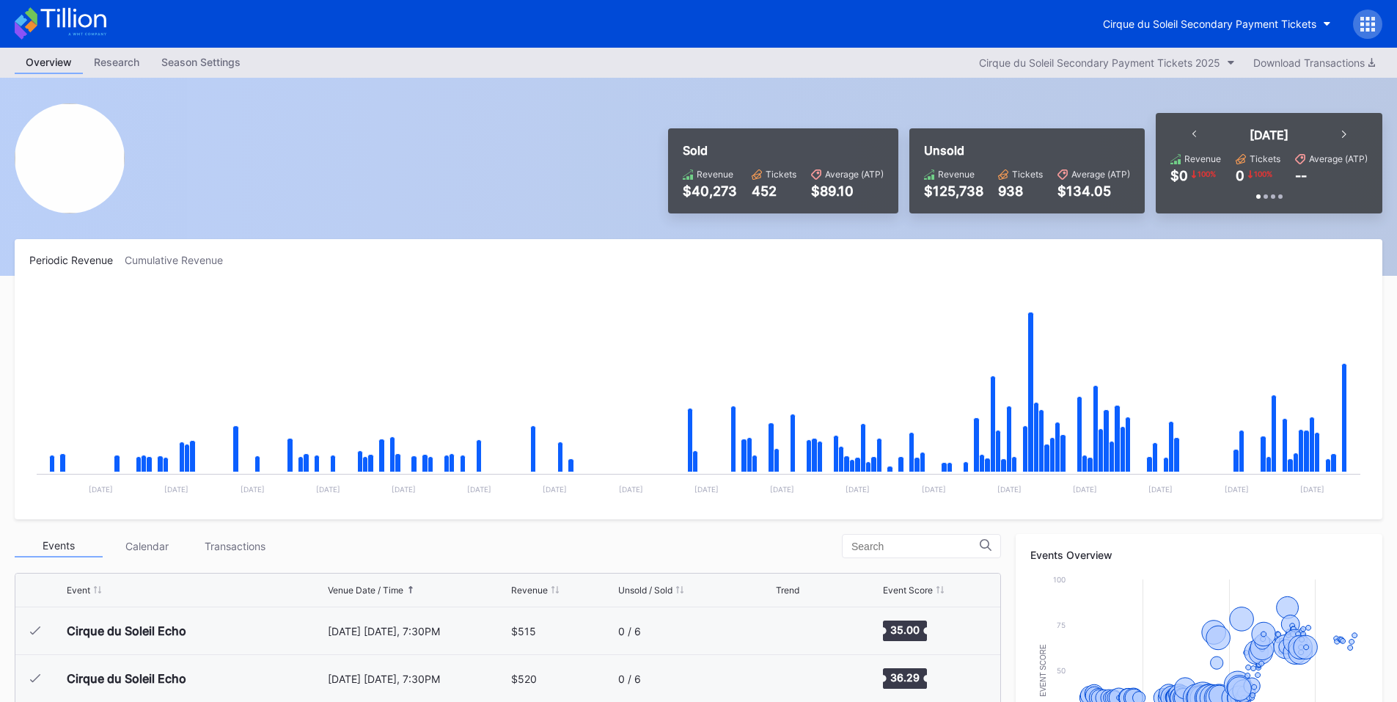
scroll to position [2765, 0]
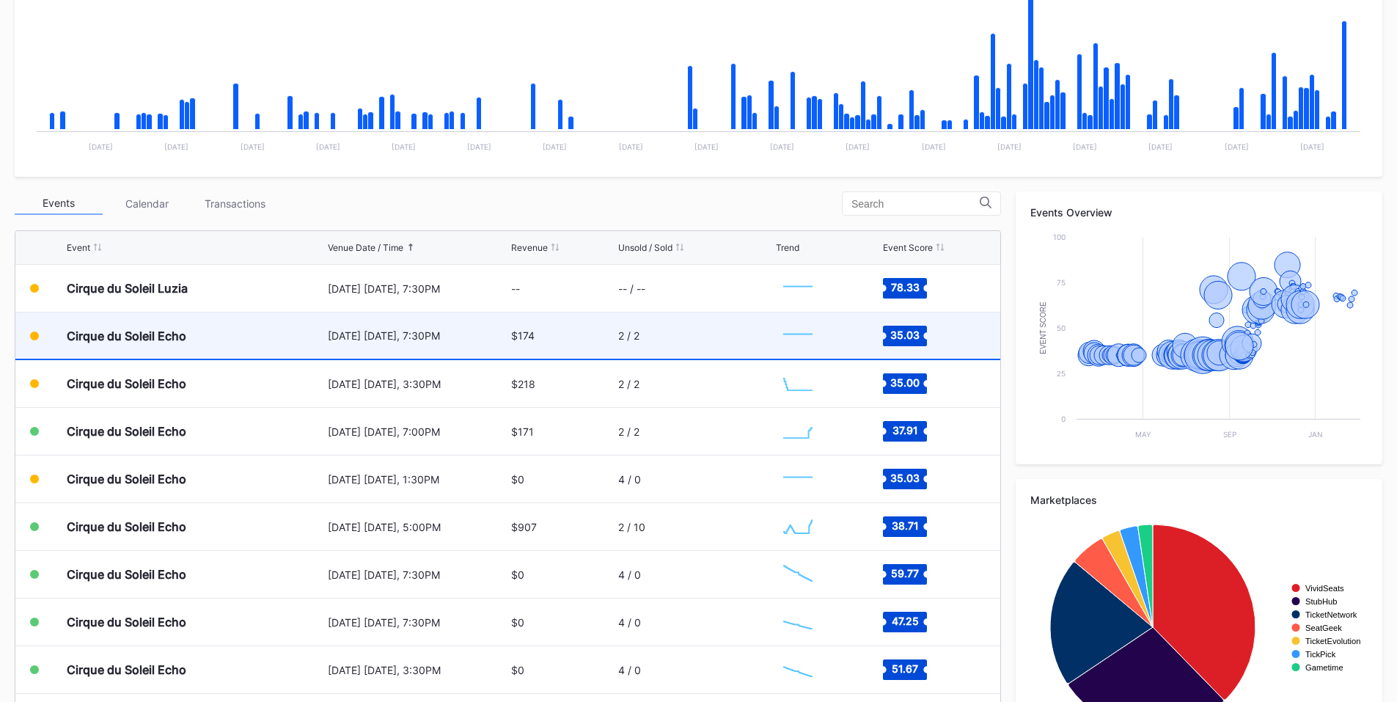
click at [274, 338] on div "Cirque du Soleil Echo" at bounding box center [195, 335] width 257 height 46
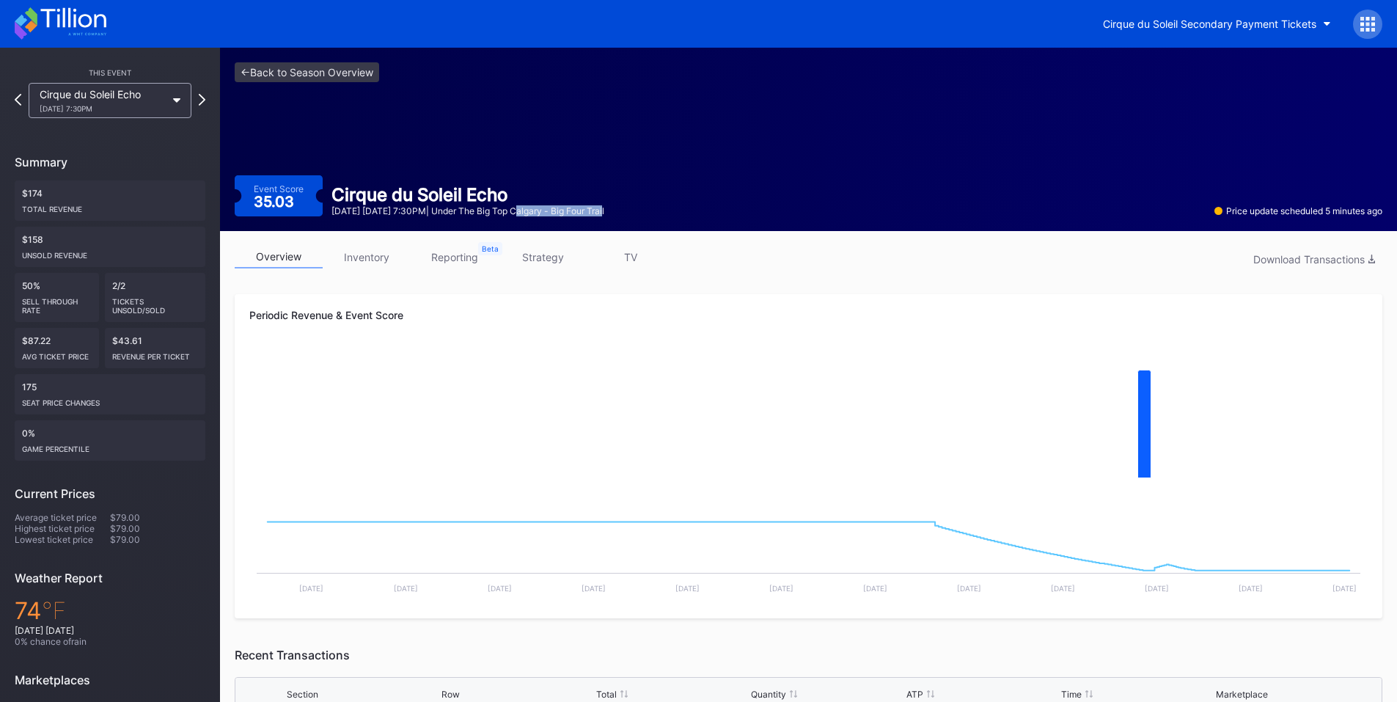
drag, startPoint x: 562, startPoint y: 205, endPoint x: 653, endPoint y: 208, distance: 91.0
click at [604, 208] on div "September 17 Wednesday 7:30PM | Under The Big Top Calgary - Big Four Trail" at bounding box center [467, 210] width 273 height 11
click at [677, 208] on div "Event Score 35.03 Cirque du Soleil Echo September 17 Wednesday 7:30PM | Under T…" at bounding box center [809, 195] width 1148 height 41
drag, startPoint x: 659, startPoint y: 212, endPoint x: 563, endPoint y: 213, distance: 95.3
click at [563, 213] on div "Cirque du Soleil Echo September 17 Wednesday 7:30PM | Under The Big Top Calgary…" at bounding box center [468, 200] width 290 height 32
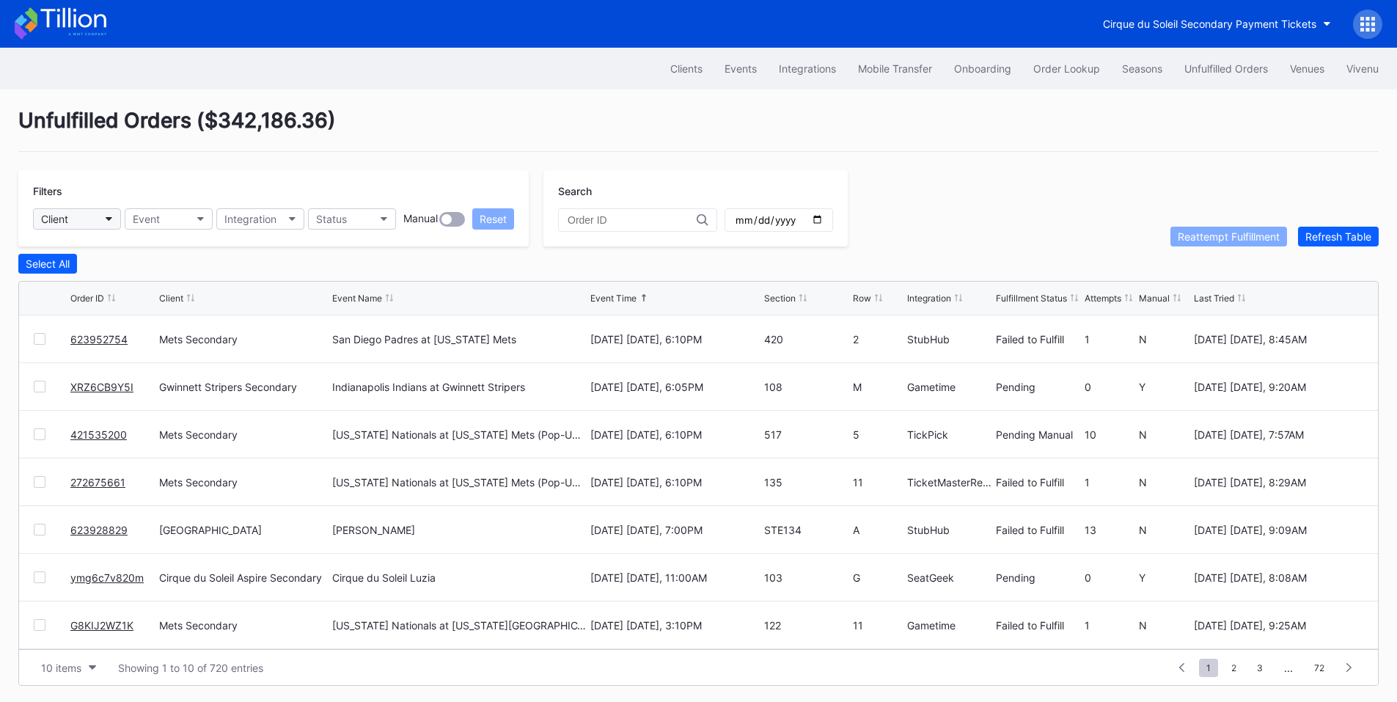
click at [96, 217] on button "Client" at bounding box center [77, 218] width 88 height 21
type input "pru"
click at [114, 285] on div "[GEOGRAPHIC_DATA]" at bounding box center [95, 284] width 103 height 12
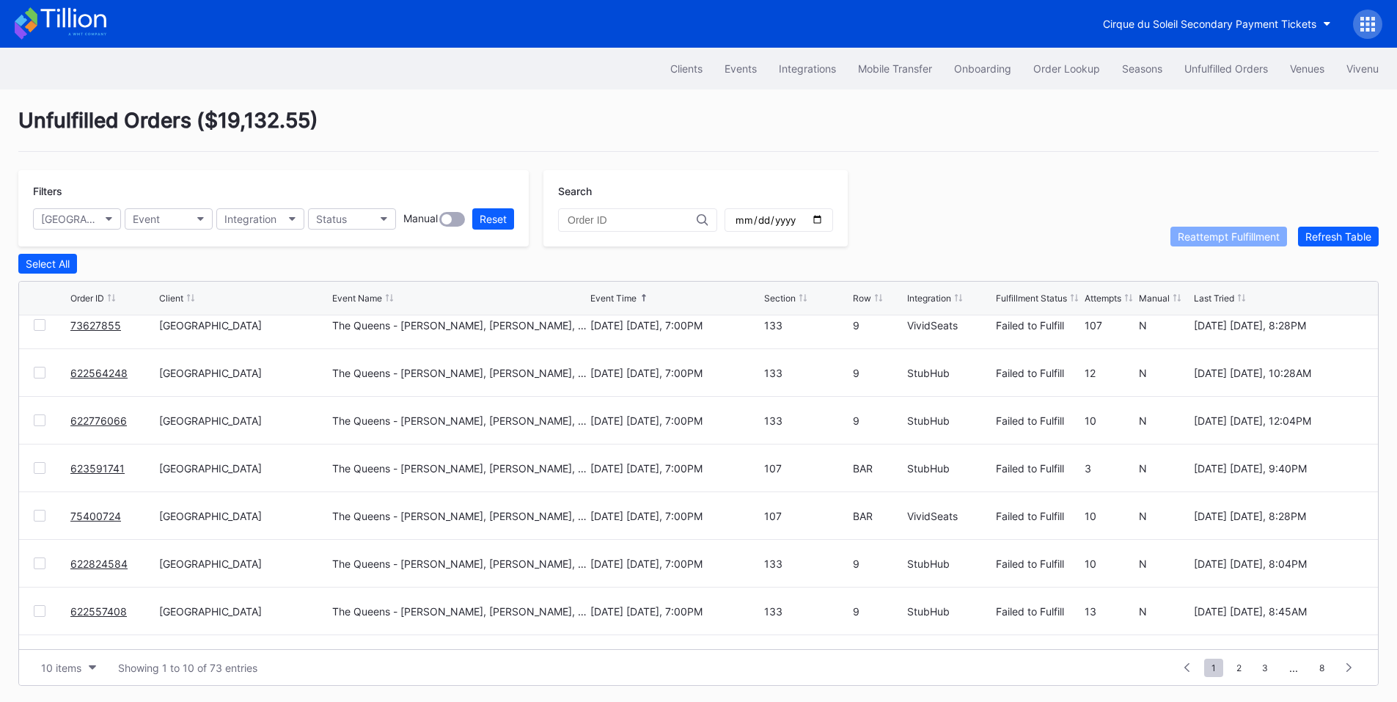
scroll to position [143, 0]
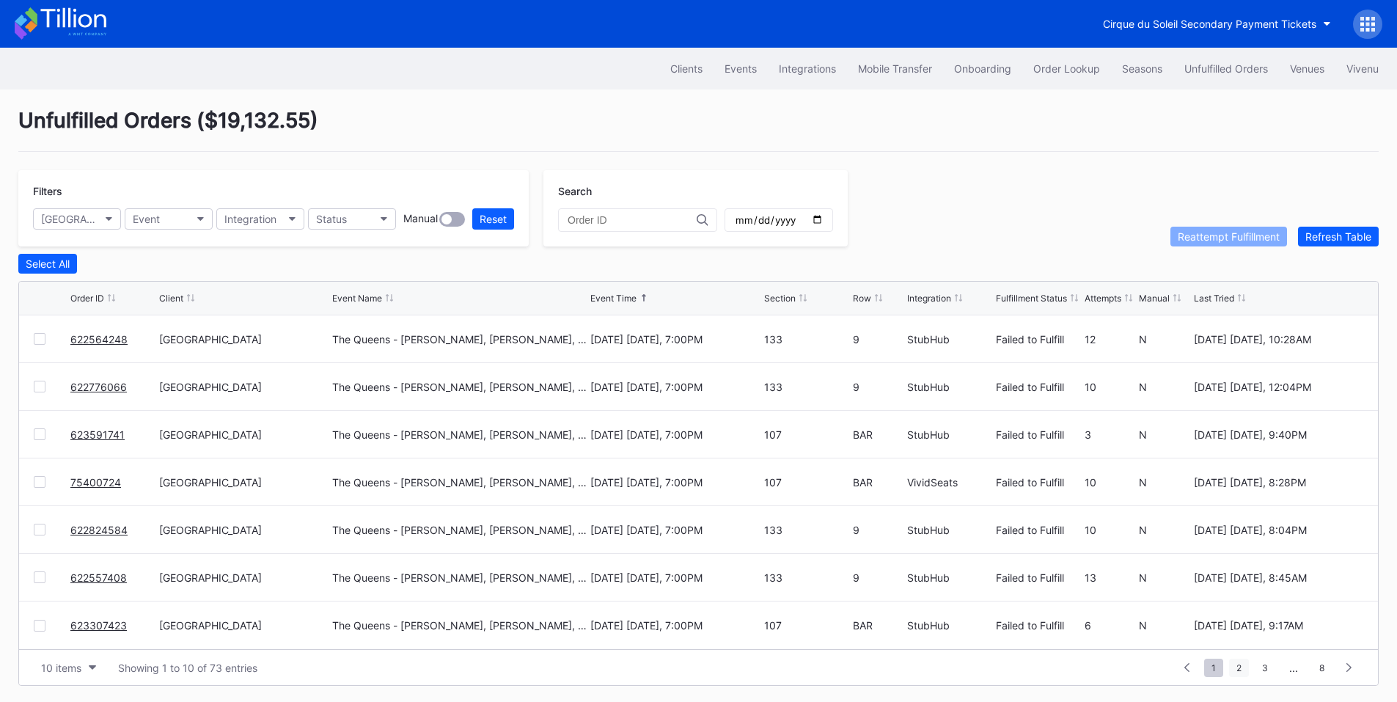
click at [1241, 673] on span "2" at bounding box center [1239, 668] width 20 height 18
click at [1245, 669] on span "3" at bounding box center [1238, 668] width 21 height 18
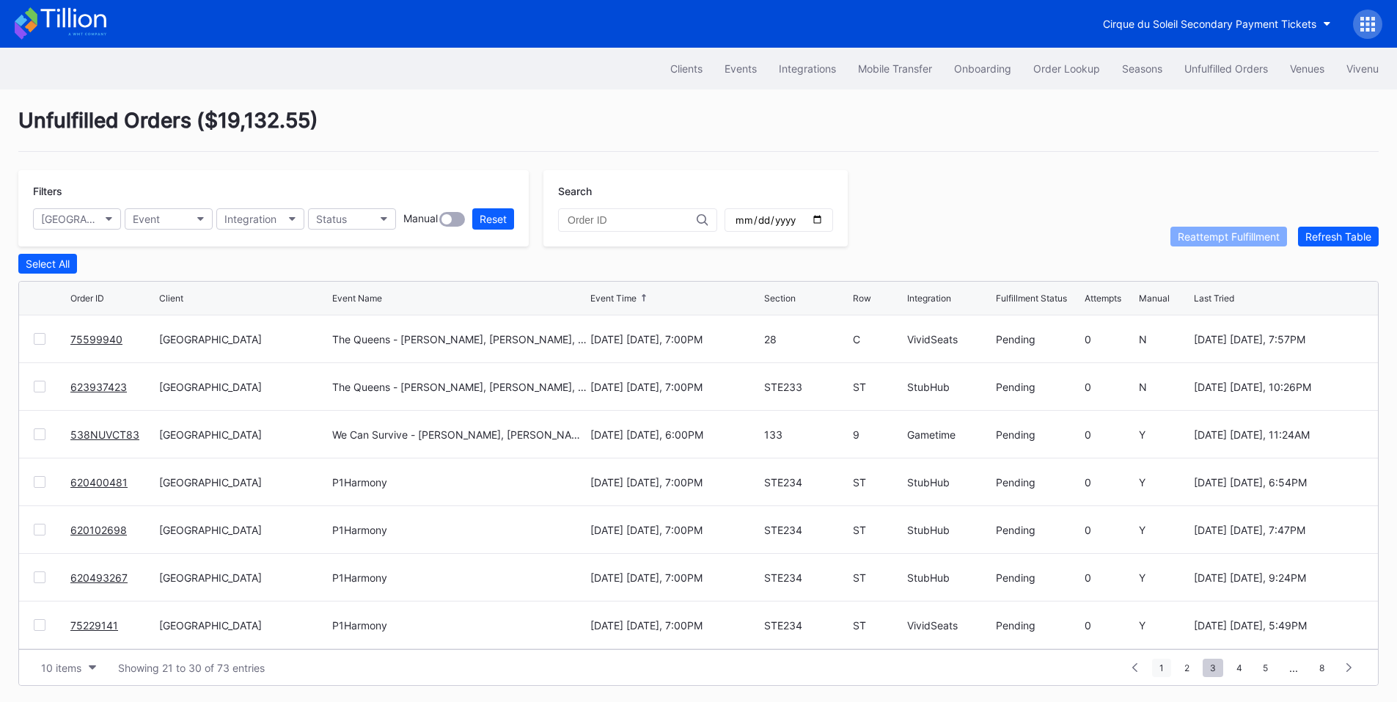
click at [1159, 661] on span "1" at bounding box center [1161, 668] width 19 height 18
